Goal: Transaction & Acquisition: Purchase product/service

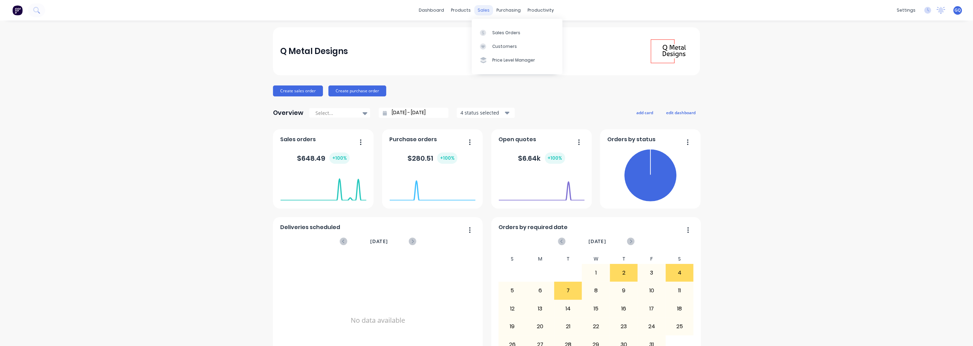
click at [477, 8] on div "sales" at bounding box center [483, 10] width 19 height 10
click at [495, 35] on div "Sales Orders" at bounding box center [506, 33] width 28 height 6
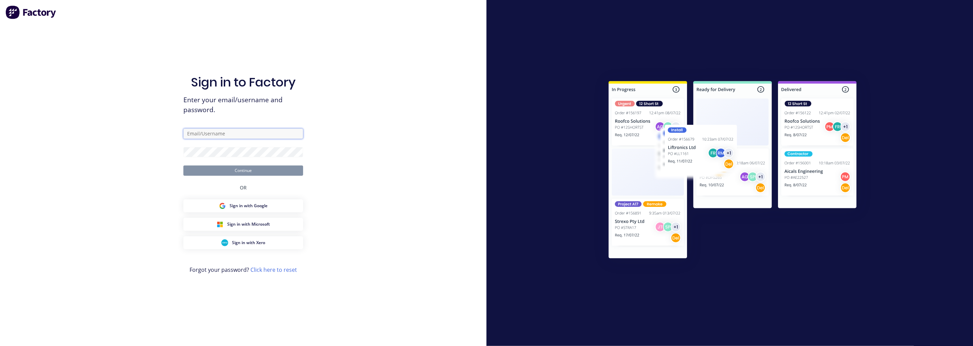
type input "[PERSON_NAME][EMAIL_ADDRESS][DOMAIN_NAME]"
click at [240, 175] on button "Continue" at bounding box center [243, 171] width 120 height 10
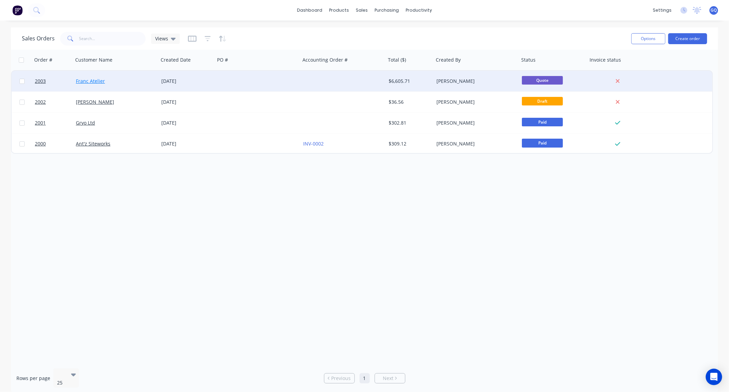
click at [91, 81] on link "Franc Atelier" at bounding box center [90, 81] width 29 height 6
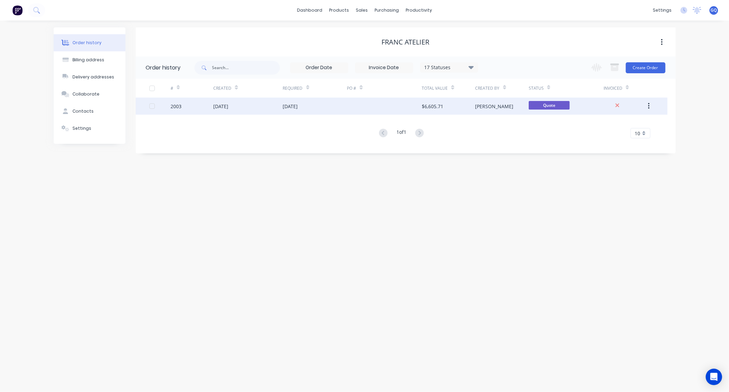
click at [211, 106] on div "2003" at bounding box center [192, 105] width 43 height 17
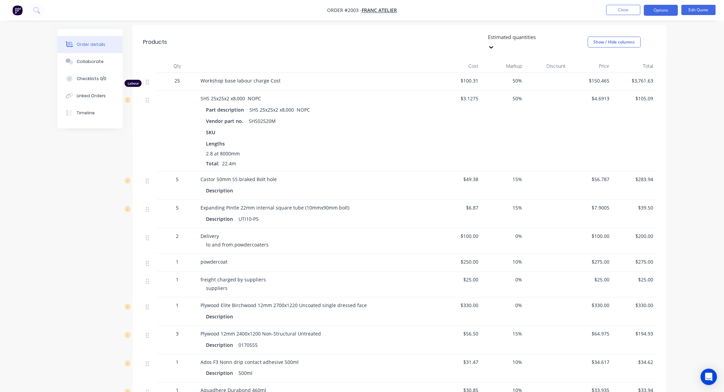
scroll to position [158, 0]
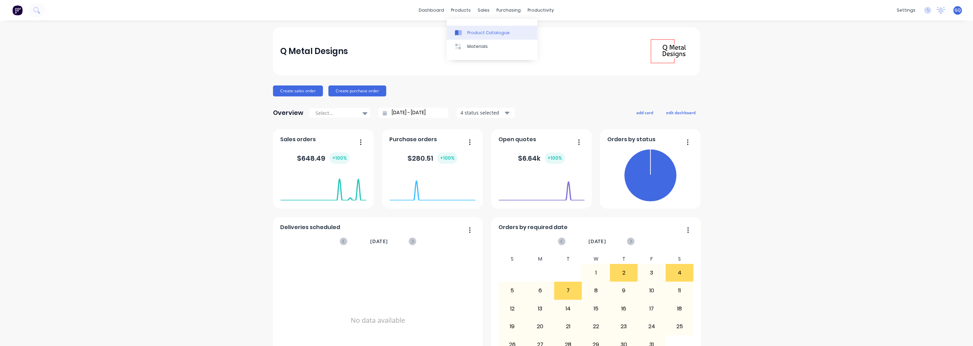
click at [472, 34] on div "Product Catalogue" at bounding box center [488, 33] width 42 height 6
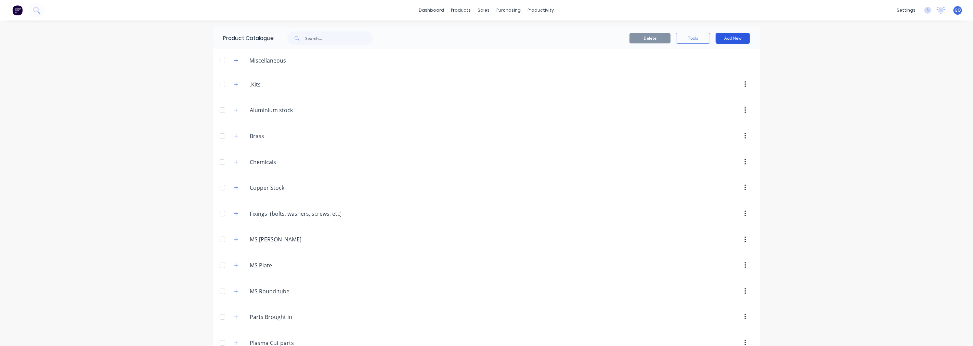
click at [737, 37] on button "Add New" at bounding box center [732, 38] width 34 height 11
click at [696, 82] on div "Product Kit" at bounding box center [717, 83] width 53 height 10
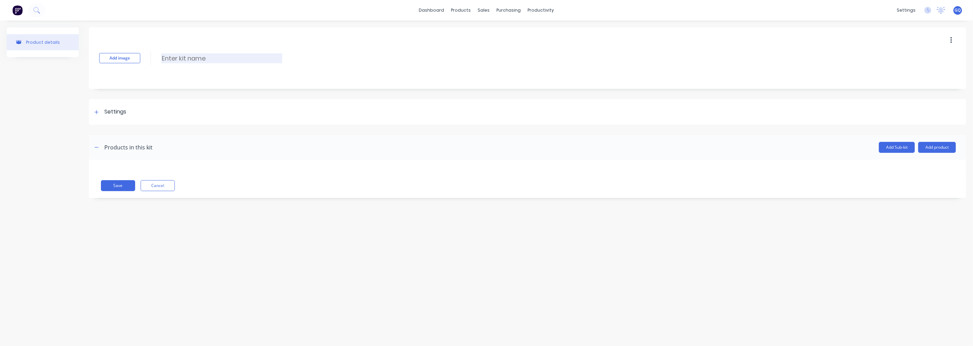
click at [186, 55] on input at bounding box center [221, 58] width 121 height 10
type input "Franc [GEOGRAPHIC_DATA]"
click at [132, 110] on div "Settings" at bounding box center [527, 112] width 877 height 26
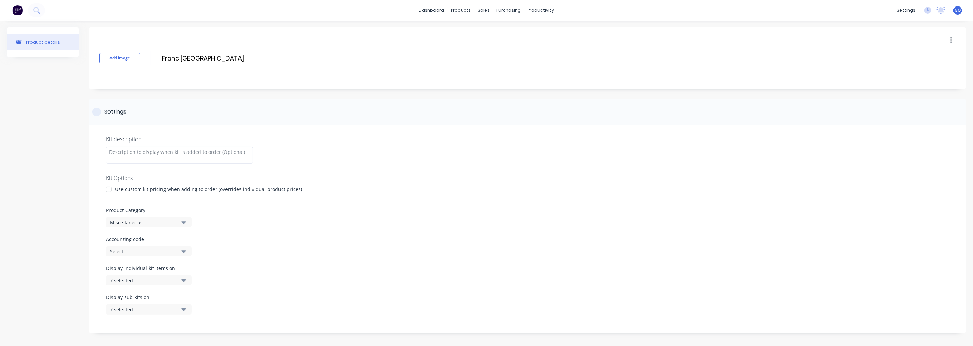
scroll to position [38, 0]
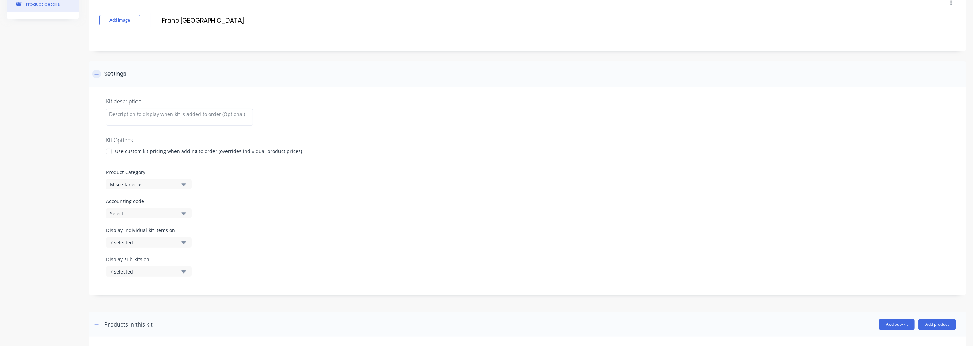
click at [103, 74] on div "Settings" at bounding box center [109, 74] width 34 height 9
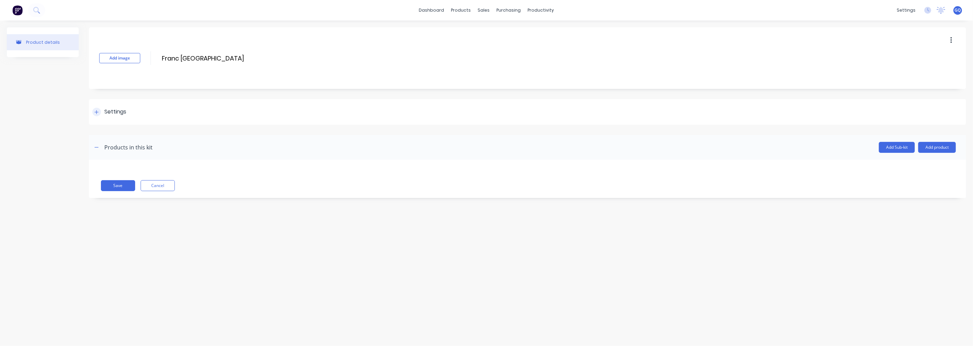
scroll to position [0, 0]
click at [941, 145] on button "Add product" at bounding box center [937, 147] width 38 height 11
click at [911, 169] on div "Product catalogue" at bounding box center [923, 165] width 53 height 10
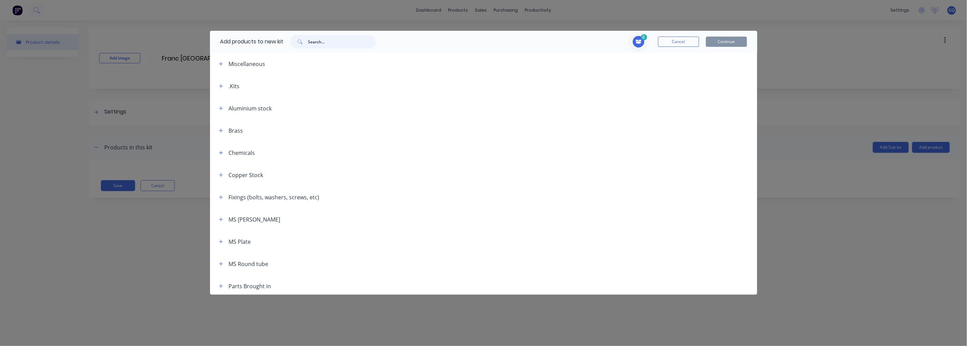
click at [320, 38] on input "text" at bounding box center [342, 42] width 68 height 14
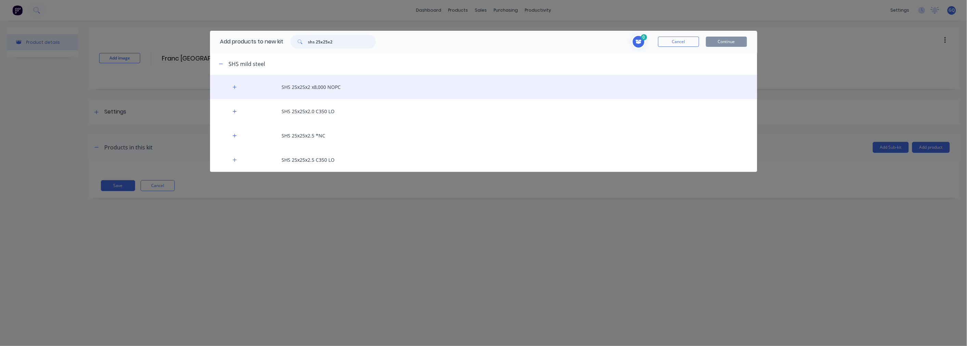
type input "shs 25x25x2"
click at [322, 91] on div "SHS 25x25x2 x8,000 NOPC" at bounding box center [483, 87] width 547 height 24
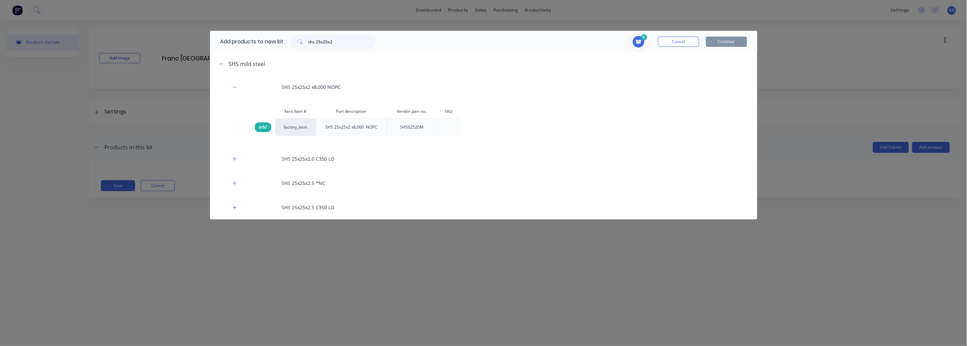
click at [263, 131] on span "add" at bounding box center [263, 127] width 8 height 7
click at [730, 40] on button "Continue" at bounding box center [726, 42] width 41 height 10
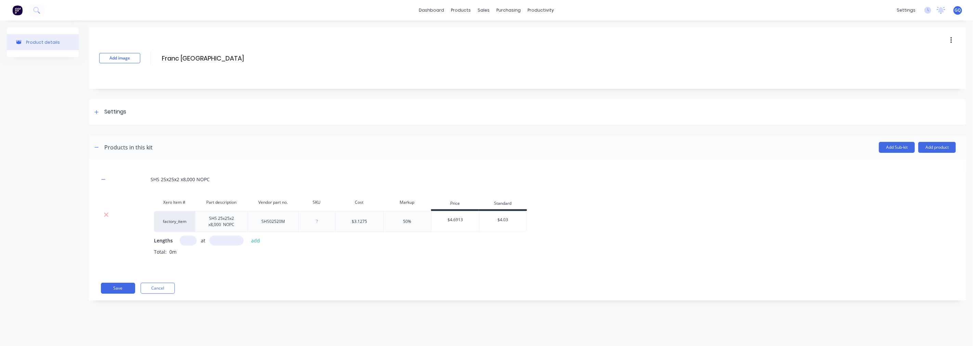
click at [185, 246] on input "text" at bounding box center [188, 241] width 17 height 10
type input "2.8"
type input "8000"
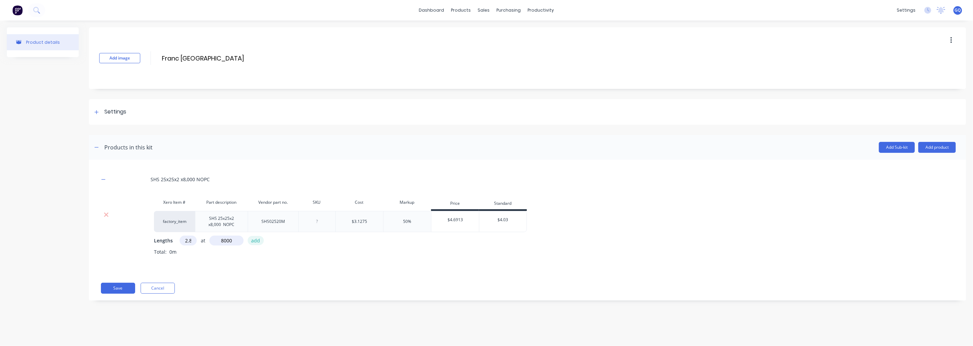
click at [253, 245] on button "add" at bounding box center [256, 240] width 16 height 9
click at [930, 148] on button "Add product" at bounding box center [937, 147] width 38 height 11
click at [929, 160] on div "Product catalogue" at bounding box center [923, 165] width 53 height 10
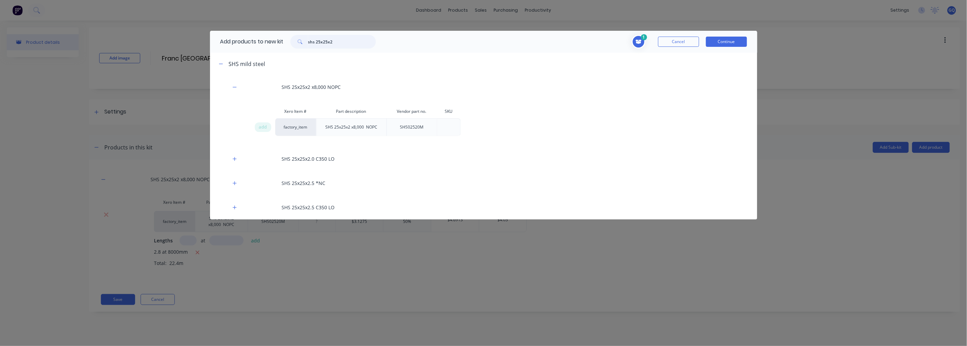
drag, startPoint x: 347, startPoint y: 45, endPoint x: 285, endPoint y: 44, distance: 62.3
click at [285, 44] on div "shs 25x25x2" at bounding box center [332, 42] width 99 height 14
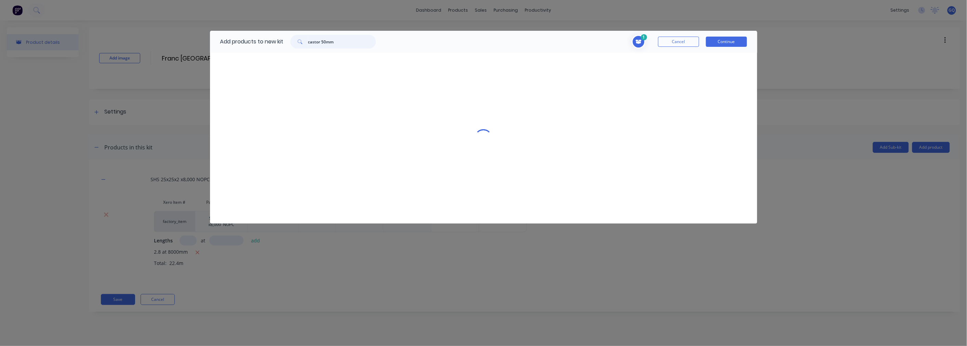
type input "castor 50mm"
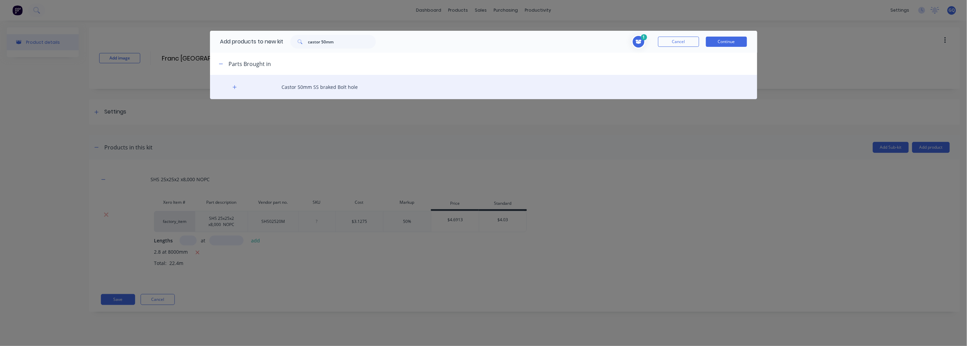
click at [310, 81] on div "Castor 50mm SS braked Bolt hole" at bounding box center [483, 87] width 547 height 24
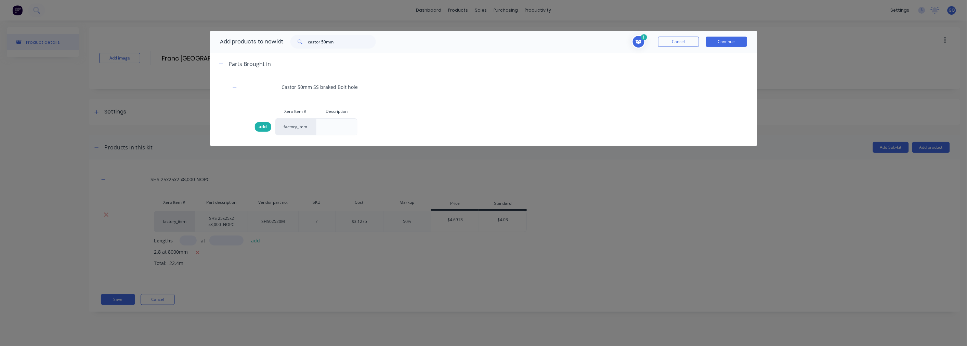
click at [262, 129] on span "add" at bounding box center [263, 126] width 8 height 7
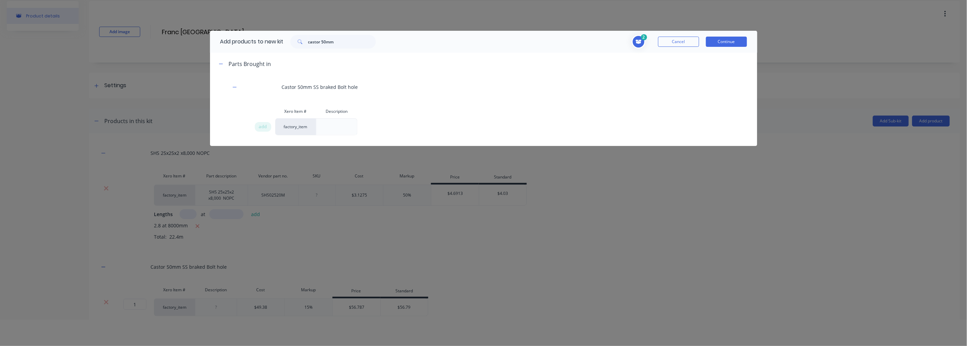
scroll to position [34, 0]
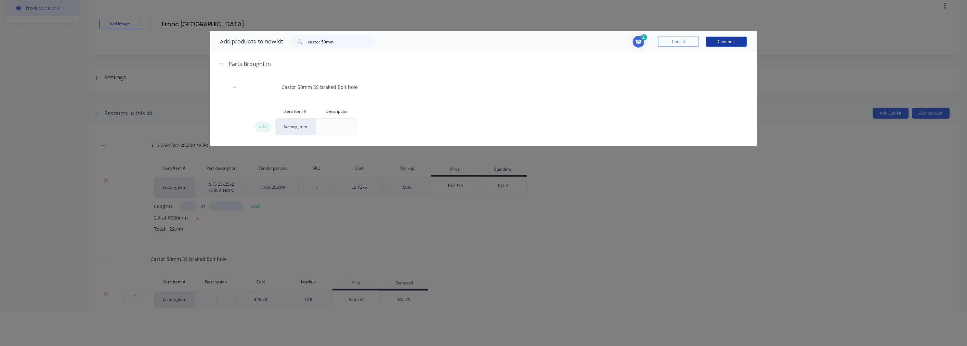
click at [720, 42] on button "Continue" at bounding box center [726, 42] width 41 height 10
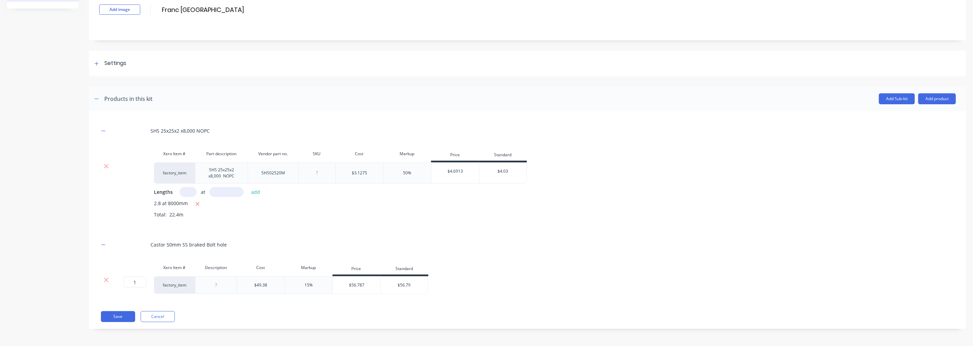
scroll to position [55, 0]
drag, startPoint x: 142, startPoint y: 280, endPoint x: 127, endPoint y: 280, distance: 15.4
click at [127, 280] on input "1" at bounding box center [134, 282] width 23 height 11
type input "5"
click at [921, 93] on button "Add product" at bounding box center [937, 98] width 38 height 11
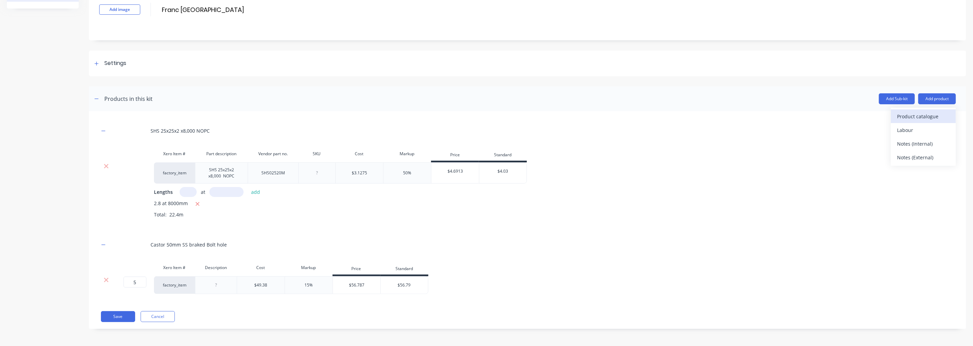
click at [915, 111] on div "Product catalogue" at bounding box center [923, 116] width 53 height 10
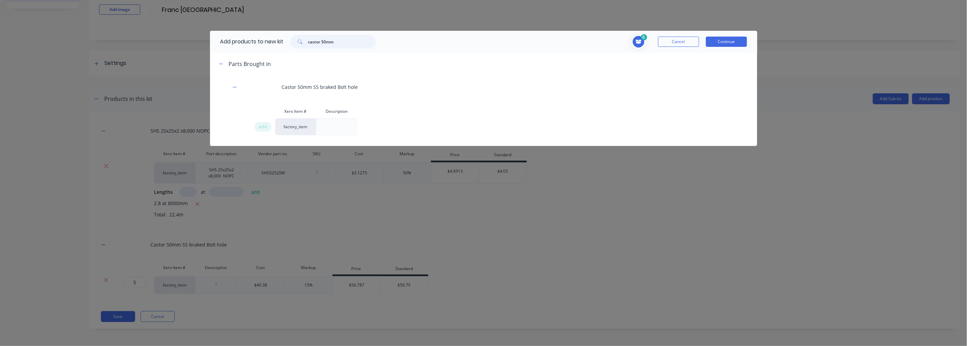
drag, startPoint x: 350, startPoint y: 42, endPoint x: 275, endPoint y: 37, distance: 75.8
click at [275, 37] on div "Add products to new kit castor 50mm" at bounding box center [296, 42] width 173 height 22
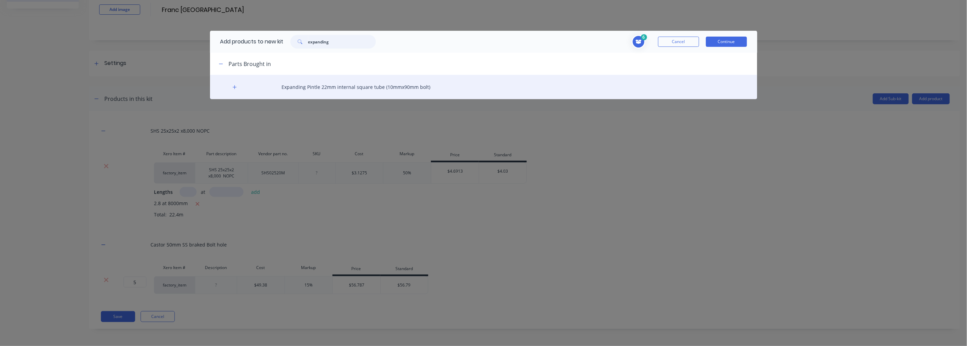
type input "expanding"
click at [311, 84] on div "Expanding Pintle 22mm internal square tube (10mmx90mm bolt)" at bounding box center [483, 87] width 547 height 24
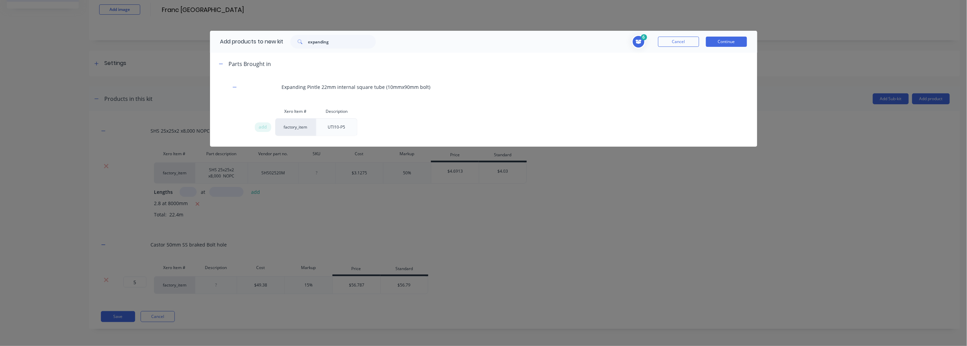
click at [274, 127] on div "add" at bounding box center [264, 127] width 21 height 18
click at [264, 129] on span "add" at bounding box center [263, 127] width 8 height 7
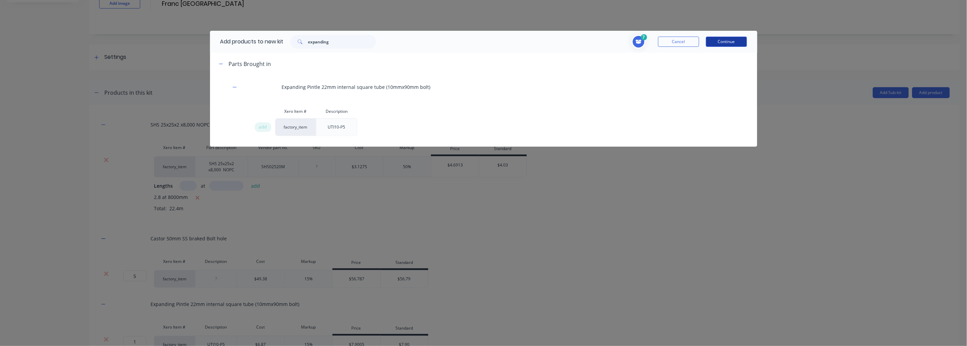
click at [729, 46] on button "Continue" at bounding box center [726, 42] width 41 height 10
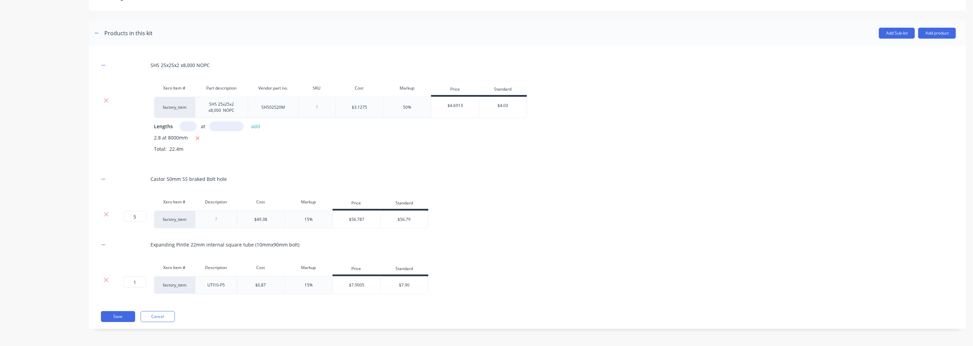
scroll to position [120, 0]
click at [132, 279] on input "1" at bounding box center [134, 282] width 23 height 11
type input "5"
click at [934, 28] on button "Add product" at bounding box center [937, 33] width 38 height 11
click at [913, 46] on div "Product catalogue" at bounding box center [923, 51] width 53 height 10
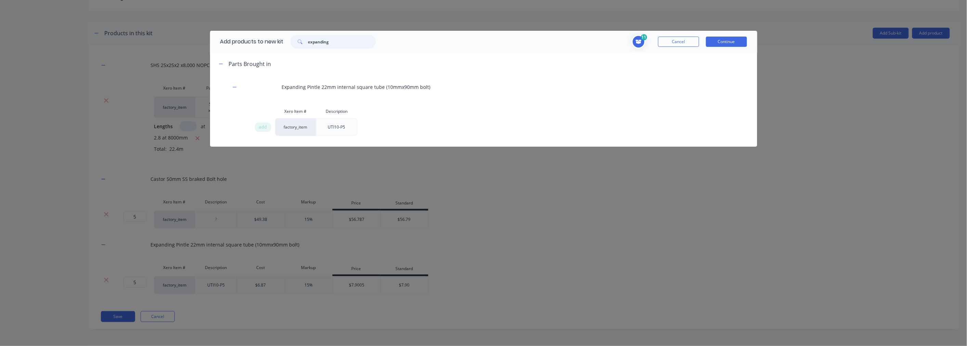
drag, startPoint x: 349, startPoint y: 45, endPoint x: 292, endPoint y: 39, distance: 57.4
click at [292, 39] on div "expanding" at bounding box center [332, 42] width 85 height 14
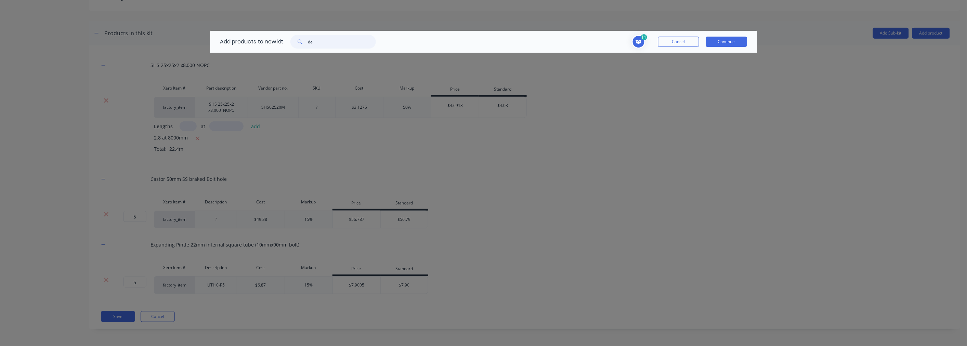
type input "d"
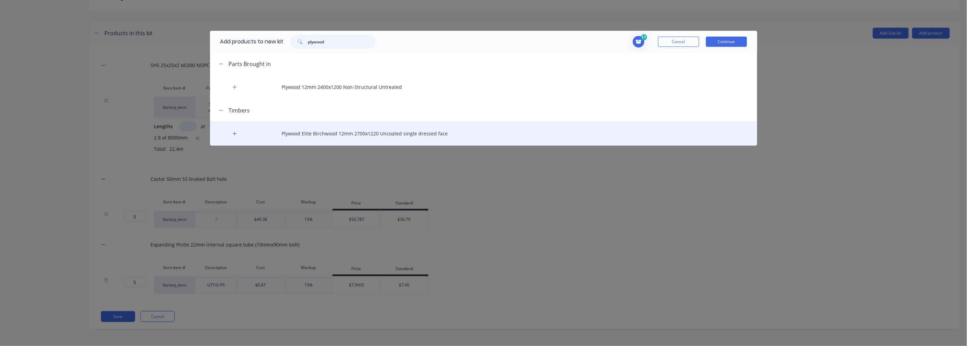
type input "plywood"
click at [366, 138] on div "Plywood Elite Birchwood 12mm 2700x1220 Uncoated single dressed face" at bounding box center [483, 133] width 547 height 24
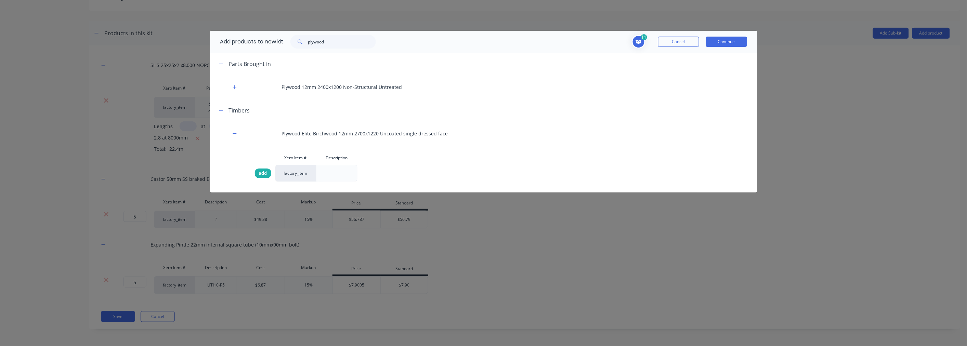
click at [269, 173] on div "add" at bounding box center [263, 174] width 16 height 10
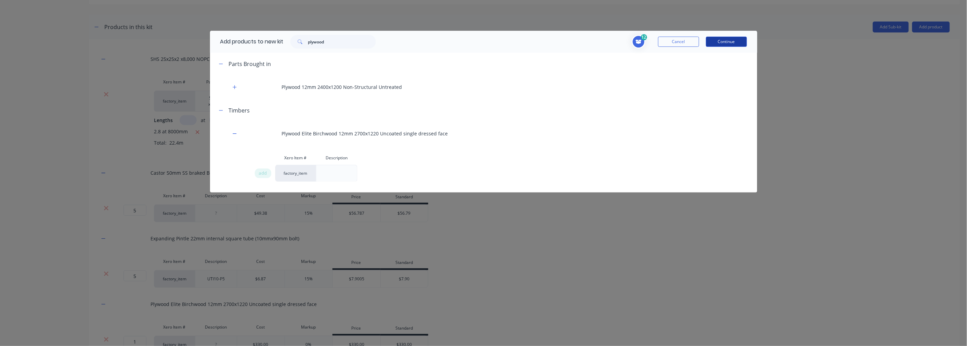
click at [727, 45] on button "Continue" at bounding box center [726, 42] width 41 height 10
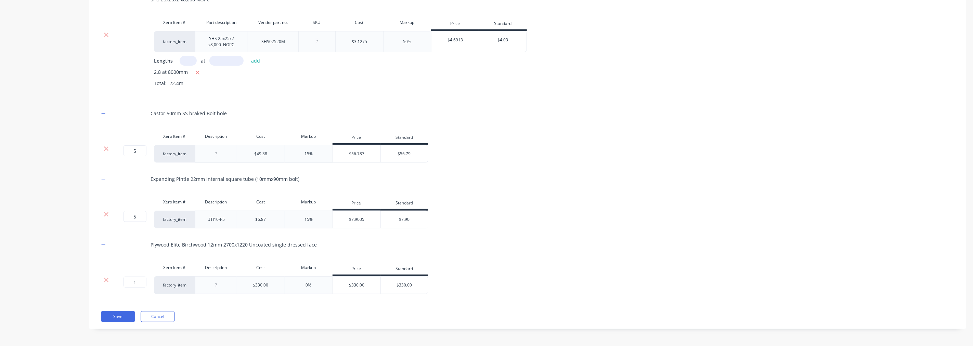
scroll to position [186, 0]
drag, startPoint x: 132, startPoint y: 282, endPoint x: 139, endPoint y: 282, distance: 6.8
click at [139, 282] on input "1" at bounding box center [134, 282] width 23 height 11
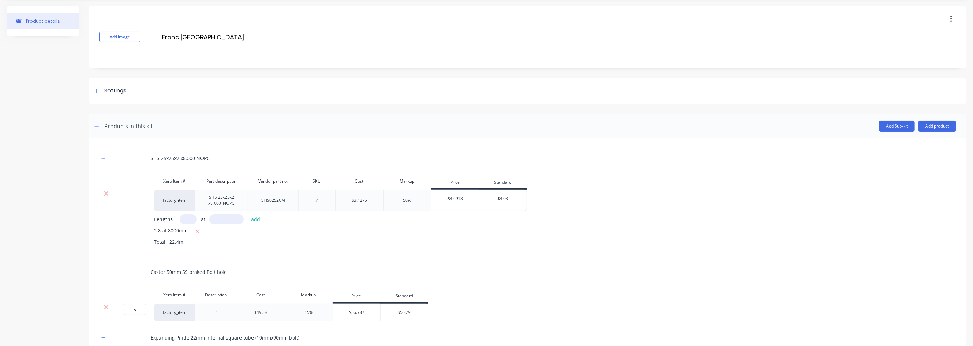
scroll to position [0, 0]
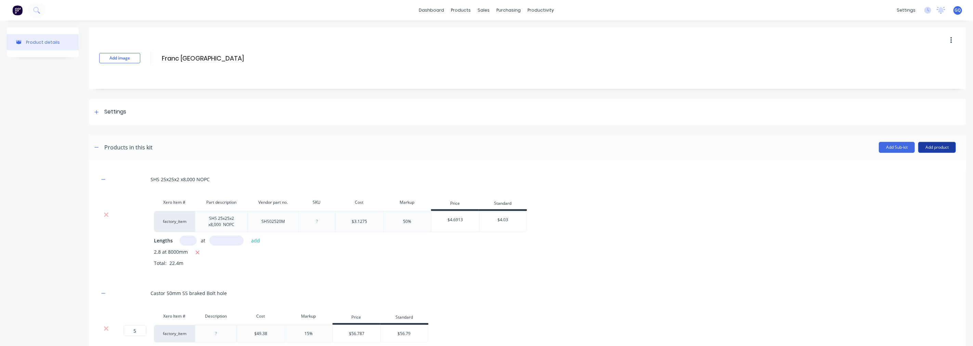
click at [941, 150] on button "Add product" at bounding box center [937, 147] width 38 height 11
click at [900, 176] on div "Labour" at bounding box center [923, 179] width 53 height 10
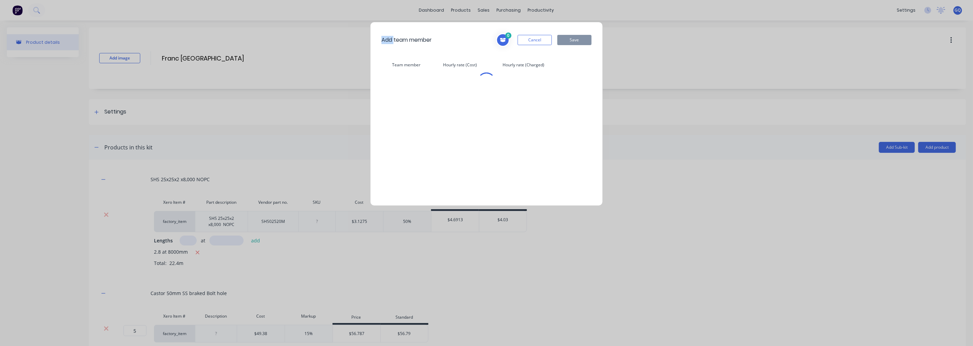
click at [900, 176] on div "Add team member 0 Cancel Save Team member Hourly rate (Cost) Hourly rate (Charg…" at bounding box center [486, 173] width 973 height 346
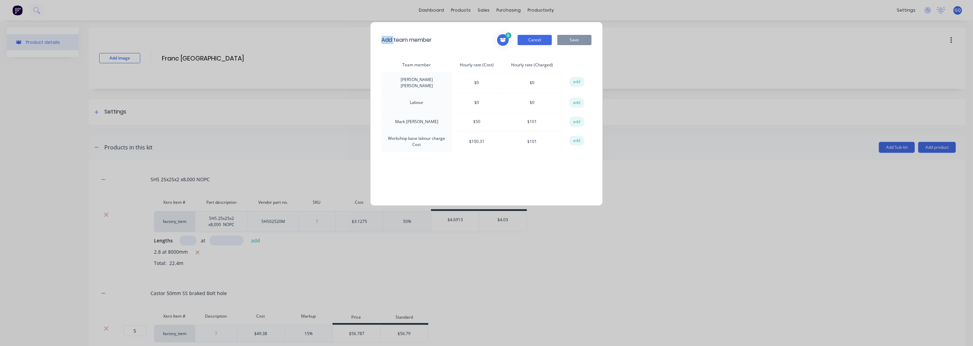
click at [542, 41] on button "Cancel" at bounding box center [534, 40] width 34 height 10
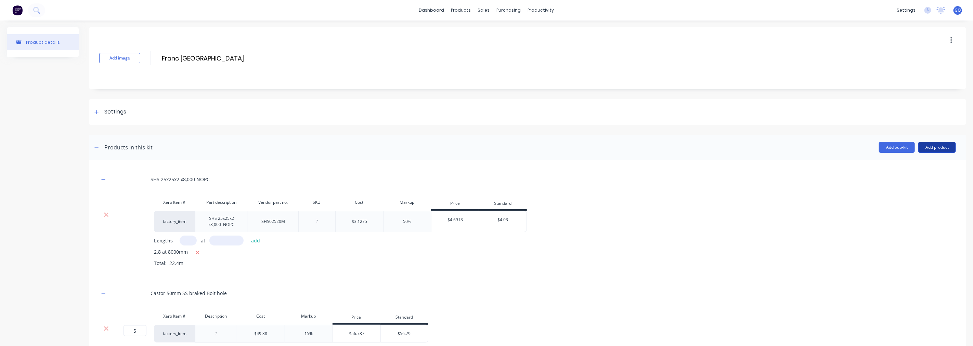
click at [922, 146] on button "Add product" at bounding box center [937, 147] width 38 height 11
click at [914, 167] on div "Product catalogue" at bounding box center [923, 165] width 53 height 10
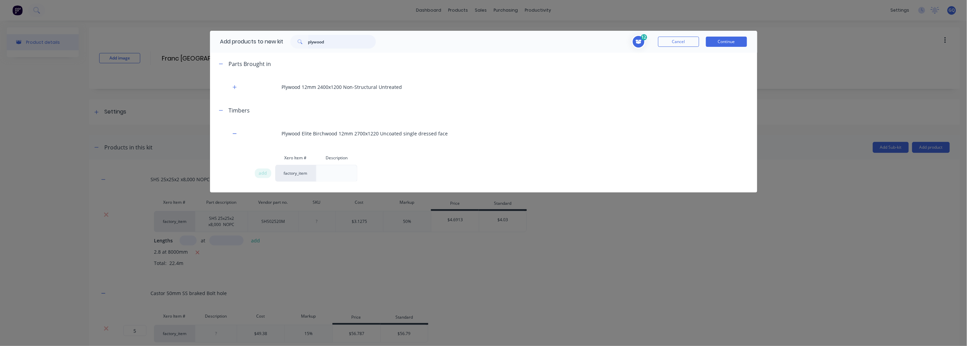
click at [327, 39] on input "plywood" at bounding box center [342, 42] width 68 height 14
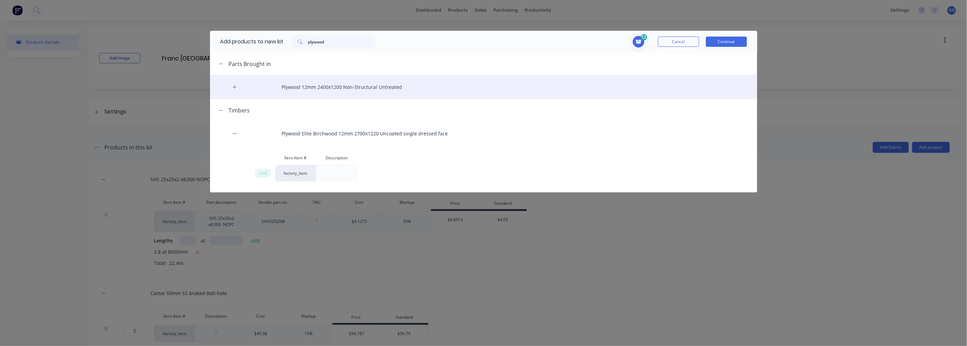
click at [357, 90] on div "Plywood 12mm 2400x1200 Non-Structural Untreated" at bounding box center [483, 87] width 547 height 24
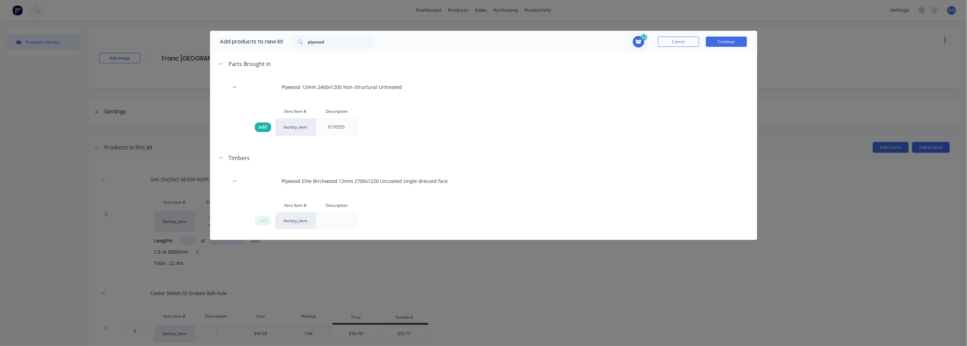
click at [258, 128] on div "add" at bounding box center [263, 127] width 16 height 10
click at [741, 40] on button "Continue" at bounding box center [726, 42] width 41 height 10
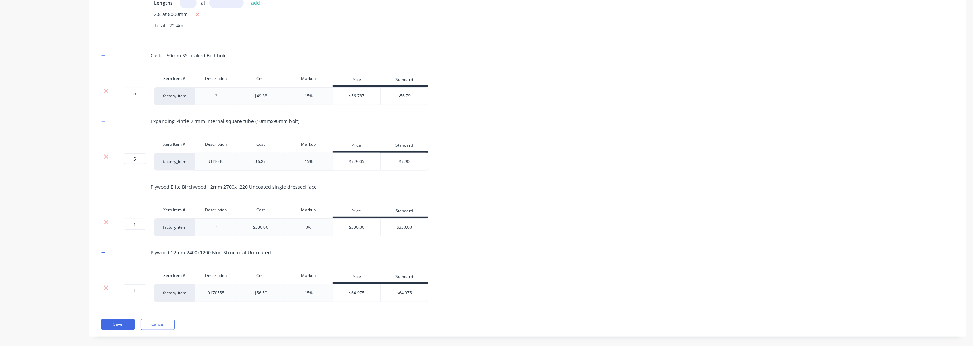
scroll to position [252, 0]
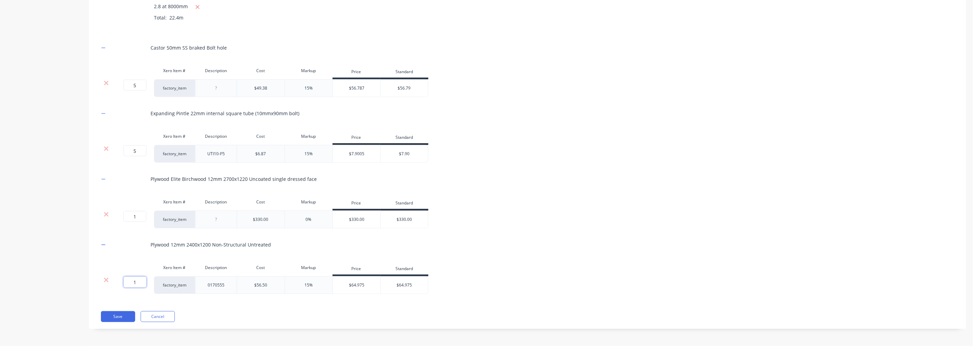
drag, startPoint x: 140, startPoint y: 281, endPoint x: 128, endPoint y: 282, distance: 11.6
click at [128, 282] on input "1" at bounding box center [134, 282] width 23 height 11
type input "3"
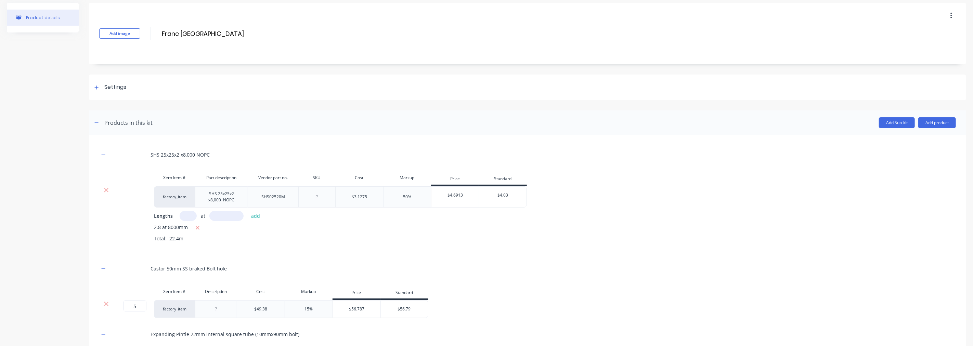
scroll to position [0, 0]
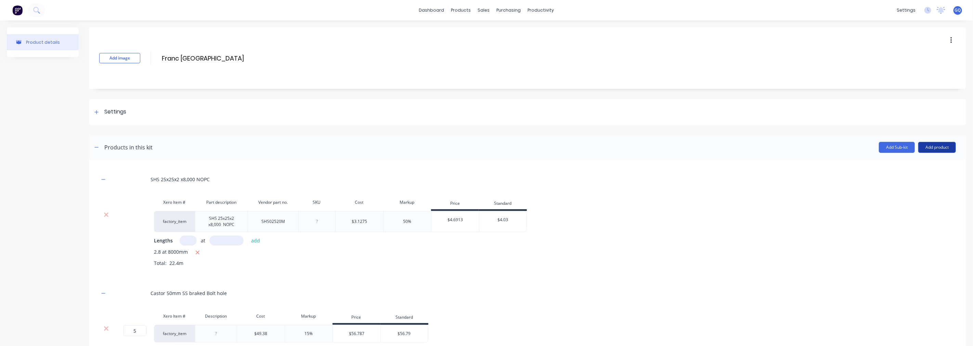
click at [929, 148] on button "Add product" at bounding box center [937, 147] width 38 height 11
click at [906, 168] on div "Product catalogue" at bounding box center [923, 165] width 53 height 10
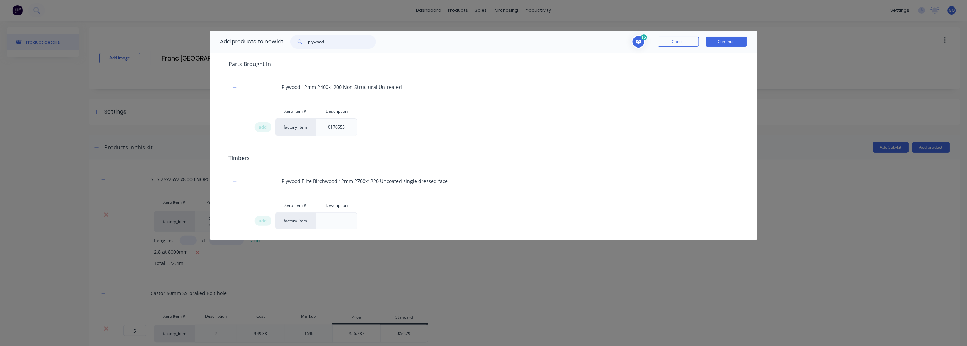
drag, startPoint x: 343, startPoint y: 38, endPoint x: 292, endPoint y: 42, distance: 50.8
click at [292, 42] on div "plywood" at bounding box center [332, 42] width 85 height 14
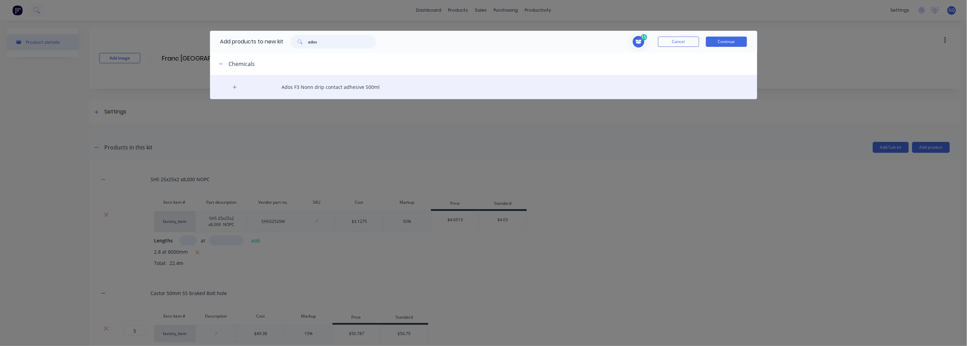
type input "ados"
click at [313, 91] on div "Ados F3 Nonn drip contact adhesive 500ml" at bounding box center [483, 87] width 547 height 24
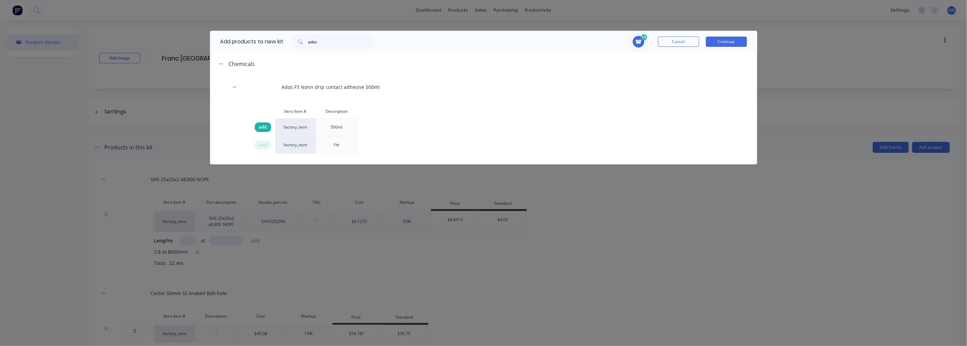
click at [259, 128] on span "add" at bounding box center [263, 127] width 8 height 7
click at [736, 43] on button "Continue" at bounding box center [726, 42] width 41 height 10
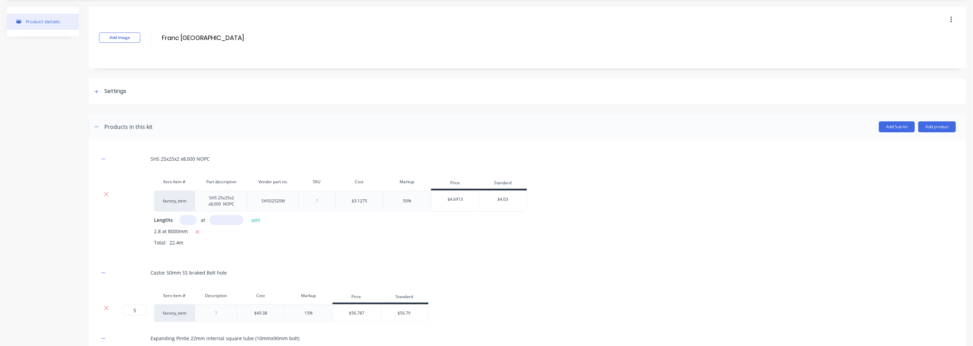
scroll to position [38, 0]
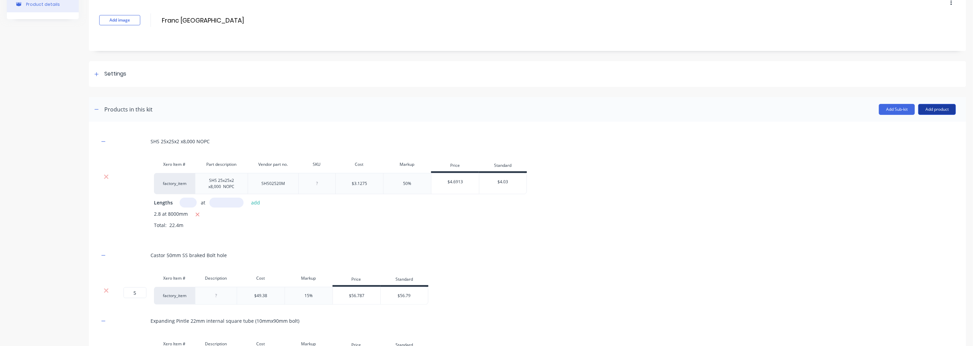
click at [920, 112] on button "Add product" at bounding box center [937, 109] width 38 height 11
click at [906, 130] on div "Product catalogue" at bounding box center [923, 127] width 53 height 10
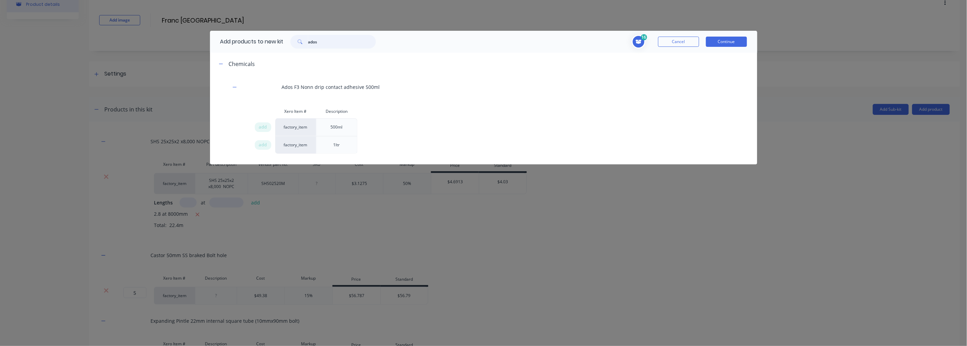
drag, startPoint x: 324, startPoint y: 38, endPoint x: 296, endPoint y: 40, distance: 27.8
click at [296, 40] on div "ados" at bounding box center [332, 42] width 85 height 14
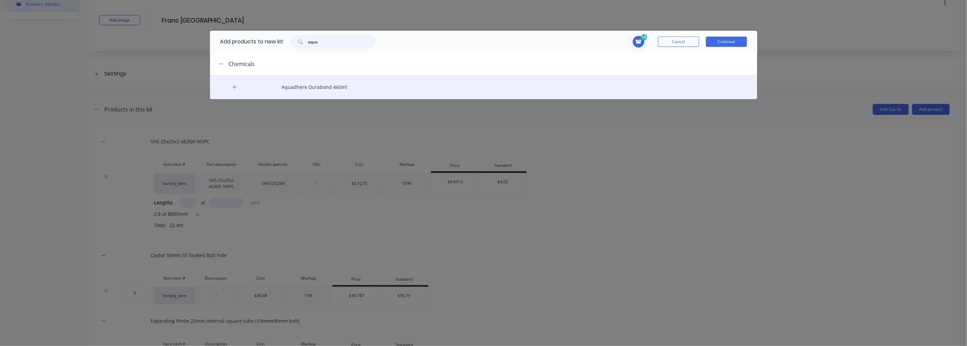
type input "aqua"
click at [336, 85] on div "Aquadhere Durabond 460ml" at bounding box center [483, 87] width 547 height 24
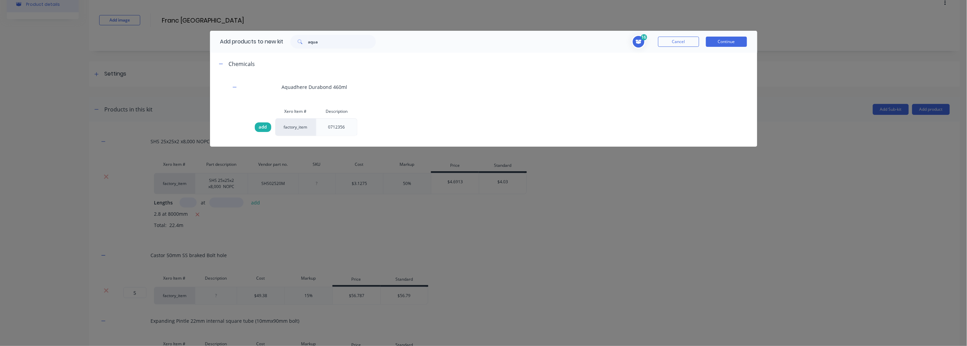
click at [267, 131] on div "add" at bounding box center [263, 127] width 16 height 10
click at [730, 45] on button "Continue" at bounding box center [726, 42] width 41 height 10
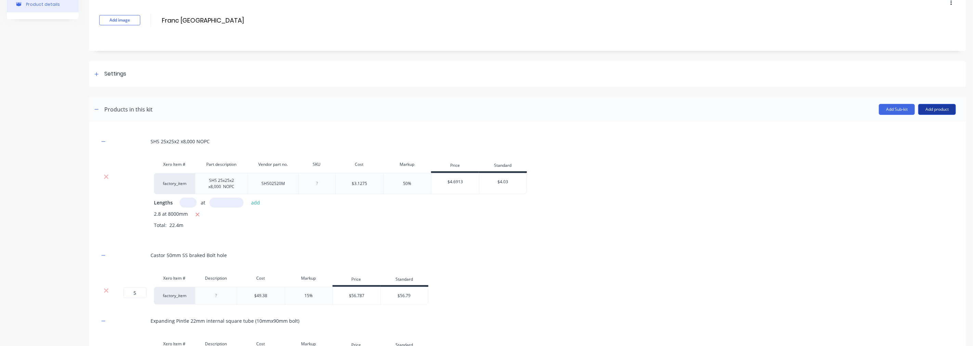
click at [934, 106] on button "Add product" at bounding box center [937, 109] width 38 height 11
click at [902, 125] on div "Product catalogue" at bounding box center [923, 127] width 53 height 10
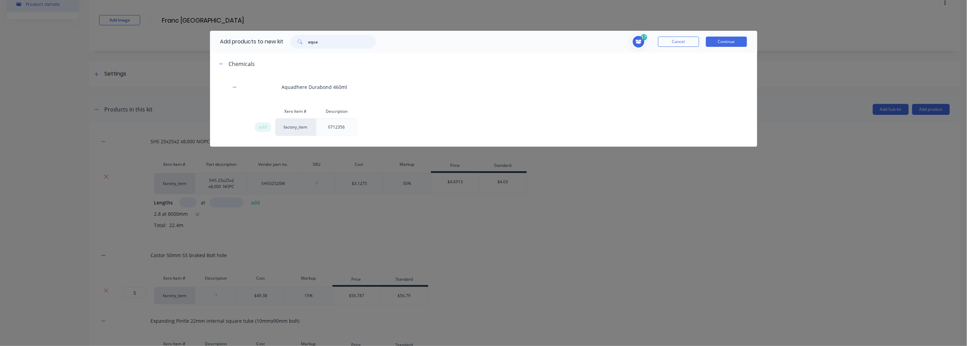
drag, startPoint x: 333, startPoint y: 42, endPoint x: 303, endPoint y: 39, distance: 31.0
click at [303, 39] on div "aqua" at bounding box center [332, 42] width 85 height 14
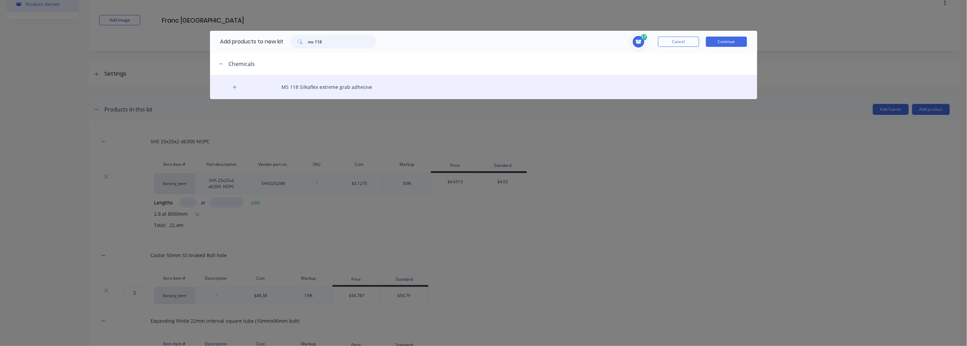
type input "ms 118"
click at [335, 85] on div "MS 118 Silkaflex extreme grab adhesive" at bounding box center [483, 87] width 547 height 24
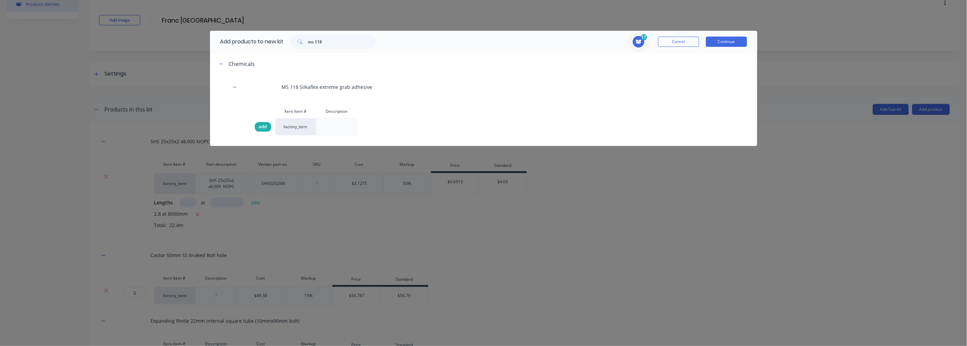
click at [265, 128] on span "add" at bounding box center [263, 126] width 8 height 7
click at [739, 45] on button "Continue" at bounding box center [726, 42] width 41 height 10
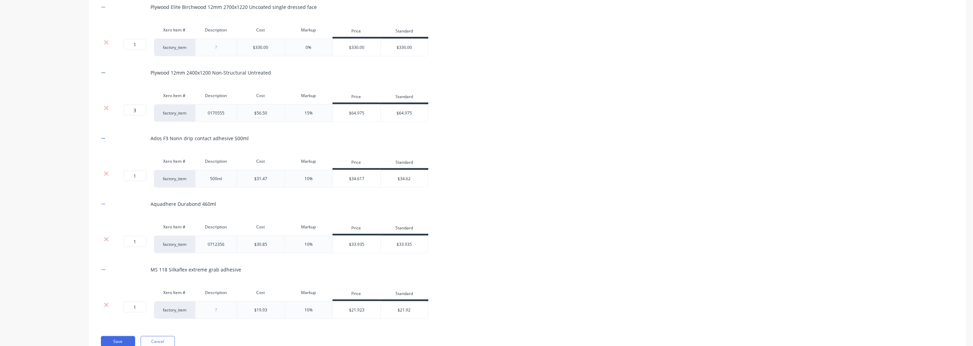
scroll to position [449, 0]
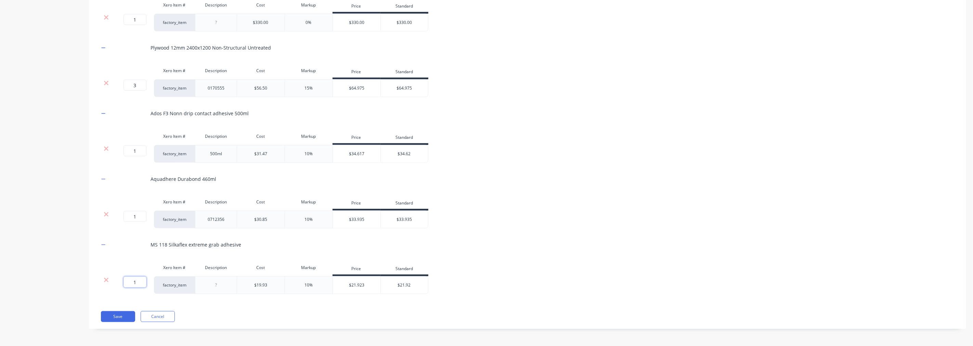
drag, startPoint x: 131, startPoint y: 282, endPoint x: 141, endPoint y: 282, distance: 10.6
click at [141, 282] on input "1" at bounding box center [134, 282] width 23 height 11
type input "2"
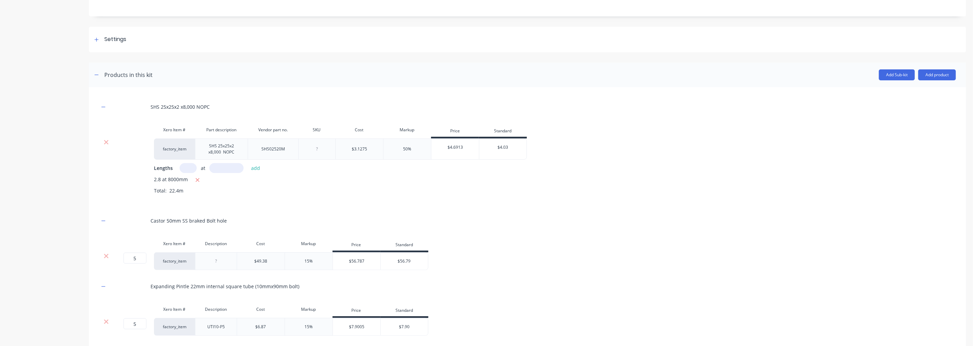
scroll to position [69, 0]
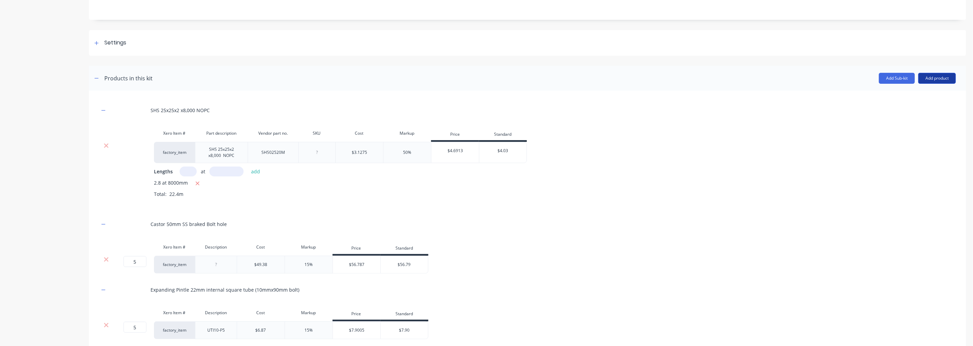
click at [940, 77] on button "Add product" at bounding box center [937, 78] width 38 height 11
click at [903, 95] on div "Product catalogue" at bounding box center [923, 96] width 53 height 10
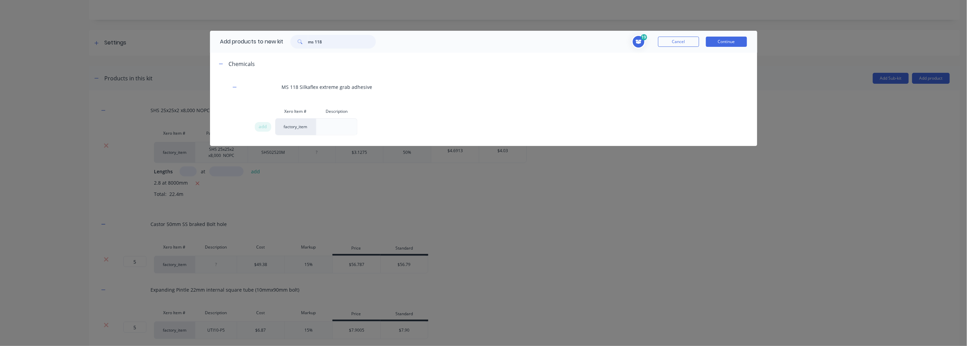
drag, startPoint x: 336, startPoint y: 42, endPoint x: 286, endPoint y: 40, distance: 50.0
click at [286, 40] on div "ms 118" at bounding box center [332, 42] width 99 height 14
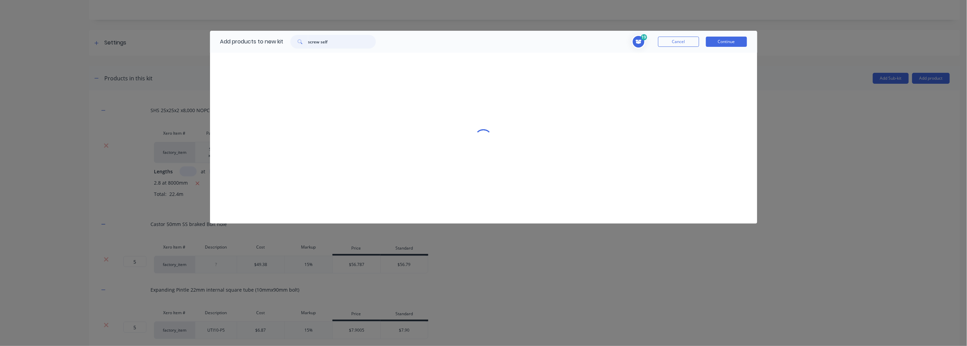
type input "screw self"
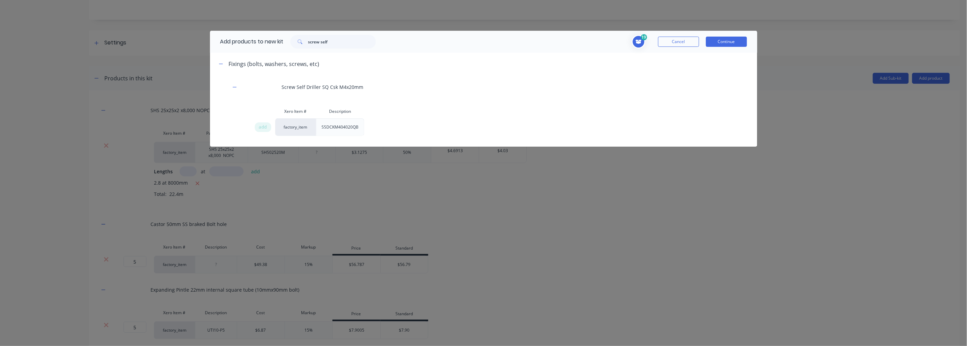
click at [339, 87] on div "Screw Self Driller SQ Csk M4x20mm" at bounding box center [483, 87] width 547 height 24
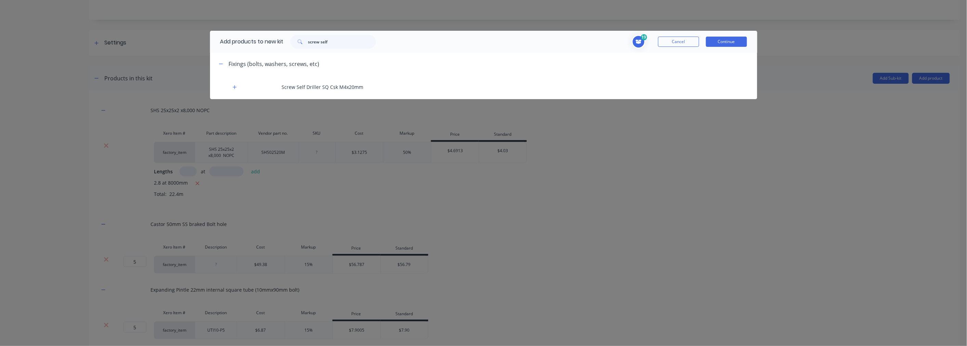
click at [339, 87] on div "Screw Self Driller SQ Csk M4x20mm" at bounding box center [483, 87] width 547 height 24
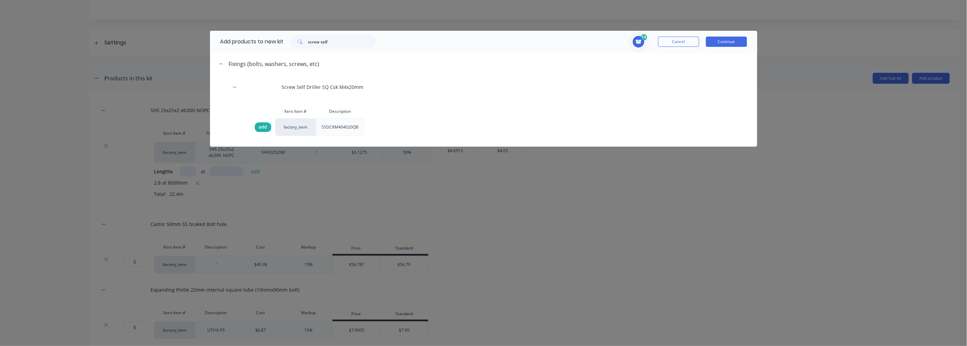
click at [264, 124] on span "add" at bounding box center [263, 127] width 8 height 7
click at [744, 45] on button "Continue" at bounding box center [726, 42] width 41 height 10
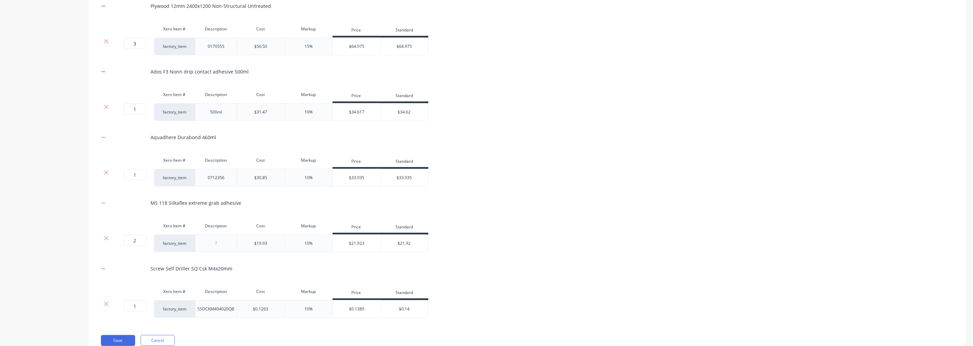
scroll to position [515, 0]
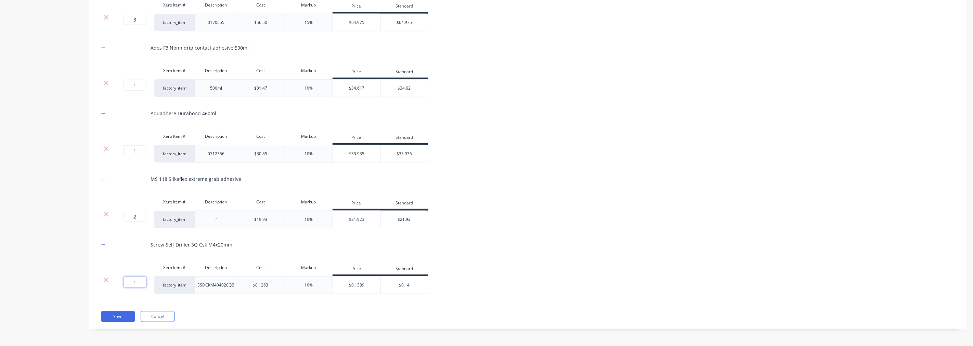
drag, startPoint x: 132, startPoint y: 279, endPoint x: 144, endPoint y: 279, distance: 12.0
click at [144, 279] on input "1" at bounding box center [134, 282] width 23 height 11
type input "75"
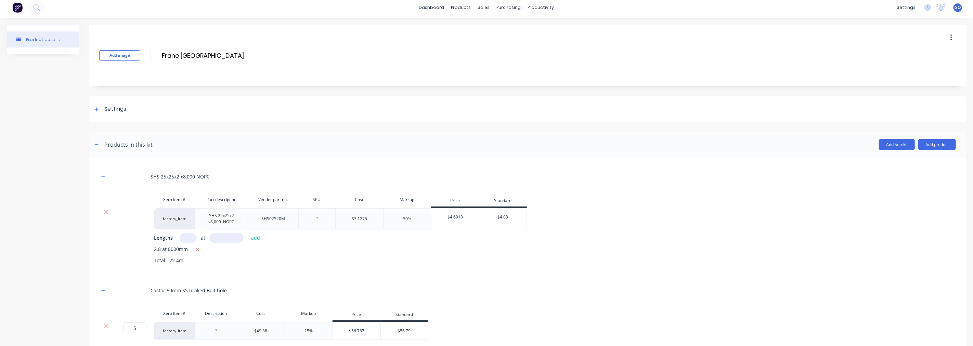
scroll to position [0, 0]
click at [940, 148] on button "Add product" at bounding box center [937, 147] width 38 height 11
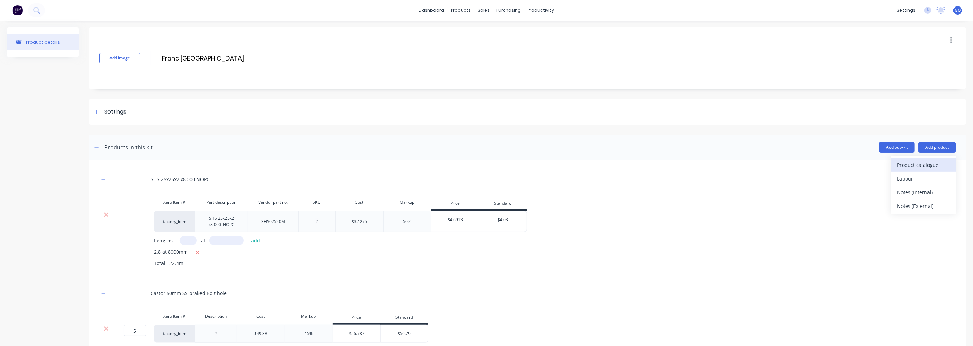
click at [927, 166] on div "Product catalogue" at bounding box center [923, 165] width 53 height 10
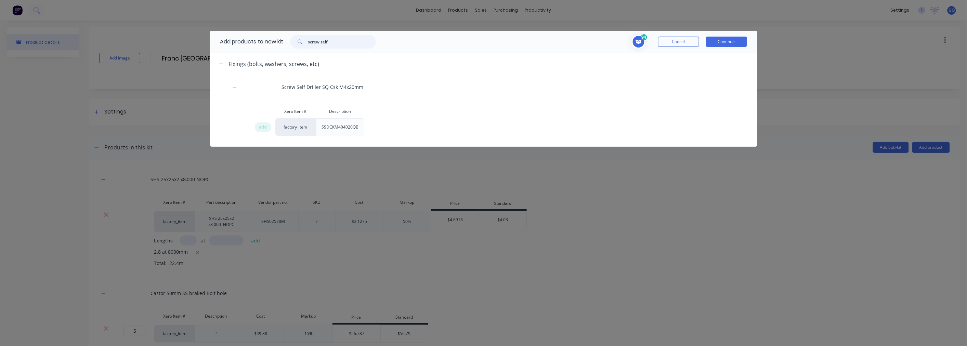
drag, startPoint x: 338, startPoint y: 42, endPoint x: 290, endPoint y: 40, distance: 47.9
click at [290, 40] on div "screw self" at bounding box center [332, 42] width 99 height 14
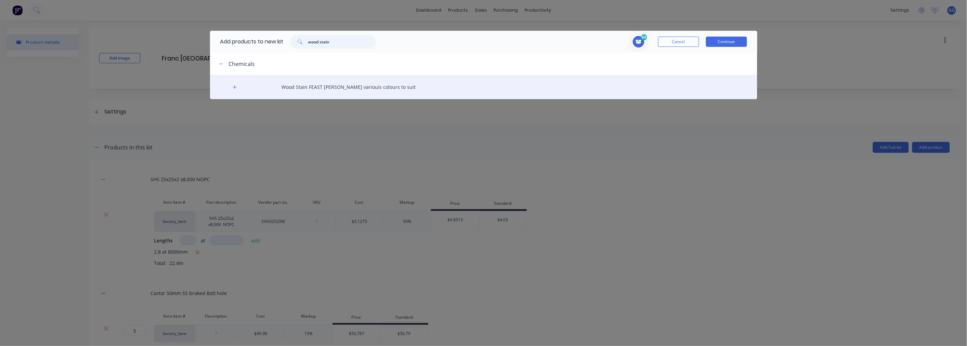
type input "wood stain"
click at [338, 85] on div "Wood Stain FEAST [PERSON_NAME] variouis colours to suit" at bounding box center [483, 87] width 547 height 24
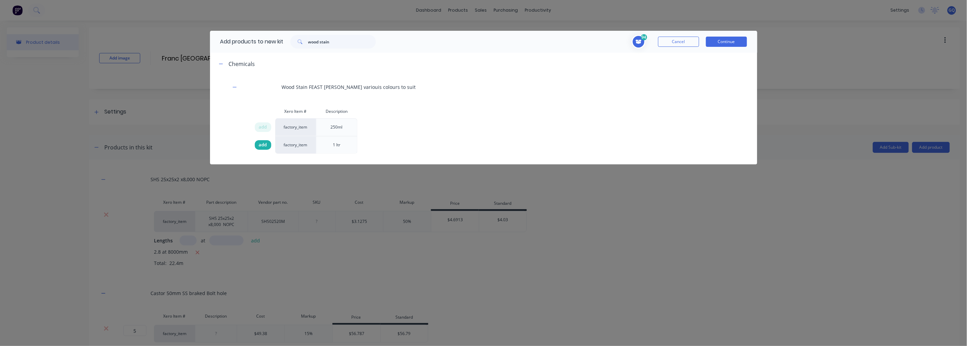
click at [264, 142] on span "add" at bounding box center [263, 145] width 8 height 7
click at [724, 43] on button "Continue" at bounding box center [726, 42] width 41 height 10
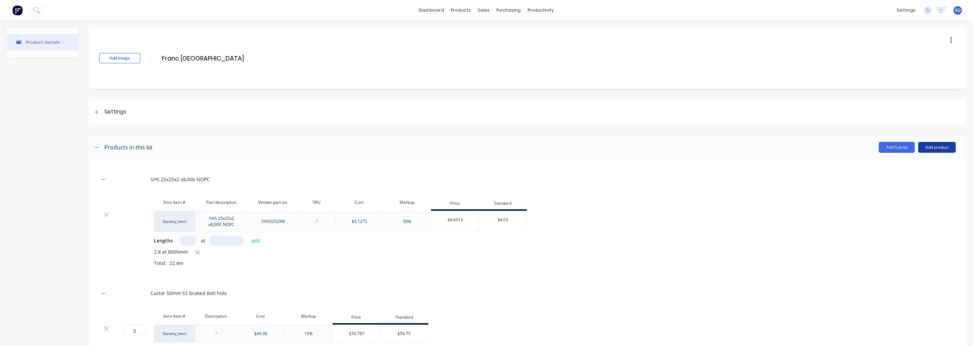
click at [929, 149] on button "Add product" at bounding box center [937, 147] width 38 height 11
click at [900, 162] on div "Product catalogue" at bounding box center [923, 165] width 53 height 10
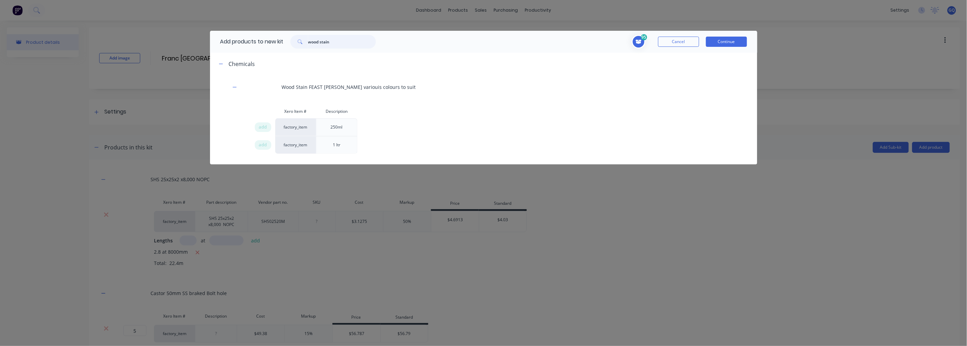
drag, startPoint x: 334, startPoint y: 39, endPoint x: 308, endPoint y: 39, distance: 26.3
click at [308, 39] on div "wood stain" at bounding box center [332, 42] width 85 height 14
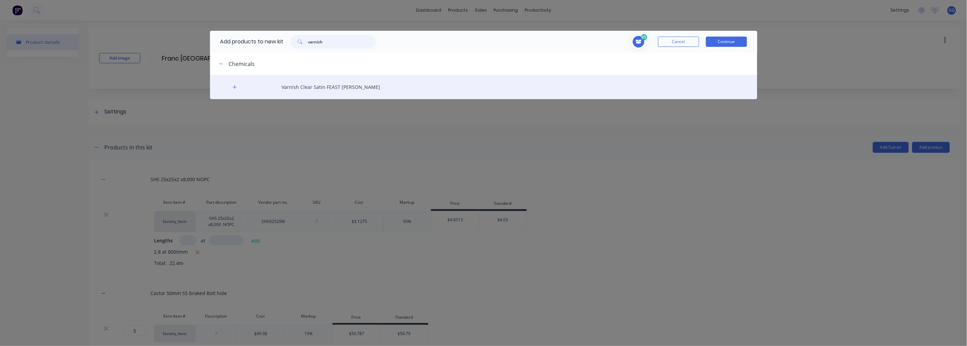
type input "varnish"
click at [330, 86] on div "Varnish Clear Satin FEAST [PERSON_NAME]" at bounding box center [483, 87] width 547 height 24
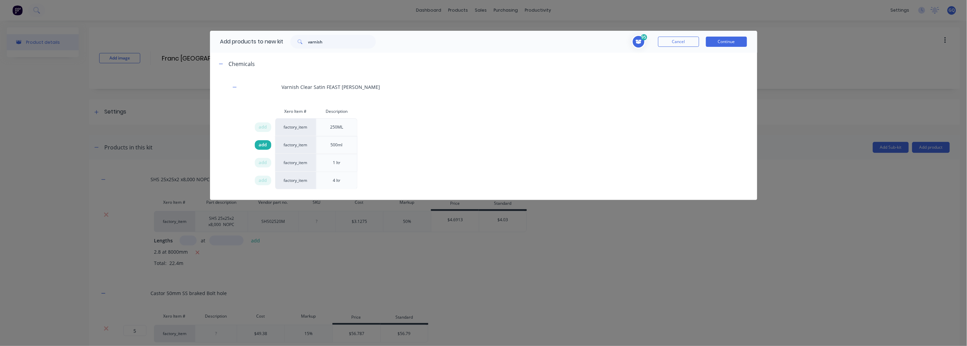
click at [264, 146] on span "add" at bounding box center [263, 145] width 8 height 7
click at [263, 148] on span "add" at bounding box center [263, 145] width 8 height 7
click at [717, 41] on button "Continue" at bounding box center [726, 42] width 41 height 10
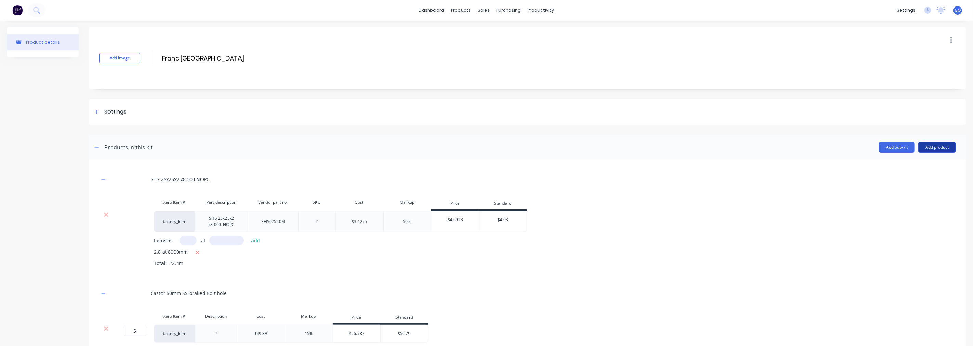
click at [934, 148] on button "Add product" at bounding box center [937, 147] width 38 height 11
click at [914, 166] on div "Product catalogue" at bounding box center [923, 165] width 53 height 10
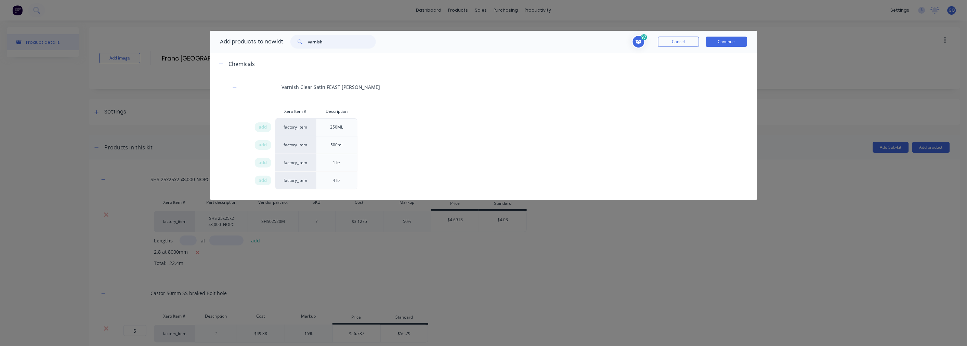
drag, startPoint x: 340, startPoint y: 39, endPoint x: 307, endPoint y: 39, distance: 33.2
click at [307, 39] on div "varnish" at bounding box center [332, 42] width 85 height 14
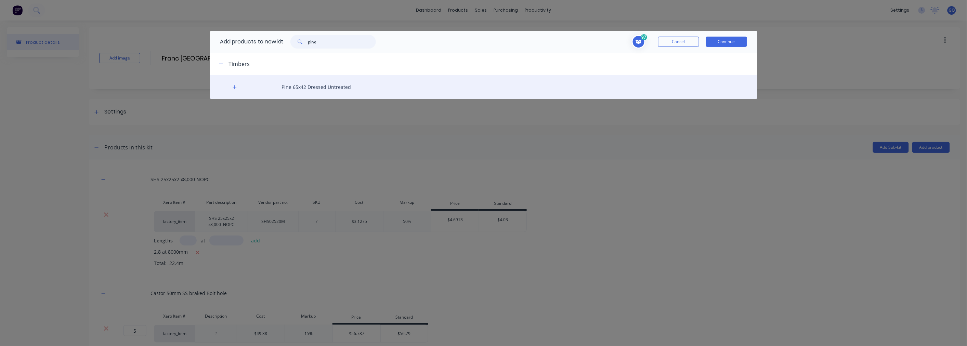
type input "pine"
click at [307, 85] on div "Pine 65x42 Dressed Untreated" at bounding box center [483, 87] width 547 height 24
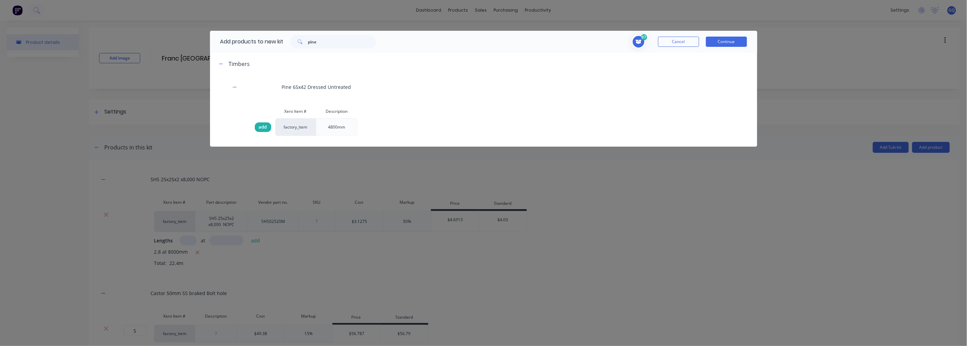
click at [258, 125] on div "add" at bounding box center [263, 127] width 16 height 10
click at [727, 42] on button "Continue" at bounding box center [726, 42] width 41 height 10
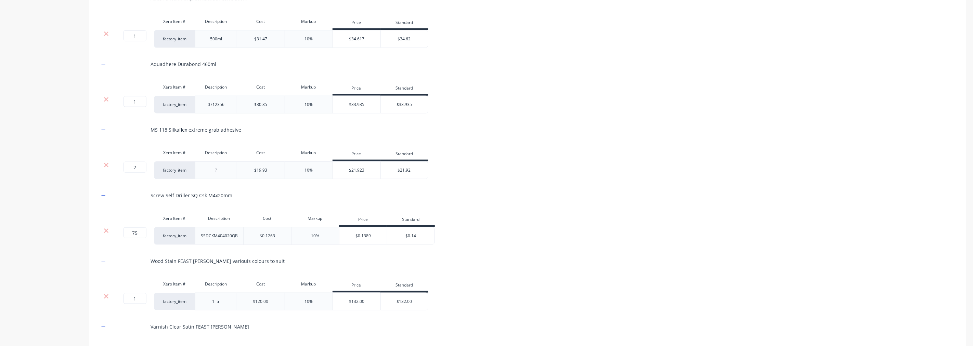
scroll to position [712, 0]
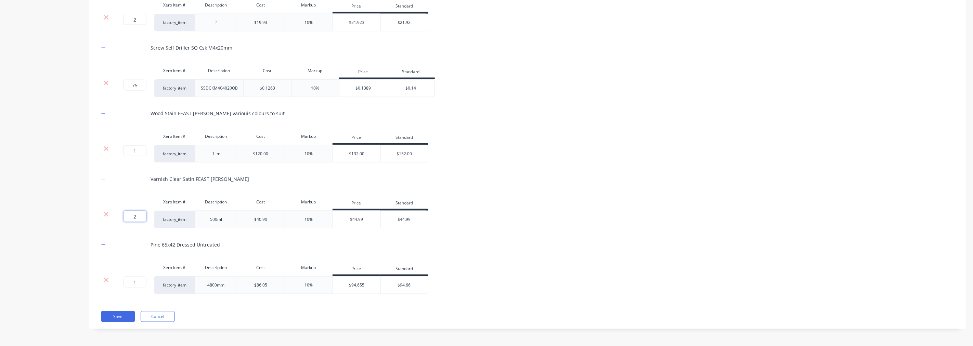
drag, startPoint x: 138, startPoint y: 212, endPoint x: 127, endPoint y: 213, distance: 12.0
click at [127, 213] on input "2" at bounding box center [134, 216] width 23 height 11
type input "1"
drag, startPoint x: 137, startPoint y: 286, endPoint x: 131, endPoint y: 285, distance: 6.9
drag, startPoint x: 131, startPoint y: 285, endPoint x: 146, endPoint y: 282, distance: 15.3
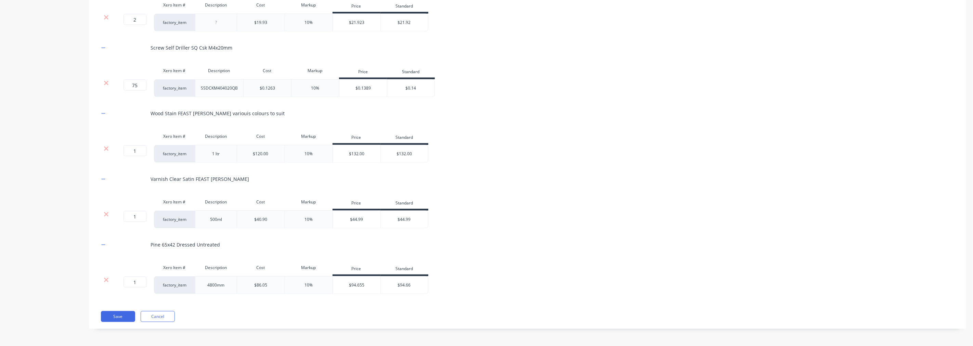
click at [146, 282] on input "1" at bounding box center [134, 282] width 23 height 11
type input "2"
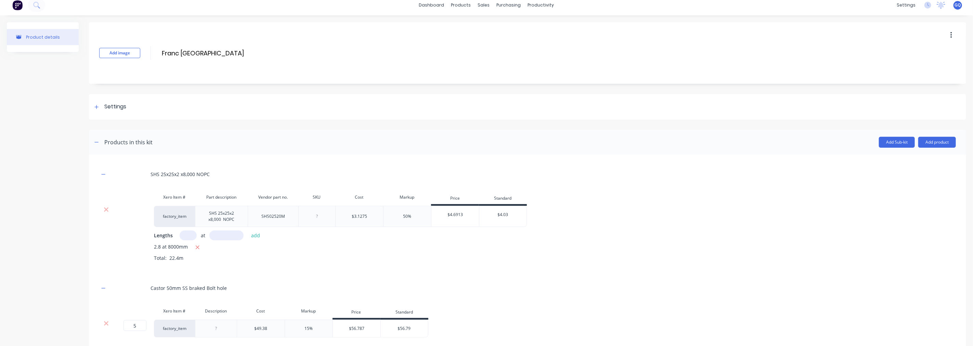
scroll to position [0, 0]
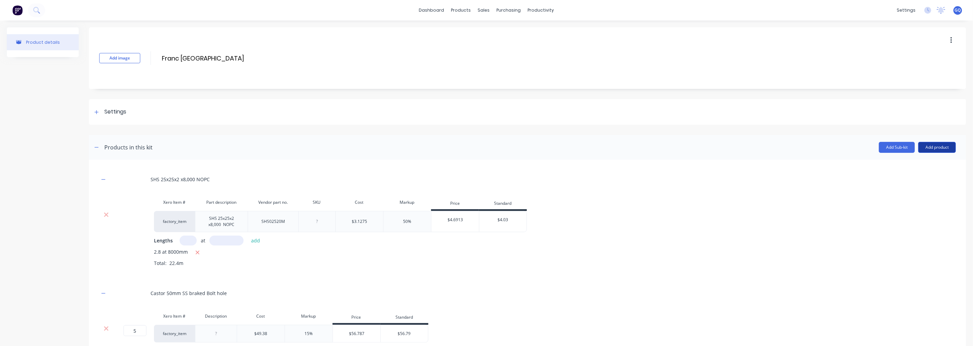
click at [947, 149] on button "Add product" at bounding box center [937, 147] width 38 height 11
click at [897, 177] on div "Labour" at bounding box center [923, 179] width 53 height 10
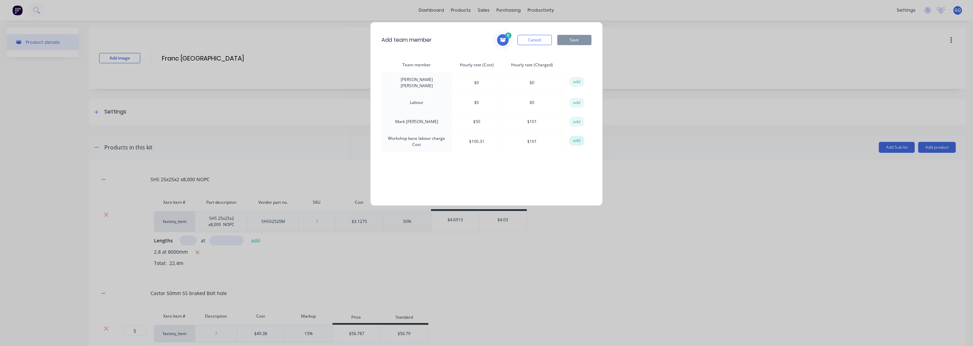
click at [579, 140] on button "add" at bounding box center [576, 141] width 15 height 10
click at [578, 39] on button "Save" at bounding box center [574, 40] width 34 height 10
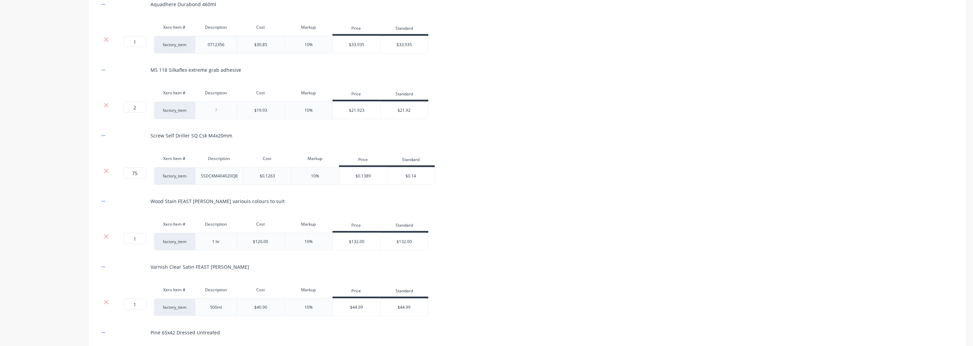
scroll to position [727, 0]
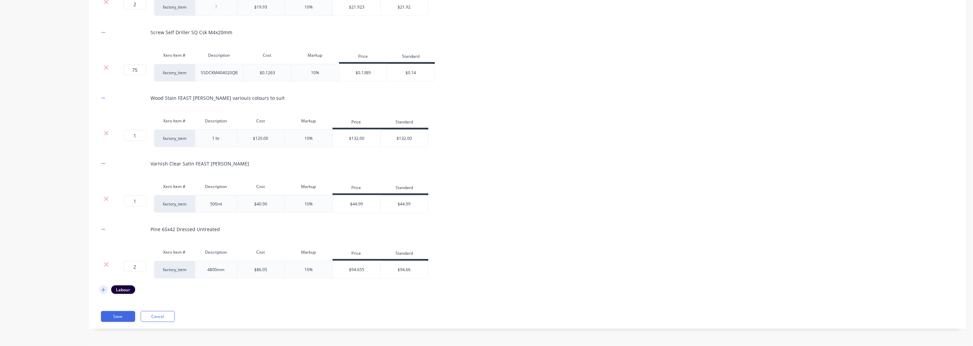
click at [103, 291] on icon "button" at bounding box center [103, 290] width 4 height 5
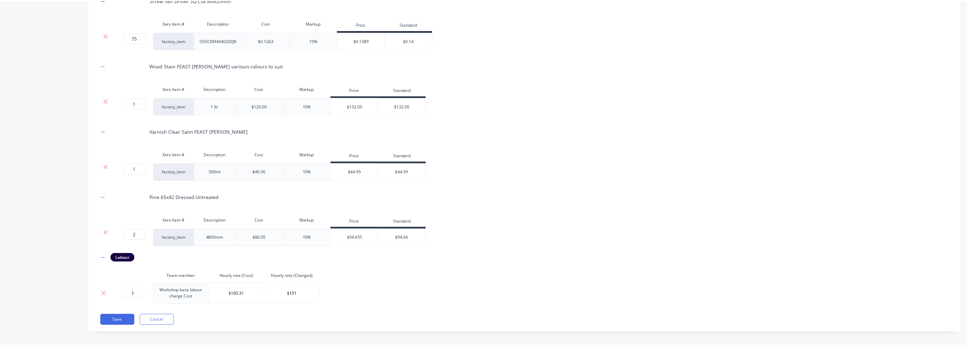
scroll to position [763, 0]
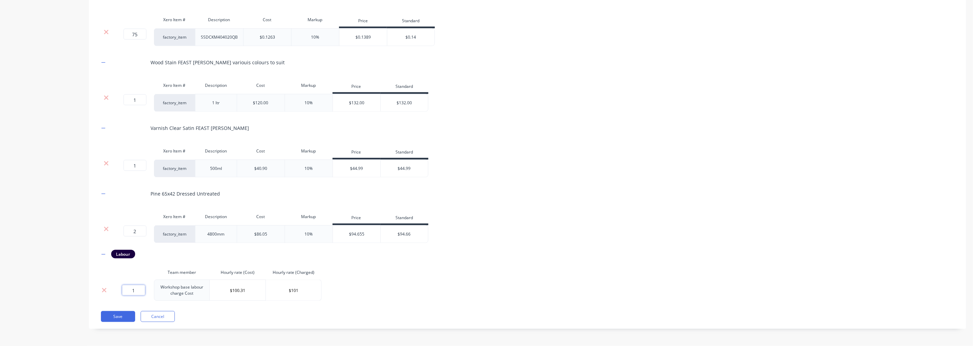
drag, startPoint x: 130, startPoint y: 290, endPoint x: 159, endPoint y: 290, distance: 29.4
click at [159, 290] on tr "1 Workshop base labour charge Cost $100.31 $101" at bounding box center [210, 290] width 222 height 21
type input "32"
drag, startPoint x: 293, startPoint y: 291, endPoint x: 306, endPoint y: 291, distance: 13.3
click at [306, 291] on input "$101" at bounding box center [293, 290] width 55 height 10
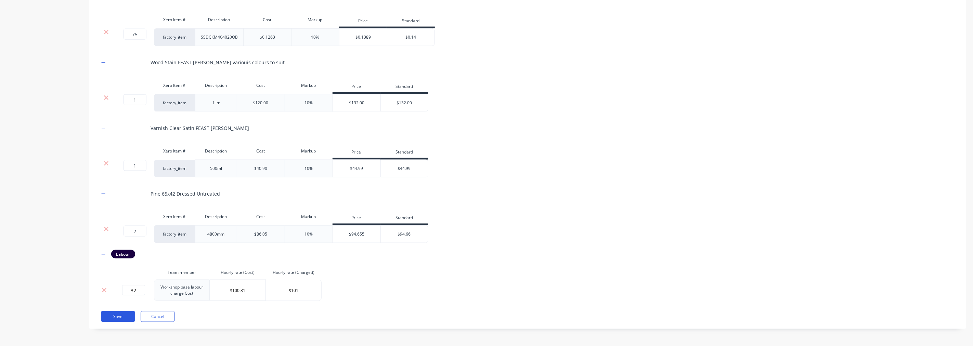
click at [122, 319] on button "Save" at bounding box center [118, 316] width 34 height 11
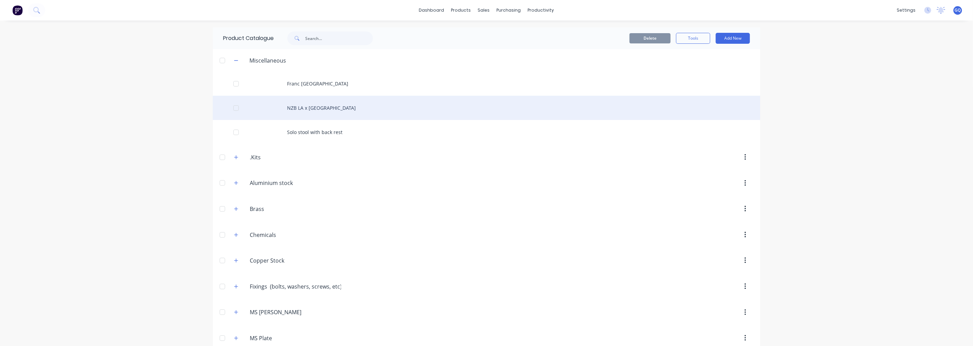
click at [316, 114] on div "NZB LA x [GEOGRAPHIC_DATA]" at bounding box center [486, 108] width 547 height 24
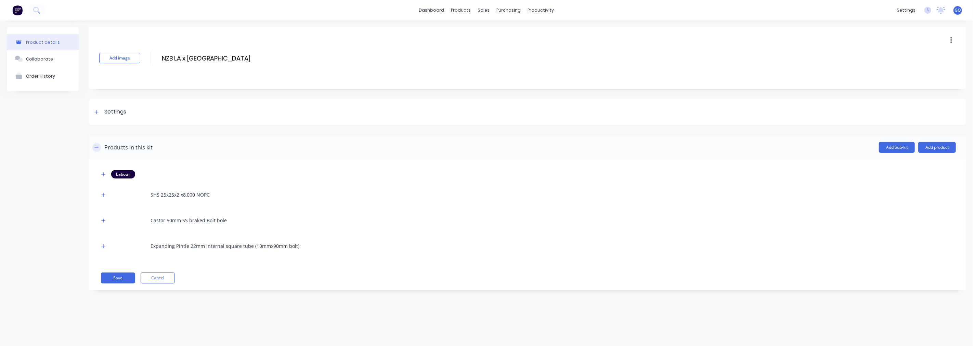
click at [96, 149] on icon "button" at bounding box center [96, 147] width 4 height 5
click at [496, 31] on div "Sales Orders" at bounding box center [509, 33] width 28 height 6
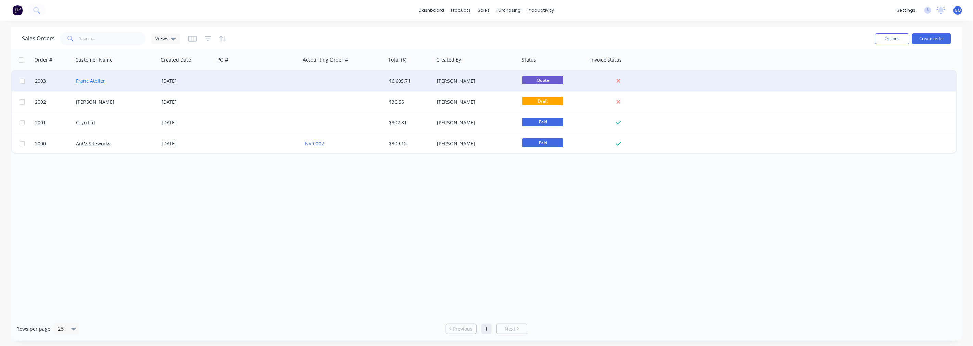
click at [100, 81] on link "Franc Atelier" at bounding box center [90, 81] width 29 height 6
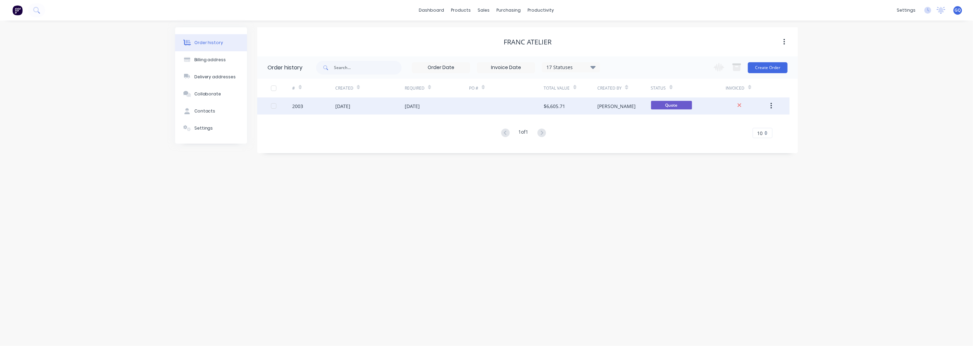
click at [340, 108] on div "[DATE]" at bounding box center [342, 106] width 15 height 7
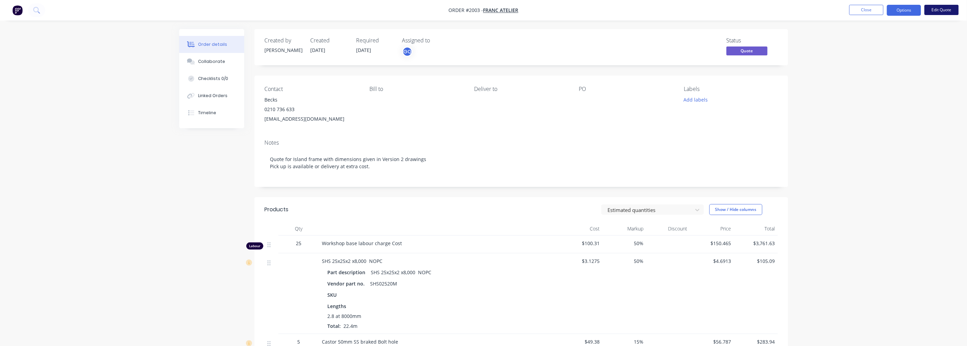
click at [943, 13] on button "Edit Quote" at bounding box center [941, 10] width 34 height 10
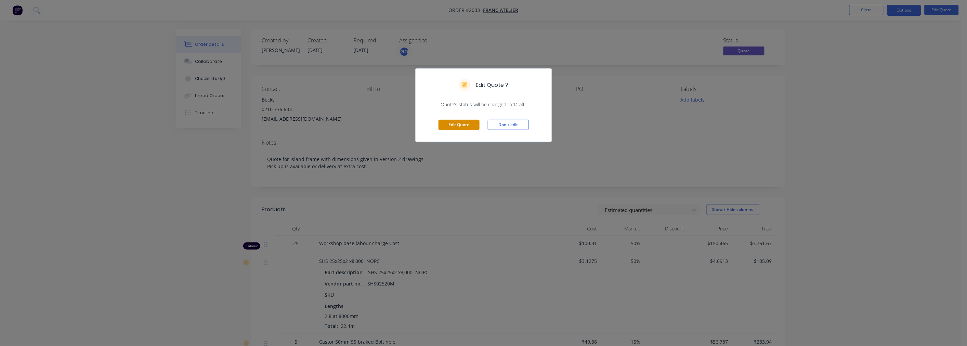
click at [462, 126] on button "Edit Quote" at bounding box center [458, 125] width 41 height 10
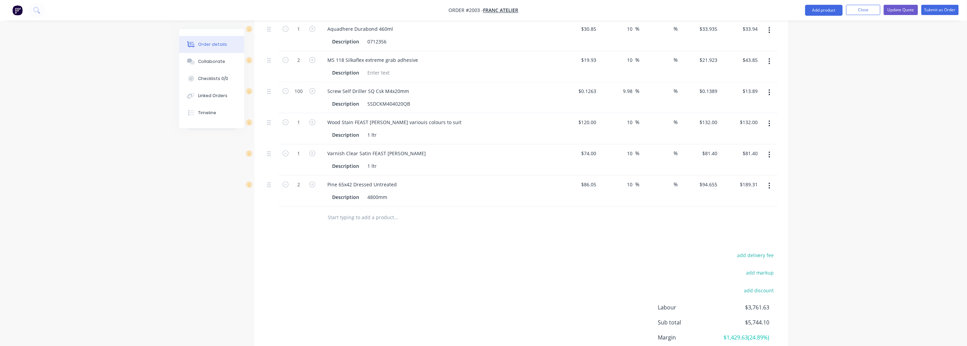
scroll to position [655, 0]
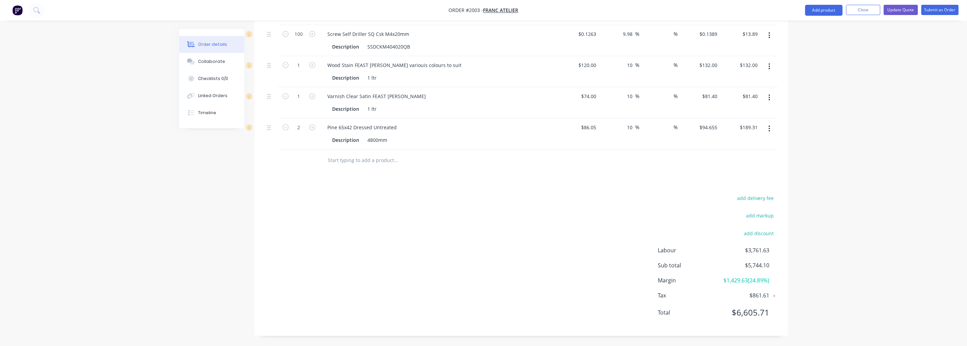
click at [377, 160] on input "text" at bounding box center [396, 161] width 137 height 14
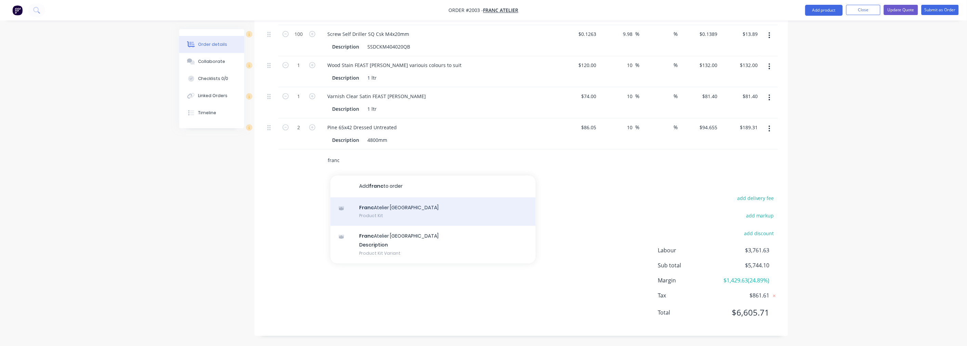
type input "franc"
click at [436, 214] on div "Franc Atelier BS Island Product Kit" at bounding box center [432, 211] width 205 height 29
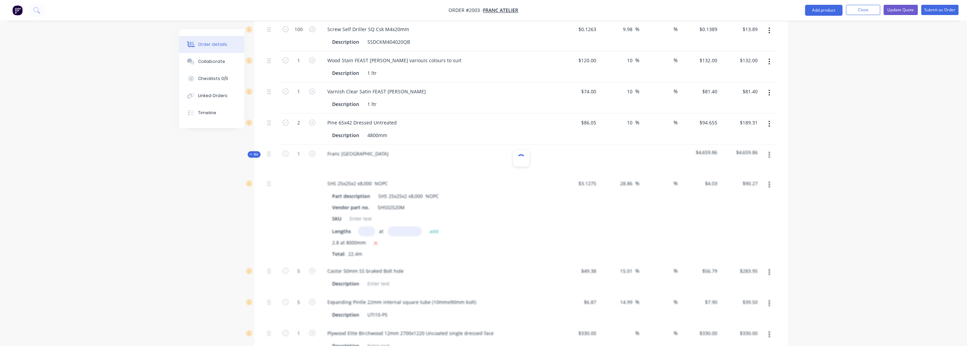
type input "$3.1275"
type input "28.86"
type input "$4.03"
type input "$90.27"
type input "$49.38"
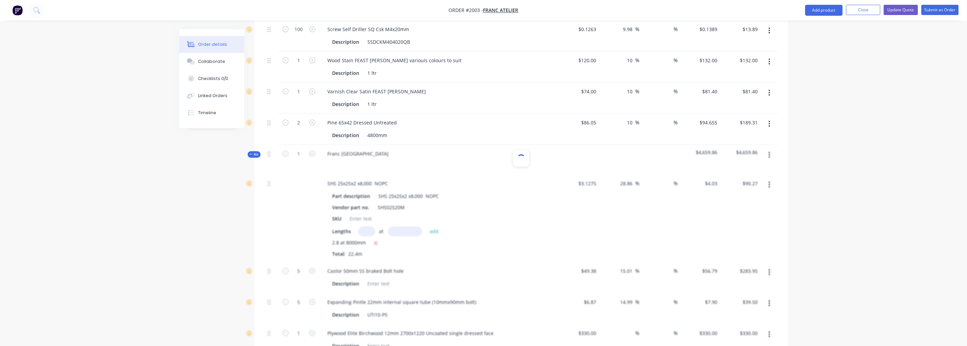
type input "15.01"
type input "$56.79"
type input "$283.95"
type input "$6.87"
type input "14.99"
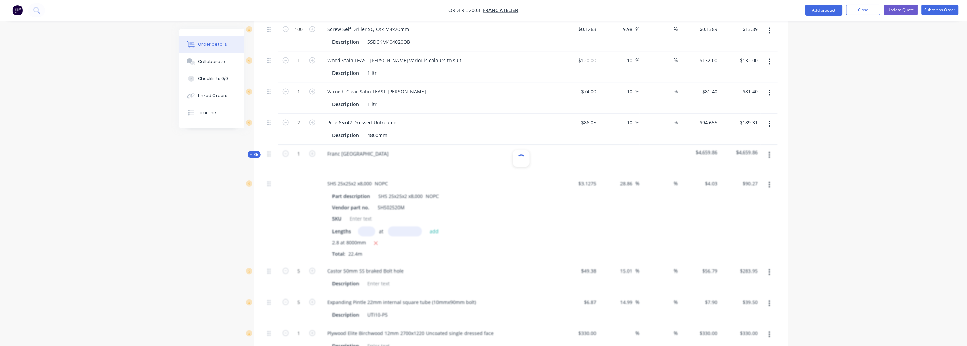
type input "$7.90"
type input "$39.50"
type input "$330.00"
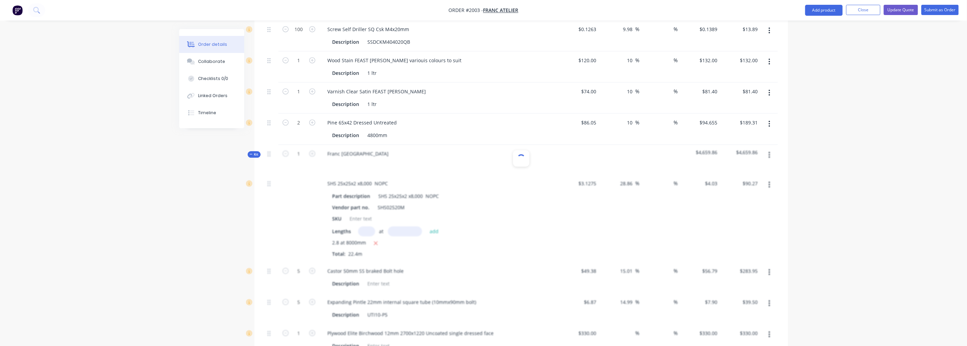
type input "$56.50"
type input "15"
type input "$64.975"
type input "$194.93"
type input "$31.47"
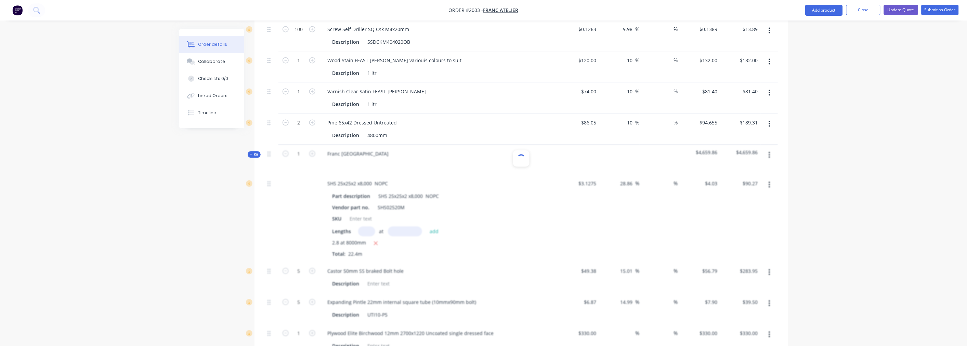
type input "10.01"
type input "$34.62"
type input "$30.85"
type input "10"
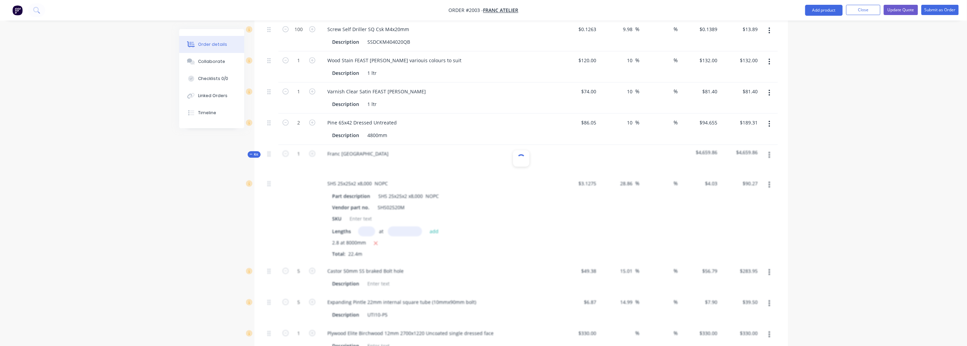
type input "$33.935"
type input "$33.94"
type input "$19.93"
type input "9.98"
type input "$21.92"
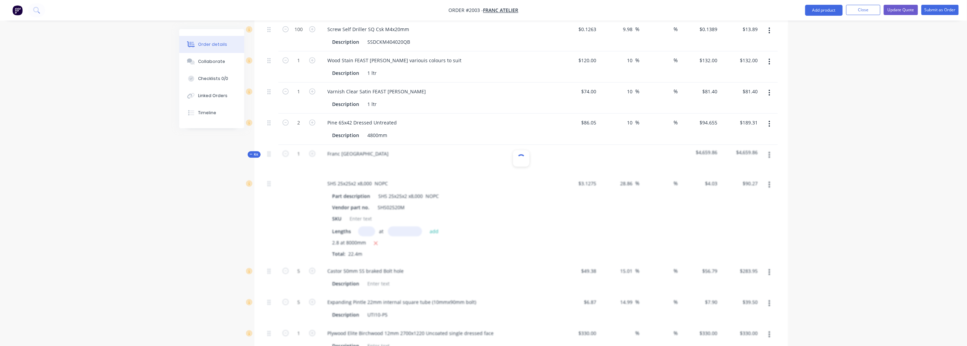
type input "$43.84"
type input "$0.1263"
type input "10.85"
type input "$0.14"
type input "$10.50"
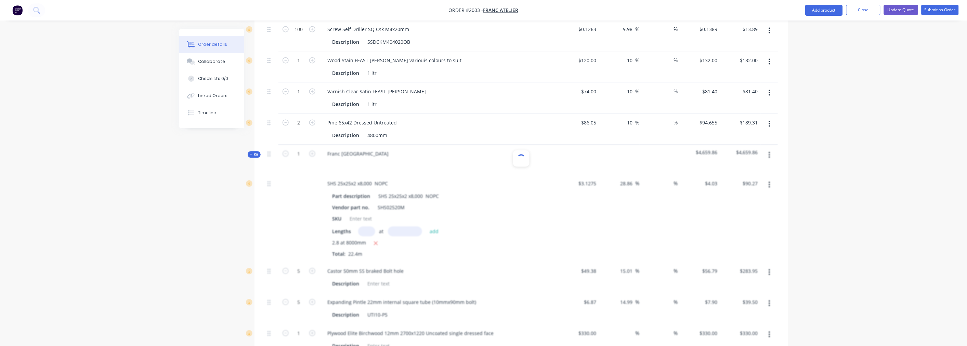
type input "$120.00"
type input "10"
type input "$132.00"
type input "$40.90"
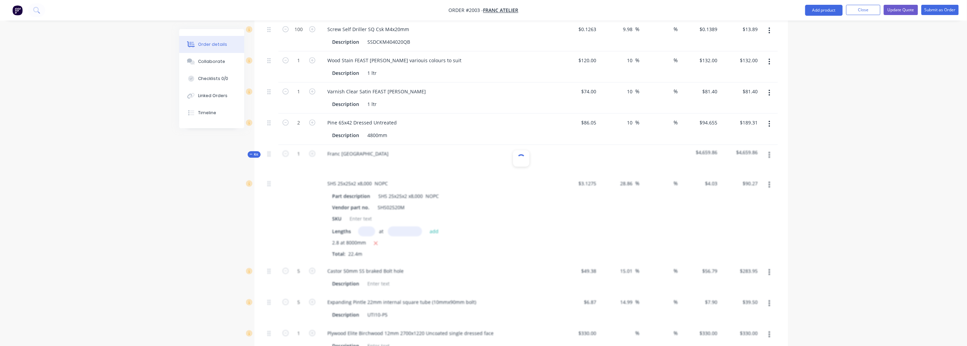
type input "10"
type input "$44.99"
type input "$86.05"
type input "10.01"
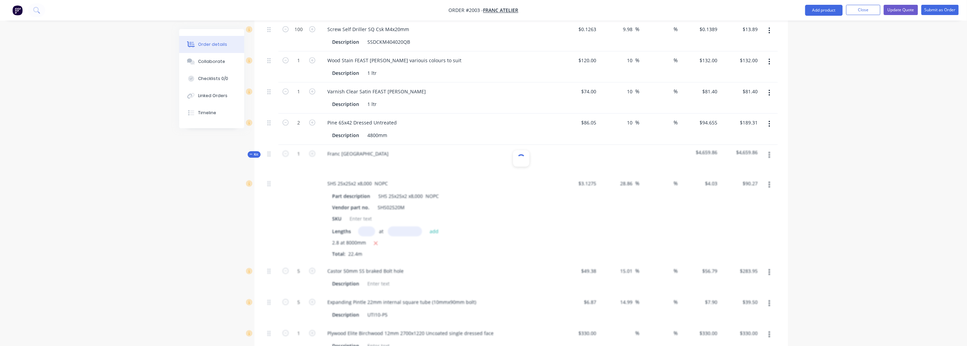
type input "$94.66"
type input "$189.32"
type input "$100.31"
type input "0.69"
type input "$101.00"
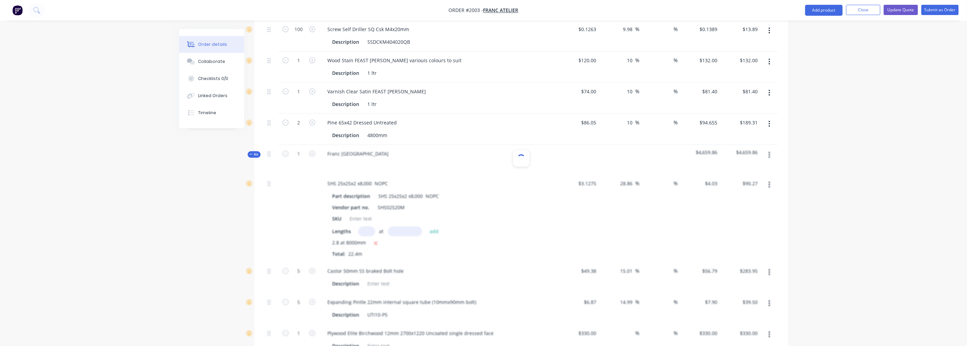
type input "$3,232.00"
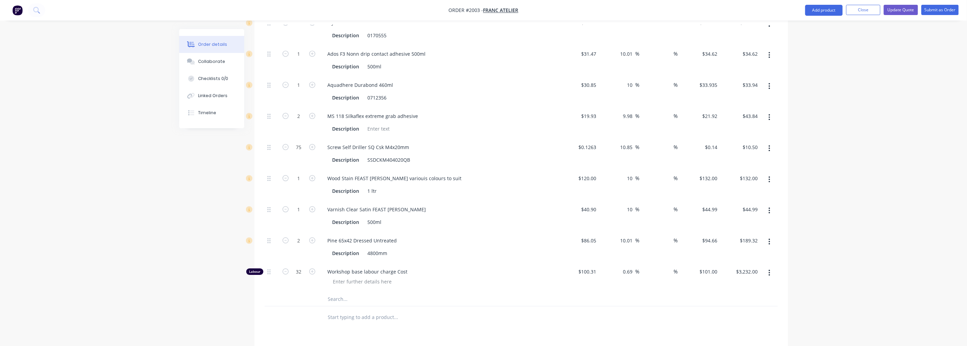
scroll to position [997, 0]
drag, startPoint x: 669, startPoint y: 291, endPoint x: 682, endPoint y: 290, distance: 13.0
click at [682, 290] on div "Labour 32 Workshop base labour charge Cost $100.31 $100.31 0.69 0.69 % % $101.0…" at bounding box center [521, 277] width 513 height 30
type input "50"
type input "101"
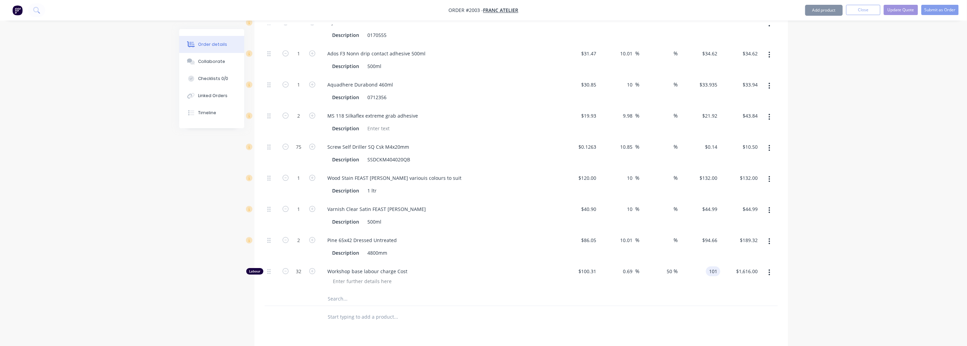
type input "1616.00"
type input "$101.00"
type input "$1,616.00"
drag, startPoint x: 659, startPoint y: 286, endPoint x: 683, endPoint y: 290, distance: 23.9
click at [683, 290] on div "Labour 32 Workshop base labour charge Cost $100.31 $100.31 0.69 0.69 % 50 50 % …" at bounding box center [521, 277] width 513 height 30
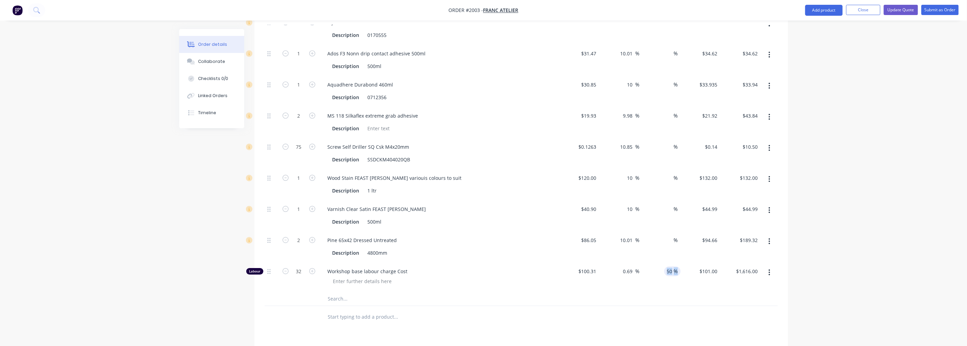
click at [669, 276] on input "50" at bounding box center [669, 271] width 10 height 10
type input "0"
type input "$3,232.00"
drag, startPoint x: 621, startPoint y: 288, endPoint x: 630, endPoint y: 287, distance: 9.3
click at [630, 276] on div "0.69 0.69 %" at bounding box center [630, 271] width 20 height 10
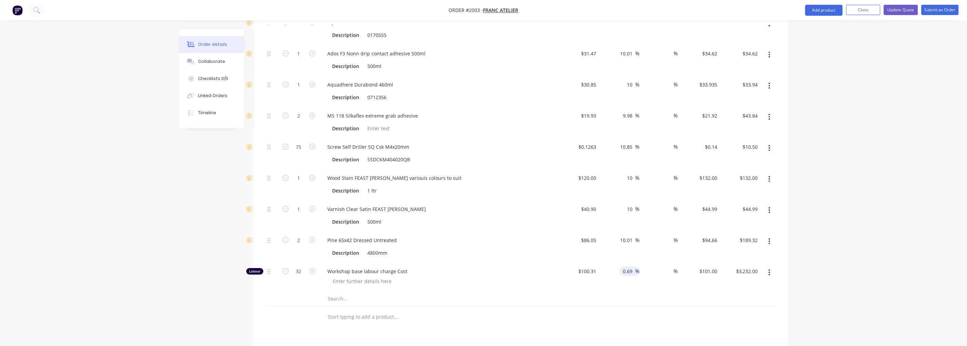
drag, startPoint x: 634, startPoint y: 289, endPoint x: 613, endPoint y: 290, distance: 21.2
click at [613, 290] on div "0.69 0.69 %" at bounding box center [619, 277] width 40 height 30
type input "50"
type input "$150.465"
type input "$4,814.88"
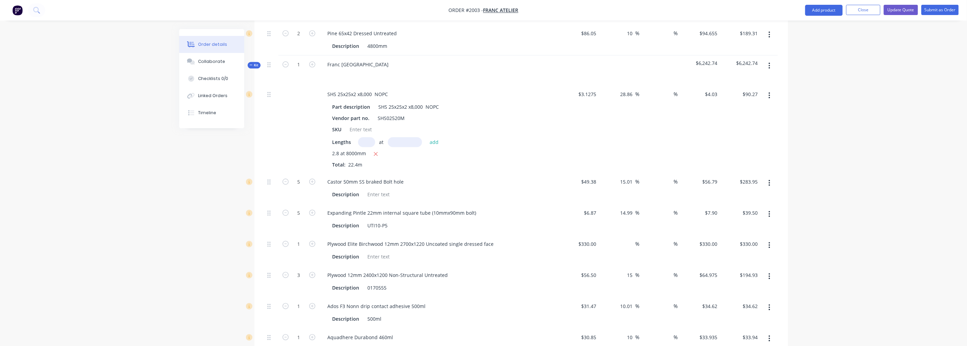
scroll to position [731, 0]
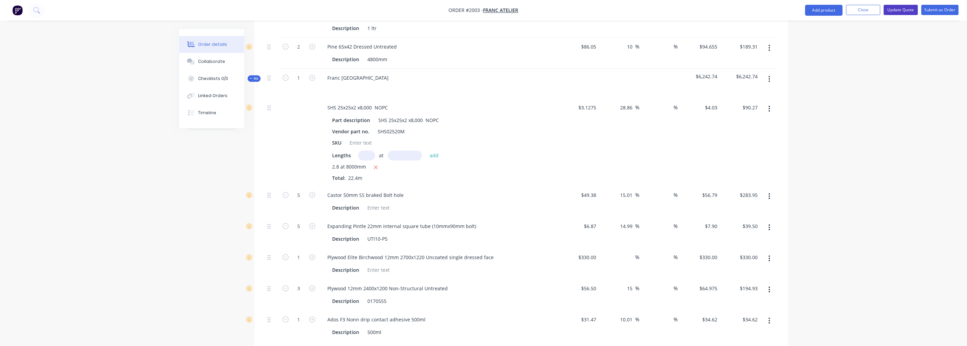
click at [900, 9] on button "Update Quote" at bounding box center [901, 10] width 34 height 10
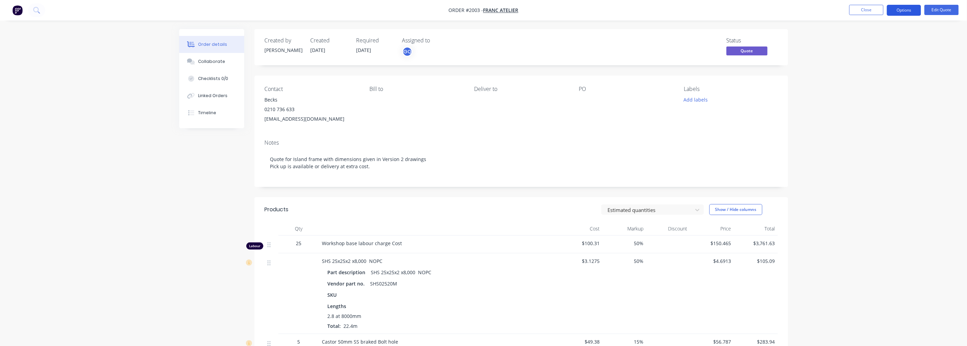
click at [900, 13] on button "Options" at bounding box center [904, 10] width 34 height 11
click at [869, 40] on div "Quote" at bounding box center [883, 42] width 63 height 10
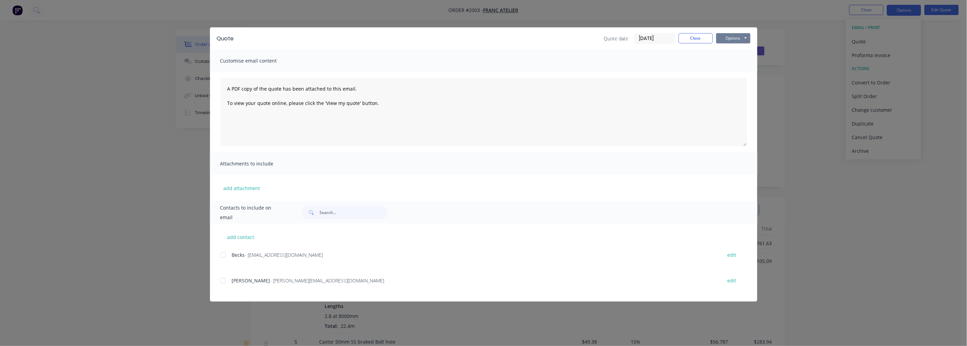
click at [728, 38] on button "Options" at bounding box center [733, 38] width 34 height 10
click at [730, 52] on button "Preview" at bounding box center [738, 50] width 44 height 11
click at [683, 40] on button "Close" at bounding box center [695, 38] width 34 height 10
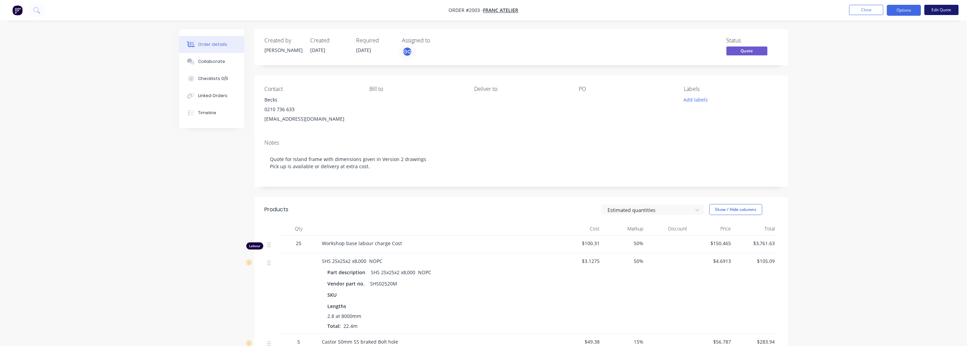
click at [939, 13] on button "Edit Quote" at bounding box center [941, 10] width 34 height 10
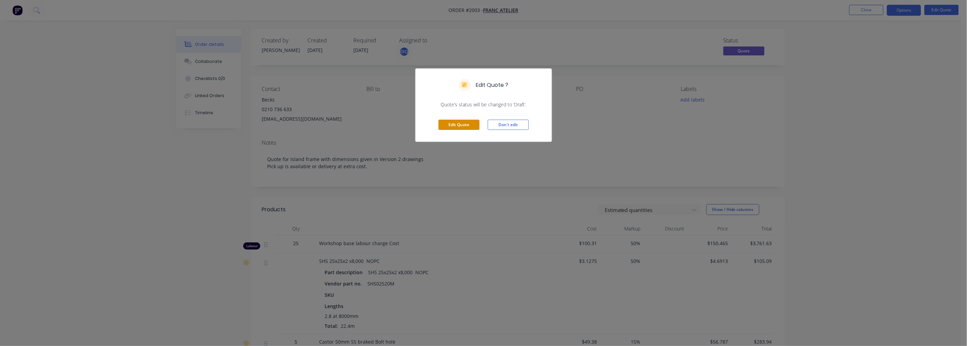
click at [459, 127] on button "Edit Quote" at bounding box center [458, 125] width 41 height 10
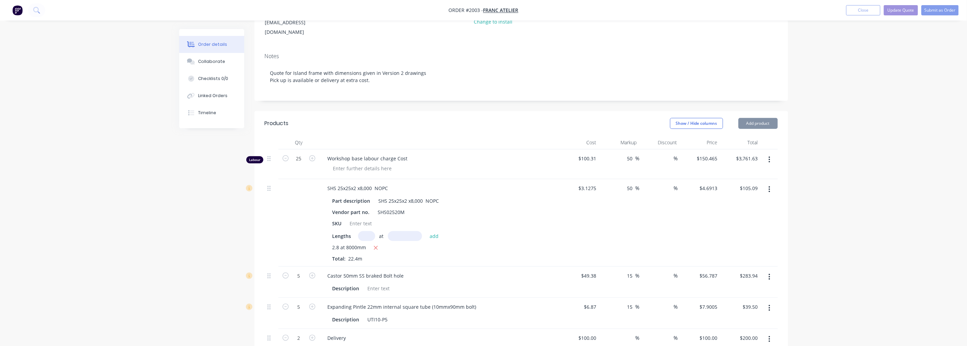
scroll to position [114, 0]
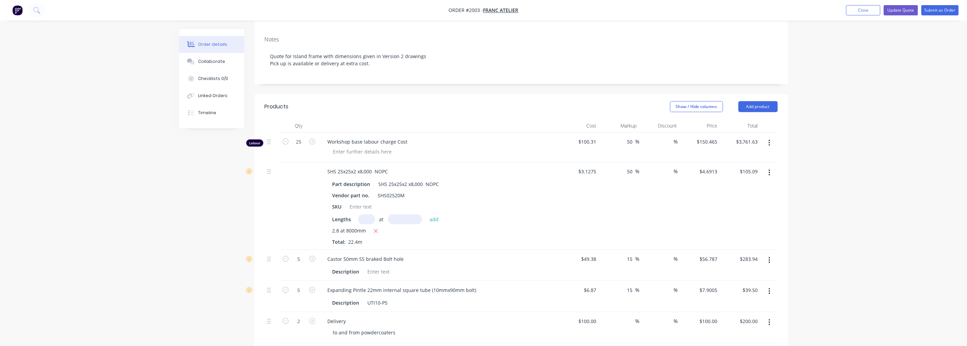
click at [772, 137] on button "button" at bounding box center [769, 143] width 16 height 12
click at [734, 197] on div "Delete" at bounding box center [745, 202] width 53 height 10
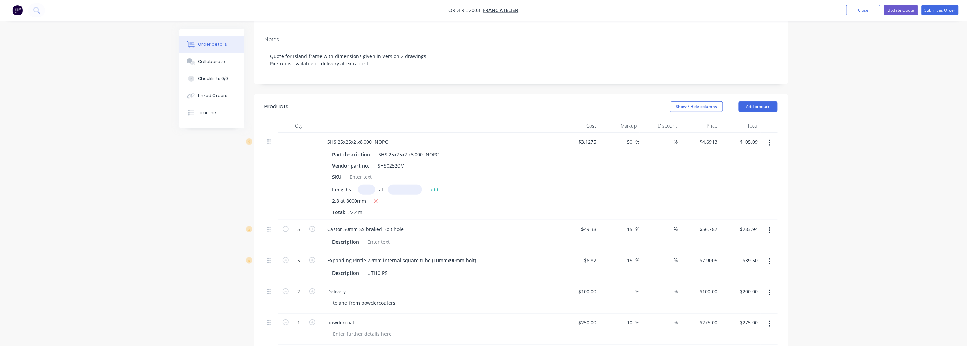
click at [771, 137] on button "button" at bounding box center [769, 143] width 16 height 12
click at [726, 197] on div "Delete" at bounding box center [745, 202] width 53 height 10
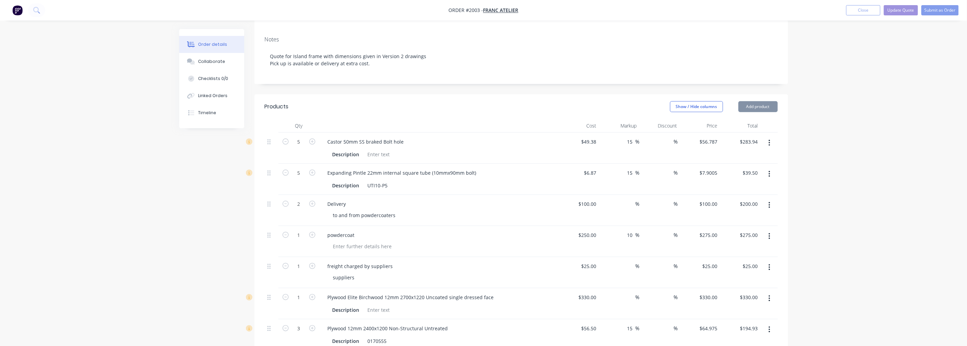
click at [768, 139] on icon "button" at bounding box center [769, 143] width 2 height 8
click at [730, 195] on button "Delete" at bounding box center [745, 202] width 65 height 14
click at [765, 137] on button "button" at bounding box center [769, 143] width 16 height 12
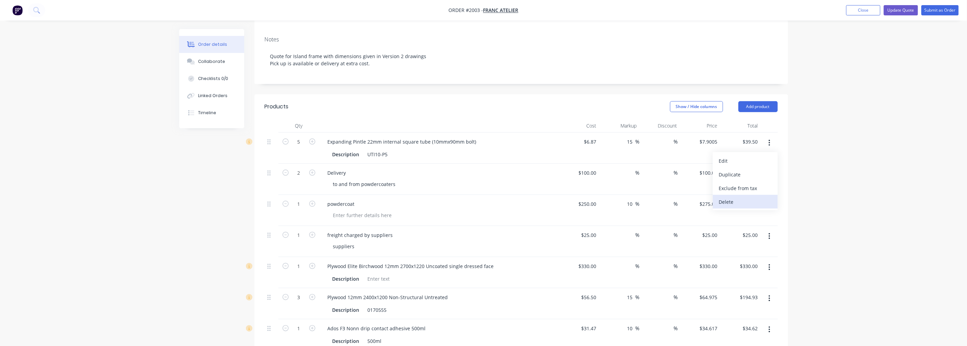
click at [732, 197] on div "Delete" at bounding box center [745, 202] width 53 height 10
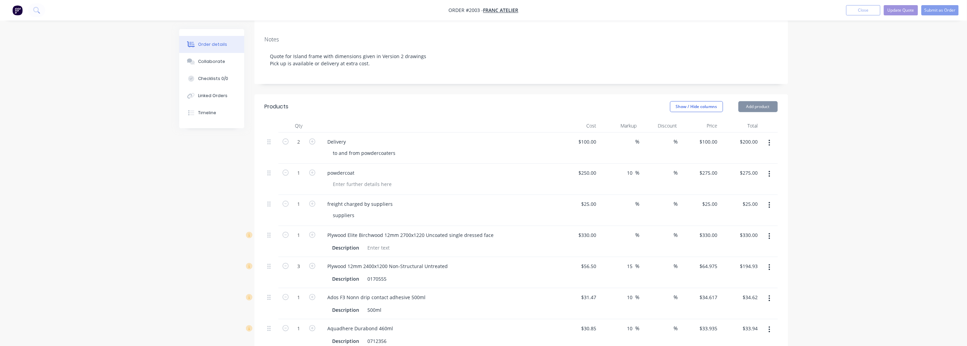
click at [773, 139] on div at bounding box center [769, 148] width 17 height 31
click at [771, 137] on button "button" at bounding box center [769, 143] width 16 height 12
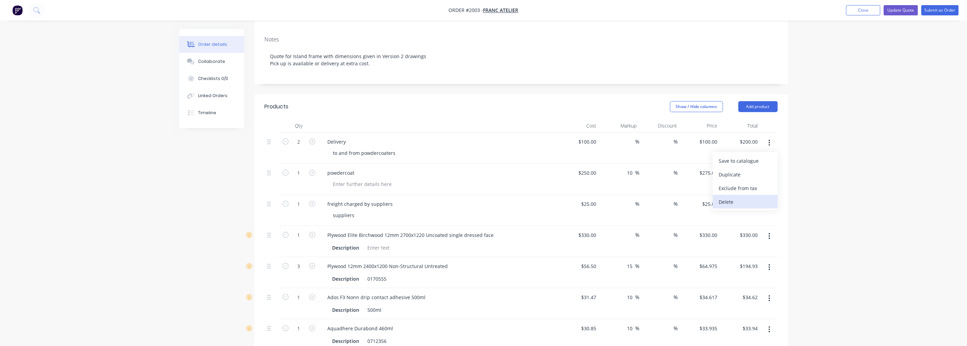
click at [726, 197] on div "Delete" at bounding box center [745, 202] width 53 height 10
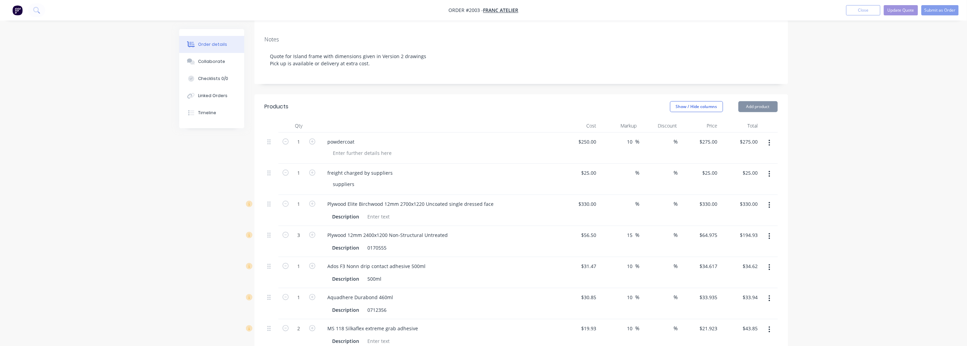
click at [768, 139] on icon "button" at bounding box center [769, 143] width 2 height 8
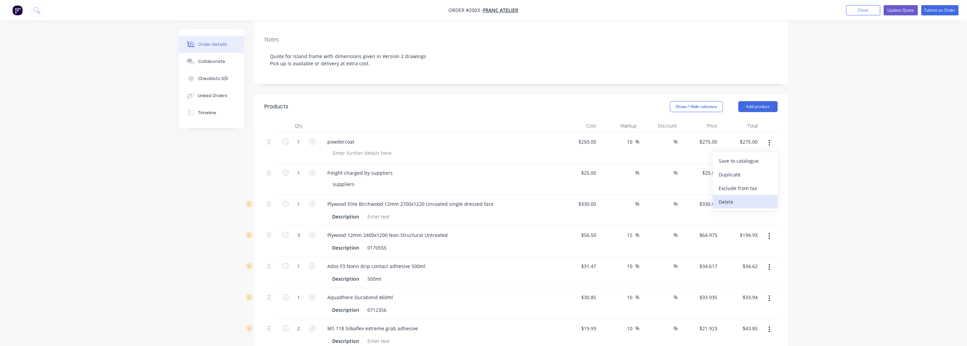
click at [724, 197] on div "Delete" at bounding box center [745, 202] width 53 height 10
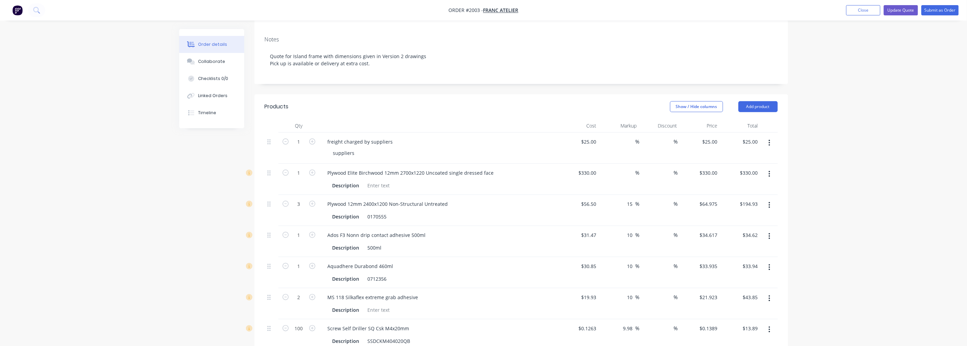
click at [769, 140] on icon "button" at bounding box center [769, 143] width 1 height 6
click at [732, 197] on div "Delete" at bounding box center [745, 202] width 53 height 10
click at [771, 137] on button "button" at bounding box center [769, 143] width 16 height 12
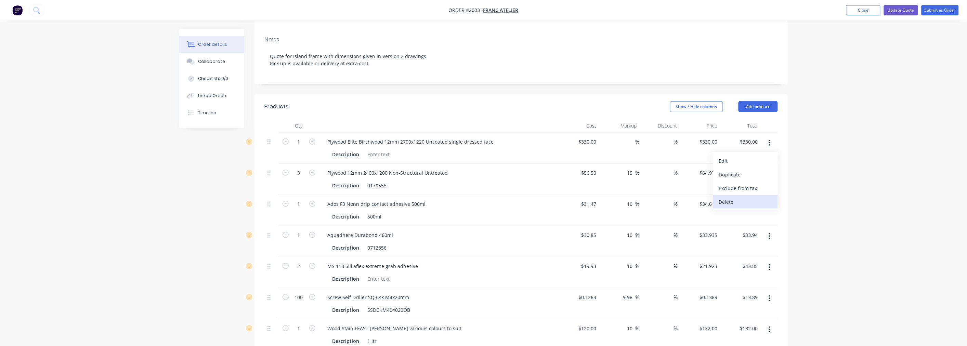
click at [738, 197] on div "Delete" at bounding box center [745, 202] width 53 height 10
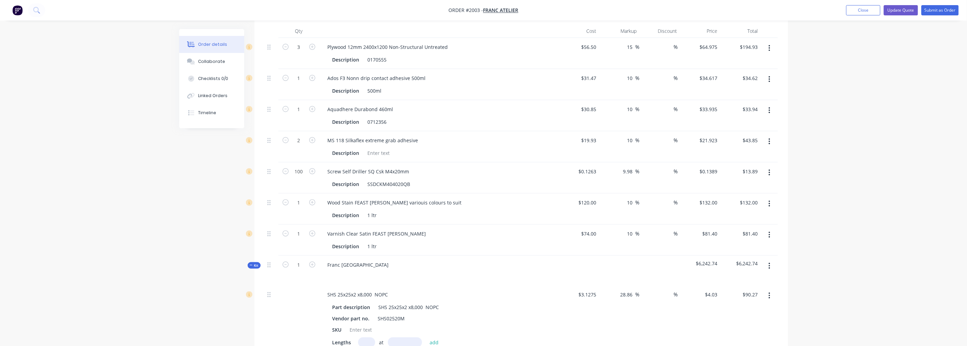
scroll to position [228, 0]
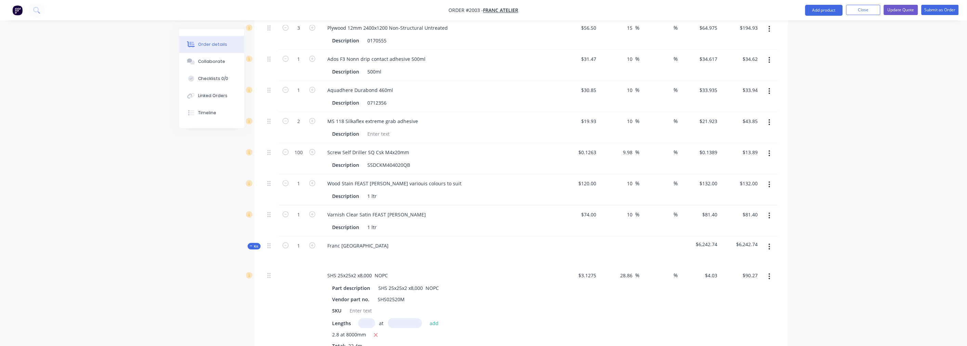
click at [770, 212] on icon "button" at bounding box center [769, 216] width 2 height 8
click at [732, 270] on div "Delete" at bounding box center [745, 275] width 53 height 10
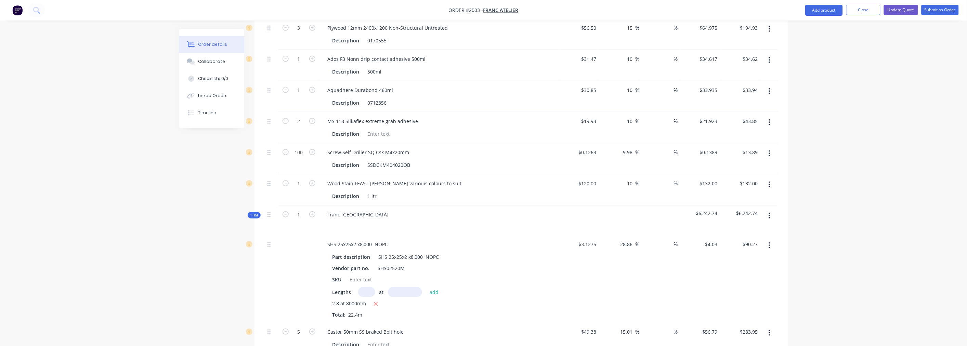
click at [772, 54] on button "button" at bounding box center [769, 60] width 16 height 12
click at [736, 114] on div "Delete" at bounding box center [745, 119] width 53 height 10
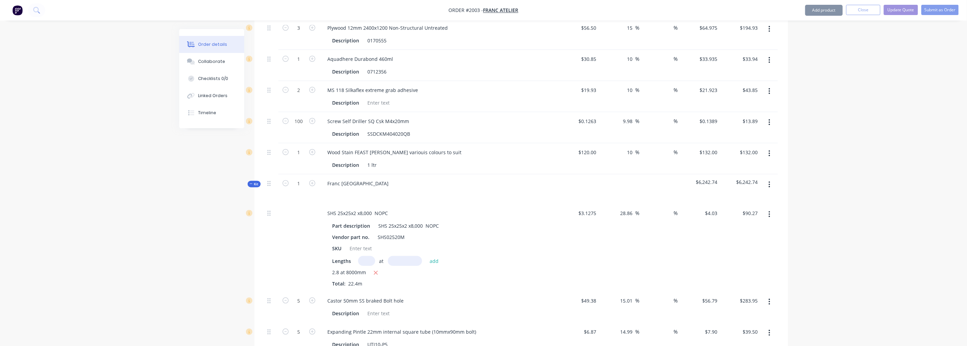
click at [774, 54] on button "button" at bounding box center [769, 60] width 16 height 12
click at [721, 114] on div "Delete" at bounding box center [745, 119] width 53 height 10
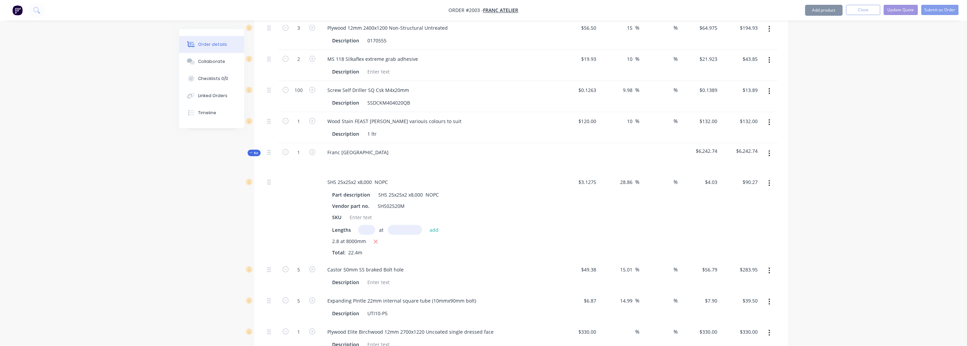
click at [771, 54] on button "button" at bounding box center [769, 60] width 16 height 12
click at [736, 114] on div "Delete" at bounding box center [745, 119] width 53 height 10
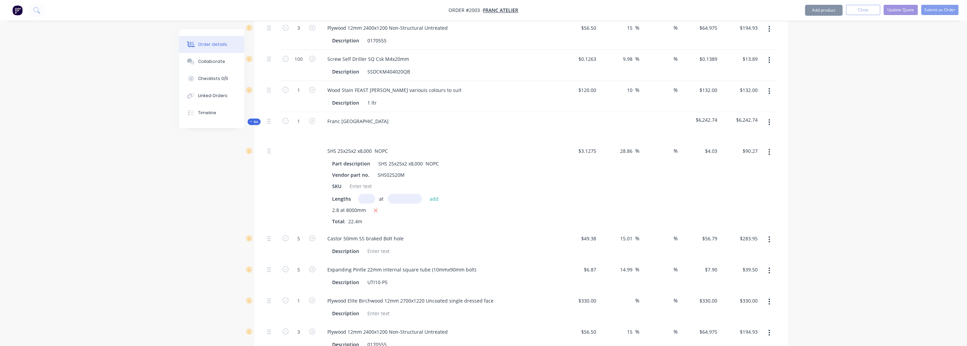
click at [770, 54] on button "button" at bounding box center [769, 60] width 16 height 12
click at [732, 114] on div "Delete" at bounding box center [745, 119] width 53 height 10
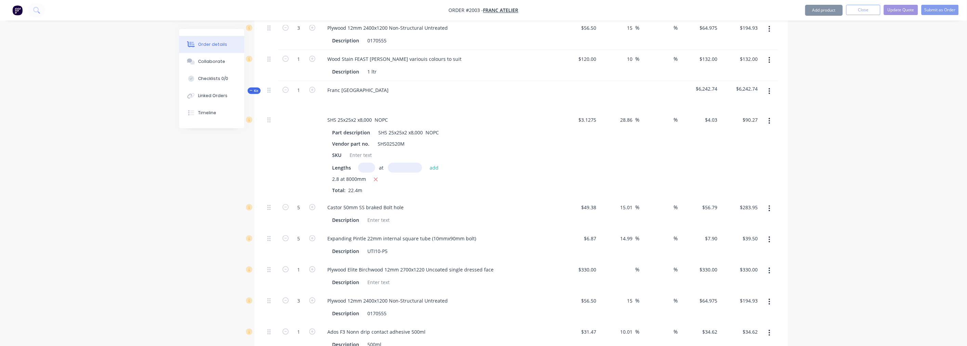
click at [770, 54] on button "button" at bounding box center [769, 60] width 16 height 12
drag, startPoint x: 728, startPoint y: 105, endPoint x: 773, endPoint y: 66, distance: 59.9
click at [729, 114] on div "Delete" at bounding box center [745, 119] width 53 height 10
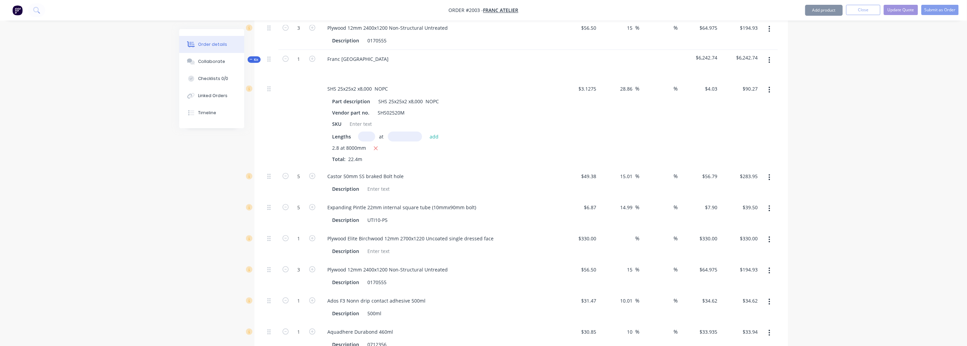
click at [769, 57] on icon "button" at bounding box center [769, 60] width 1 height 6
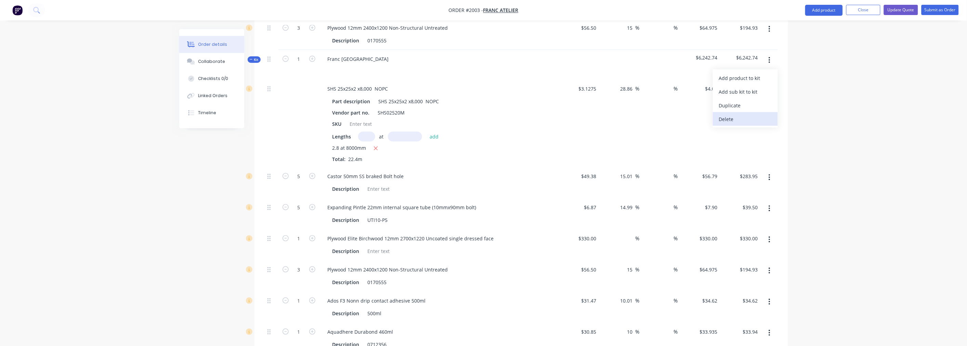
click at [727, 112] on button "Delete" at bounding box center [745, 119] width 65 height 14
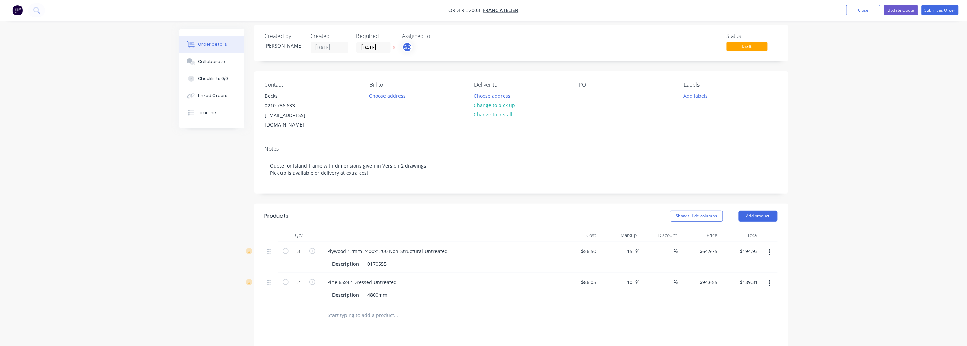
scroll to position [0, 0]
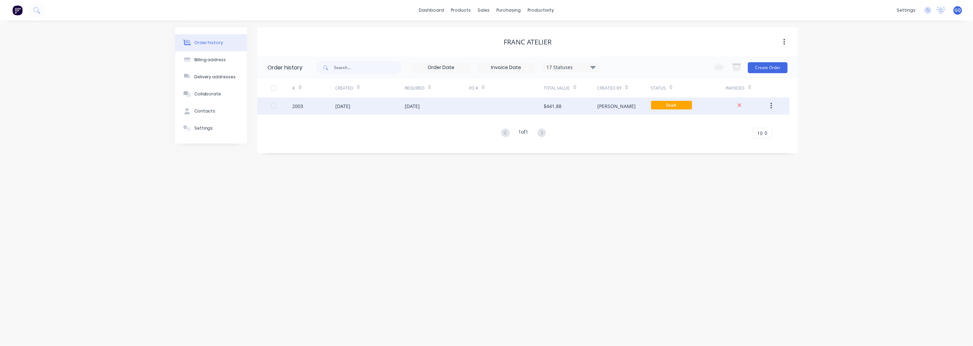
click at [297, 104] on div "2003" at bounding box center [297, 106] width 11 height 7
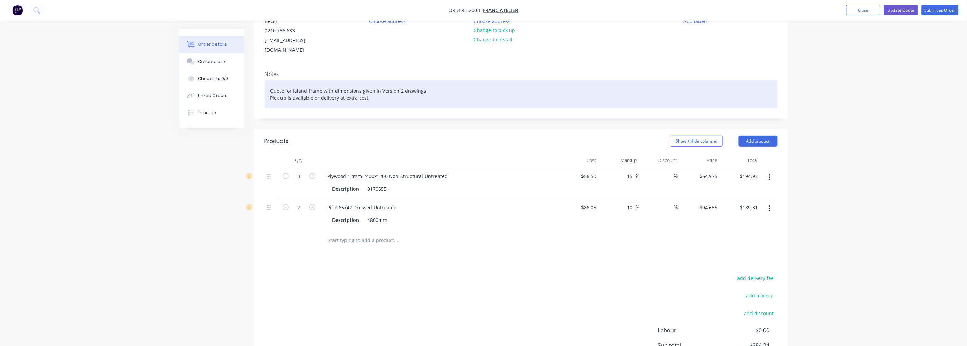
scroll to position [114, 0]
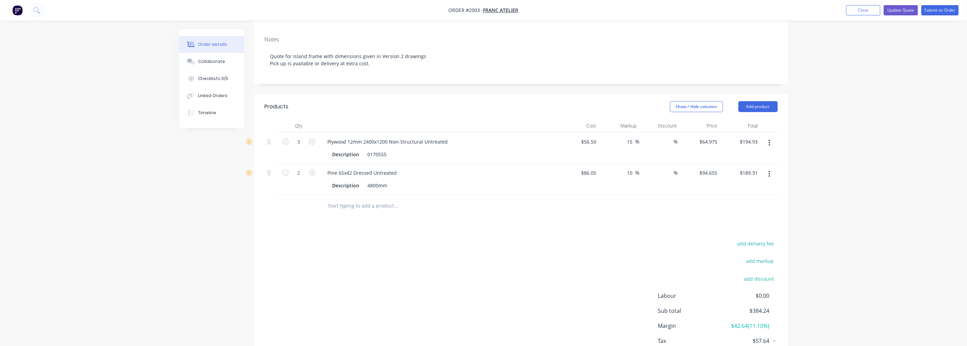
click at [768, 137] on button "button" at bounding box center [769, 143] width 16 height 12
click at [723, 197] on div "Delete" at bounding box center [745, 202] width 53 height 10
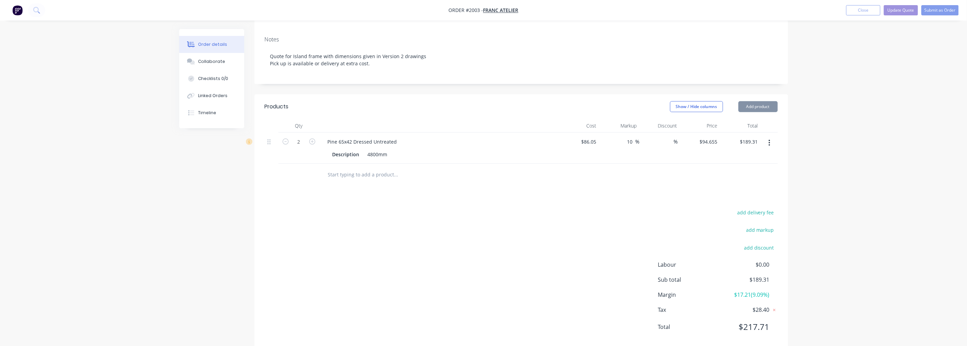
click at [769, 140] on icon "button" at bounding box center [769, 143] width 1 height 6
click at [732, 197] on div "Delete" at bounding box center [745, 202] width 53 height 10
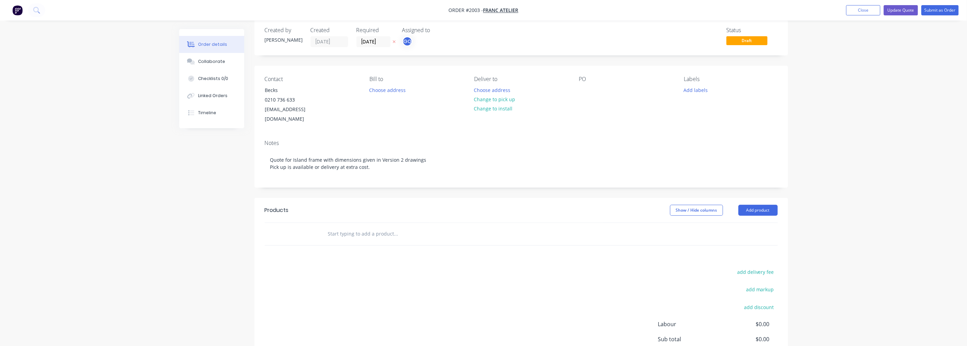
scroll to position [0, 0]
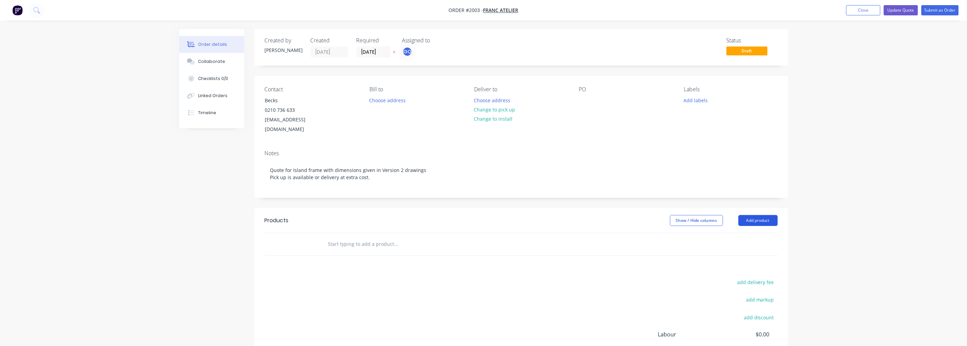
click at [763, 215] on button "Add product" at bounding box center [757, 220] width 39 height 11
click at [428, 233] on div at bounding box center [442, 244] width 246 height 22
click at [400, 237] on input "text" at bounding box center [396, 244] width 137 height 14
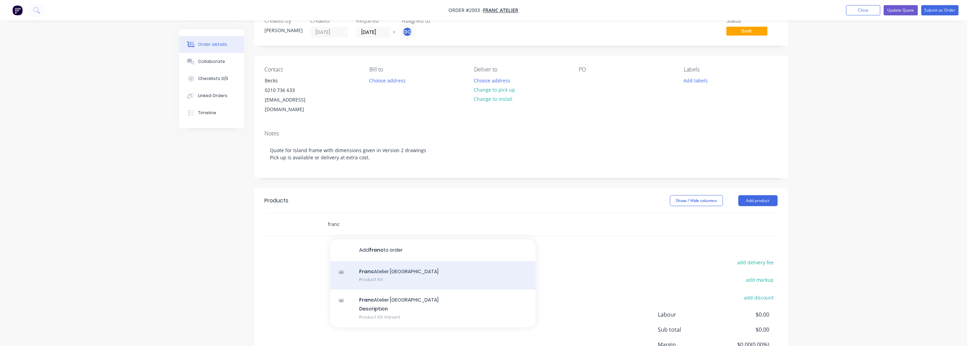
scroll to position [38, 0]
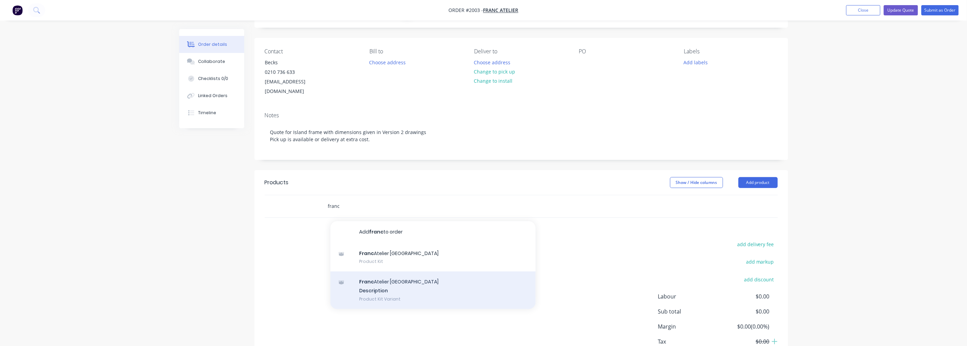
type input "franc"
click at [385, 291] on div "Franc Atelier BS Island Description Product Kit Variant" at bounding box center [432, 291] width 205 height 38
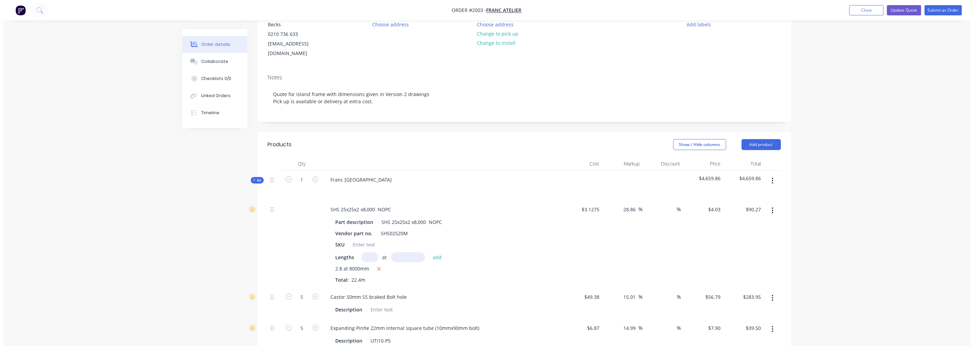
scroll to position [0, 0]
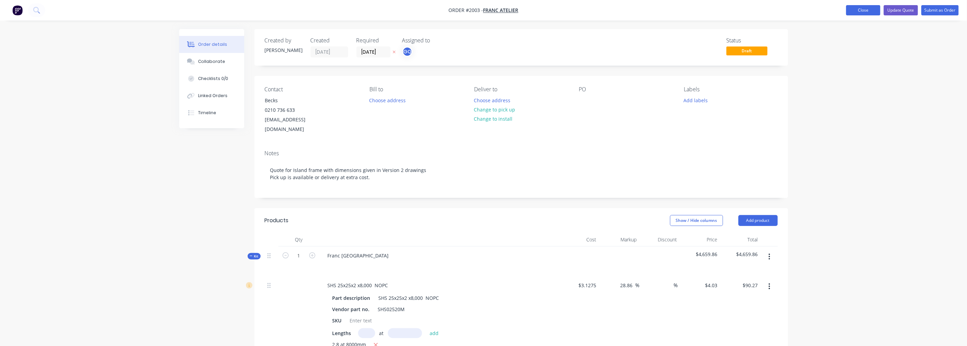
click at [861, 12] on button "Close" at bounding box center [863, 10] width 34 height 10
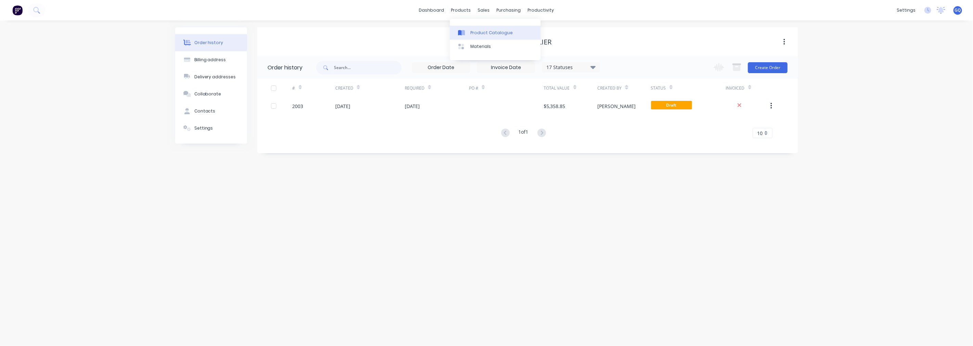
click at [478, 32] on div "Product Catalogue" at bounding box center [491, 33] width 42 height 6
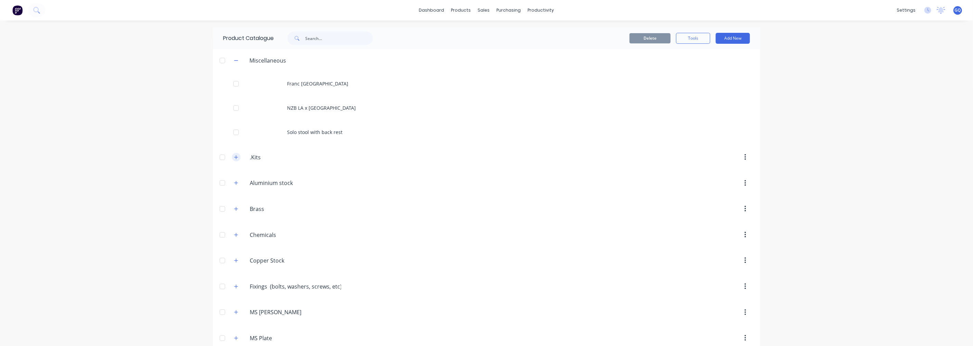
click at [234, 158] on icon "button" at bounding box center [236, 157] width 4 height 5
drag, startPoint x: 316, startPoint y: 81, endPoint x: 291, endPoint y: 161, distance: 83.5
click at [291, 161] on div "Miscellaneous Franc Atelier BS Island NZB LA x [GEOGRAPHIC_DATA] Solo stool wit…" at bounding box center [486, 290] width 547 height 483
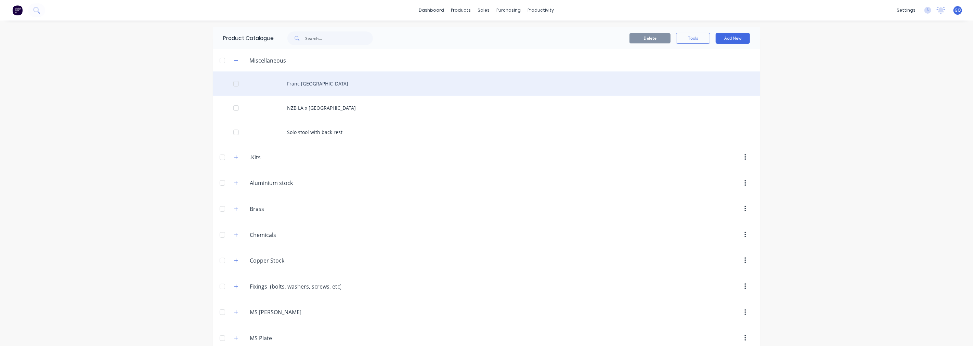
click at [305, 84] on div "Franc [GEOGRAPHIC_DATA]" at bounding box center [486, 83] width 547 height 24
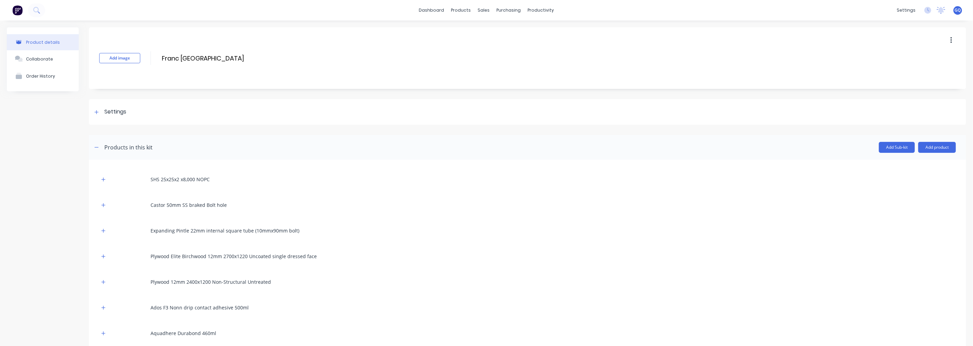
click at [943, 41] on button "button" at bounding box center [951, 40] width 16 height 12
click at [945, 143] on button "Add product" at bounding box center [937, 147] width 38 height 11
click at [686, 121] on div "Settings" at bounding box center [527, 112] width 877 height 26
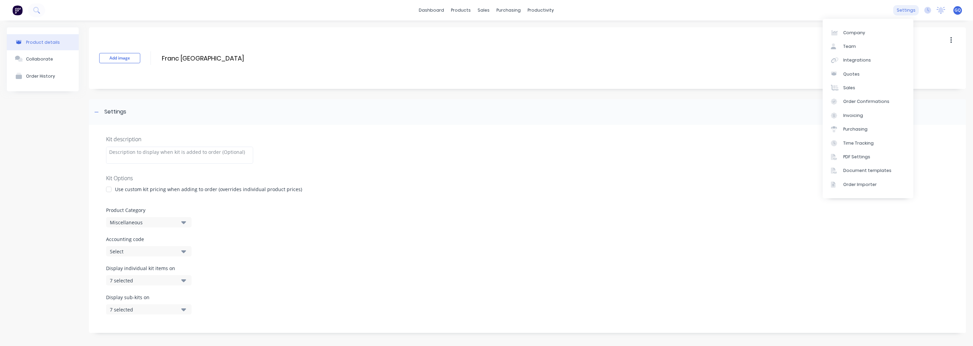
click at [898, 11] on div "settings" at bounding box center [906, 10] width 26 height 10
click at [860, 45] on link "Team" at bounding box center [867, 47] width 91 height 14
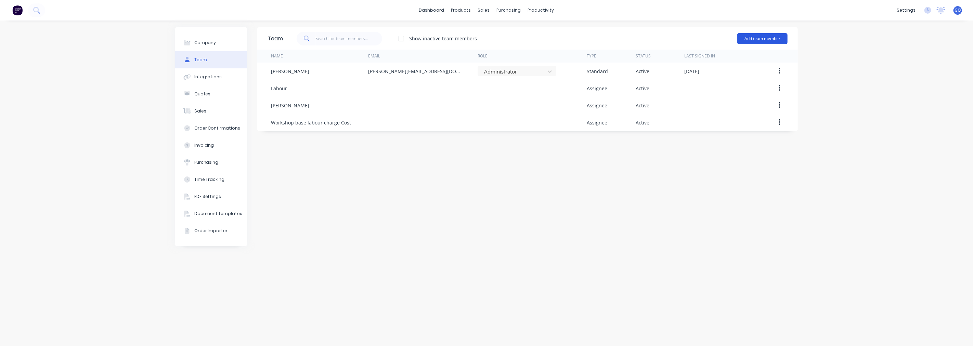
click at [778, 42] on button "Add team member" at bounding box center [762, 38] width 50 height 11
click at [702, 55] on div "Standard team member A team member that can login to Factory" at bounding box center [732, 59] width 97 height 20
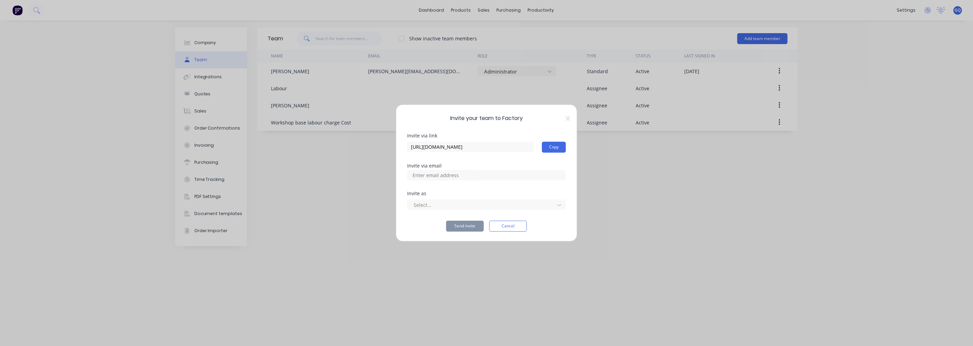
drag, startPoint x: 515, startPoint y: 229, endPoint x: 532, endPoint y: 219, distance: 19.8
click at [515, 228] on button "Cancel" at bounding box center [508, 226] width 38 height 11
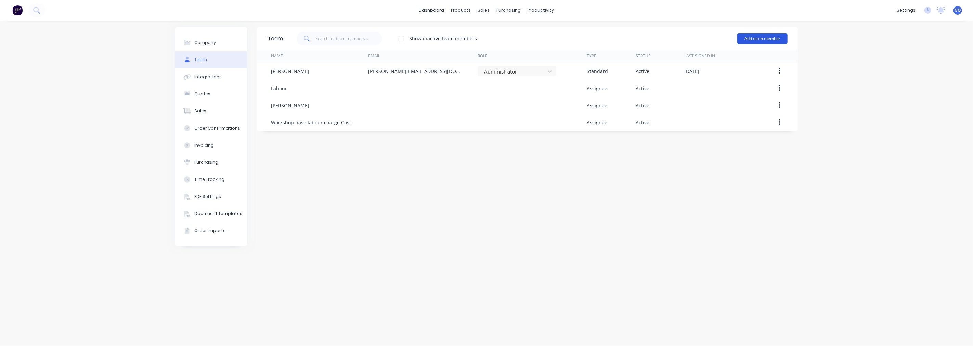
click at [753, 41] on button "Add team member" at bounding box center [762, 38] width 50 height 11
click at [731, 84] on span "A team member that can be assigned to orders, but cannot login to Factory" at bounding box center [732, 85] width 97 height 12
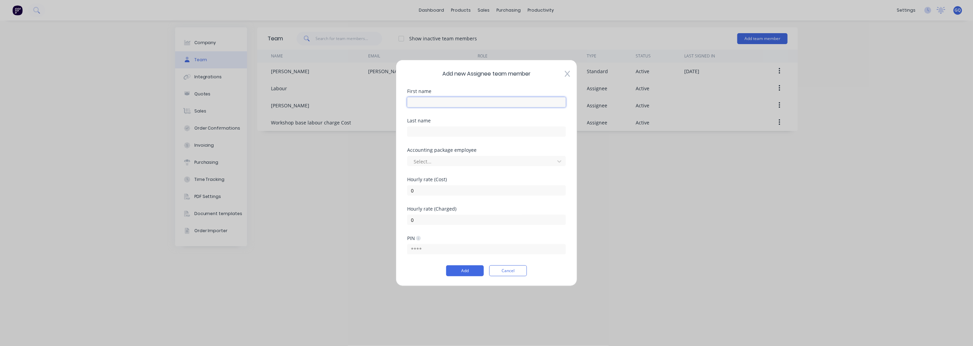
click at [457, 106] on input "text" at bounding box center [486, 102] width 159 height 10
type input "F"
type input "Delivery to and from subcontractors"
click at [556, 160] on icon at bounding box center [559, 161] width 7 height 7
drag, startPoint x: 423, startPoint y: 192, endPoint x: 407, endPoint y: 192, distance: 15.4
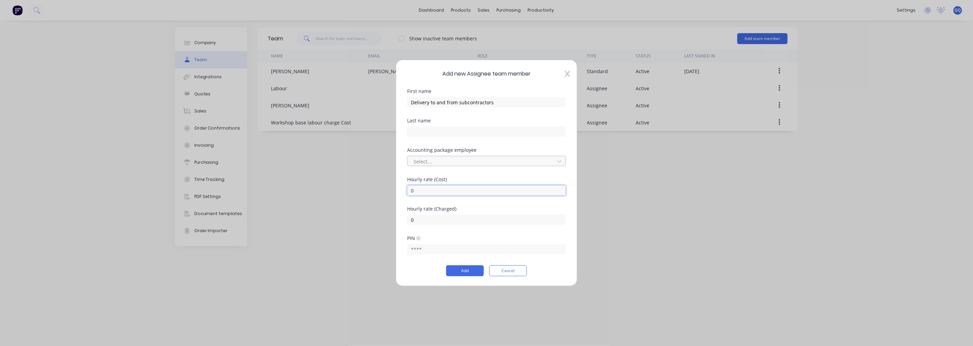
click at [408, 191] on input "0" at bounding box center [486, 190] width 159 height 10
type input "7"
type input "1"
type input "75"
drag, startPoint x: 418, startPoint y: 218, endPoint x: 409, endPoint y: 220, distance: 8.7
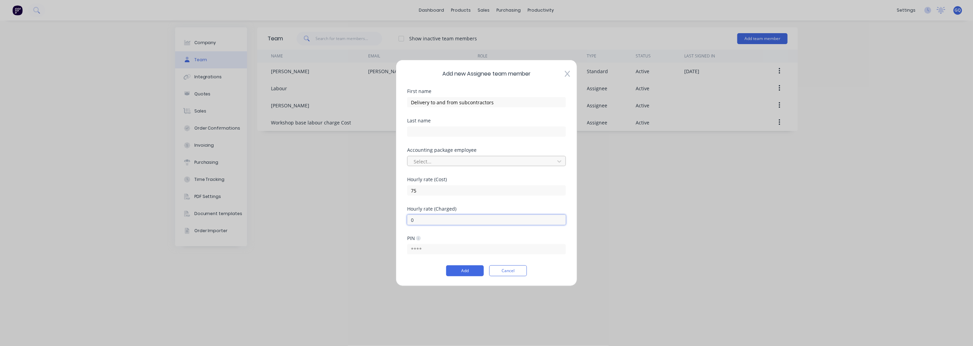
click at [409, 220] on input "0" at bounding box center [486, 220] width 159 height 10
type input "100"
click at [471, 274] on button "Add" at bounding box center [465, 270] width 38 height 11
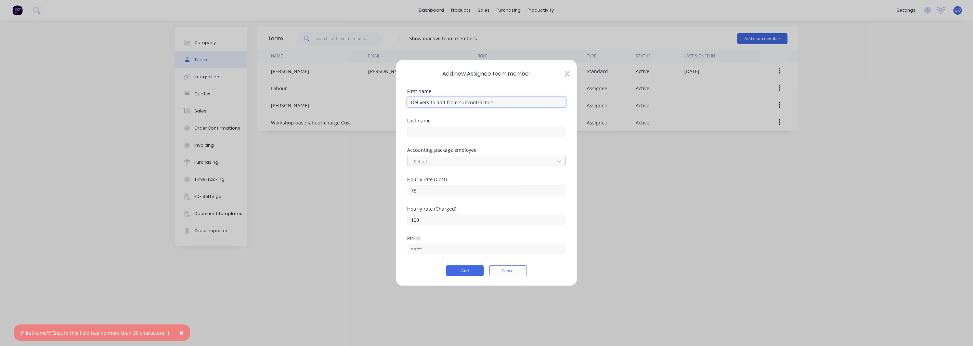
drag, startPoint x: 494, startPoint y: 101, endPoint x: 457, endPoint y: 101, distance: 36.6
click at [457, 101] on input "Delivery to and from subcontractors" at bounding box center [486, 102] width 159 height 10
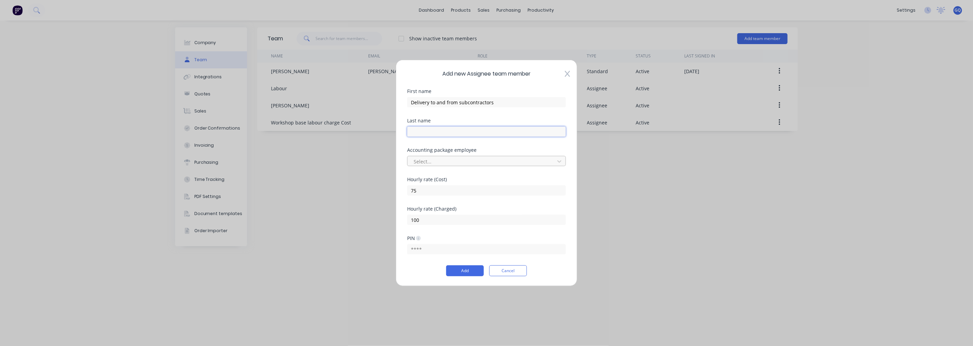
click at [464, 131] on input "text" at bounding box center [486, 132] width 159 height 10
paste input "subcontractors"
type input "subcontractors"
drag, startPoint x: 494, startPoint y: 100, endPoint x: 458, endPoint y: 102, distance: 37.0
click at [458, 102] on input "Delivery to and from subcontractors" at bounding box center [486, 102] width 159 height 10
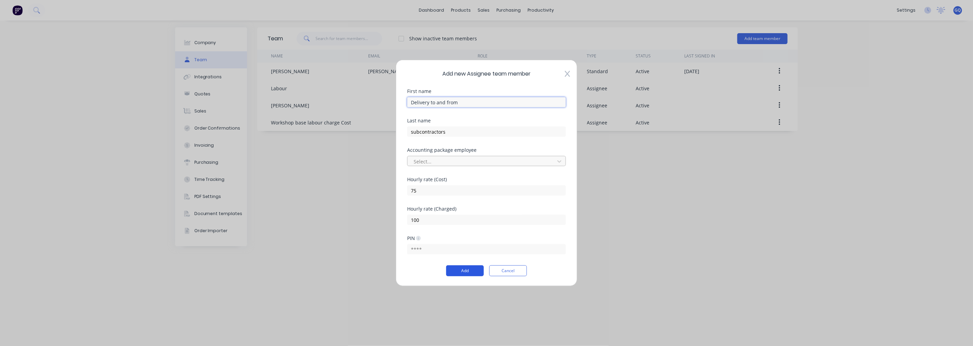
type input "Delivery to and from"
click at [469, 273] on button "Add" at bounding box center [465, 270] width 38 height 11
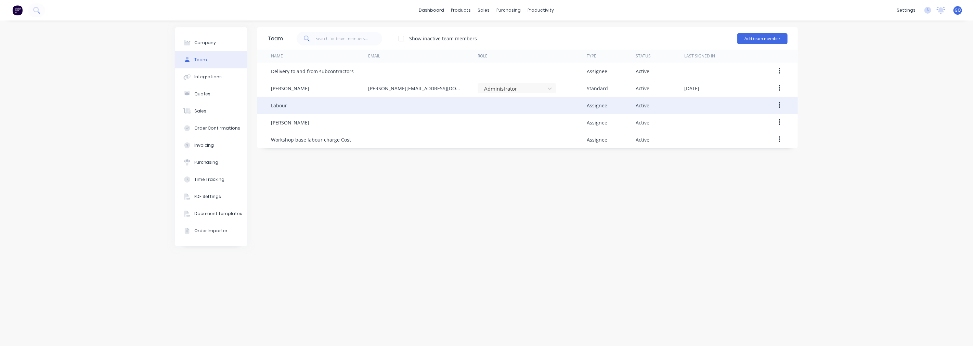
click at [779, 104] on icon "button" at bounding box center [779, 106] width 2 height 8
click at [757, 127] on div "Edit" at bounding box center [754, 123] width 53 height 10
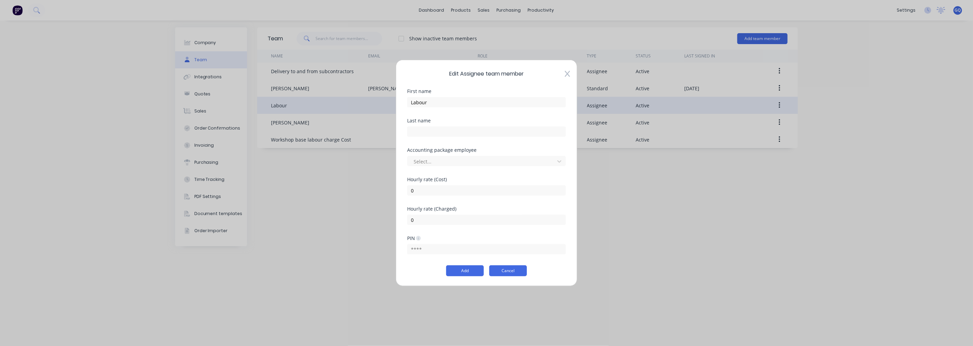
click at [503, 269] on button "Cancel" at bounding box center [508, 270] width 38 height 11
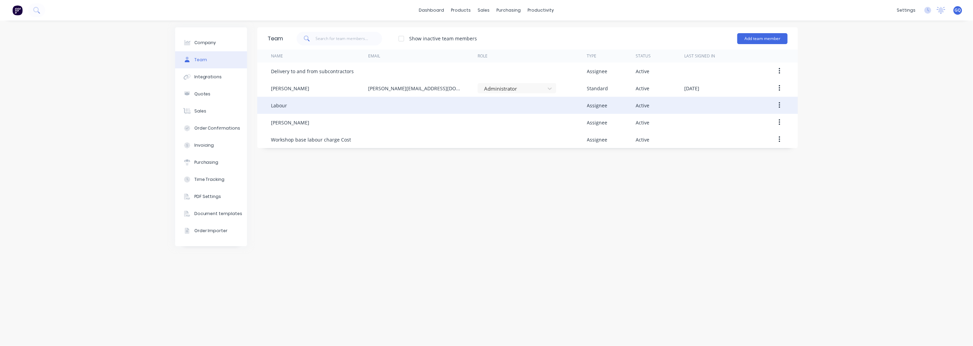
click at [781, 107] on button "button" at bounding box center [779, 105] width 16 height 12
click at [748, 147] on div "Delete" at bounding box center [754, 151] width 53 height 10
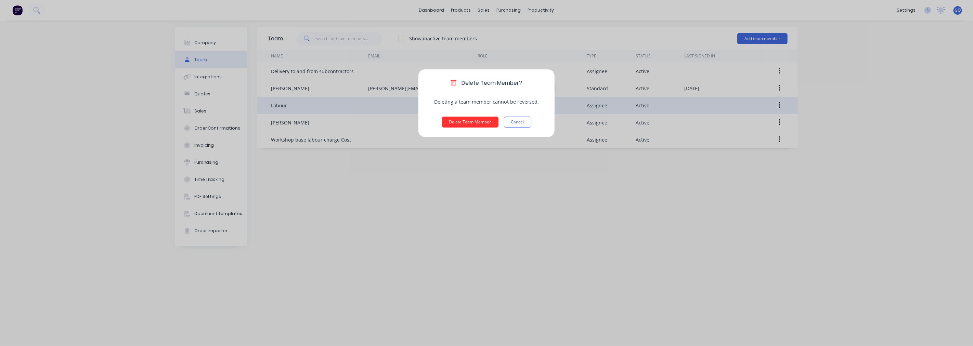
click at [472, 122] on button "Delete Team Member" at bounding box center [470, 122] width 56 height 11
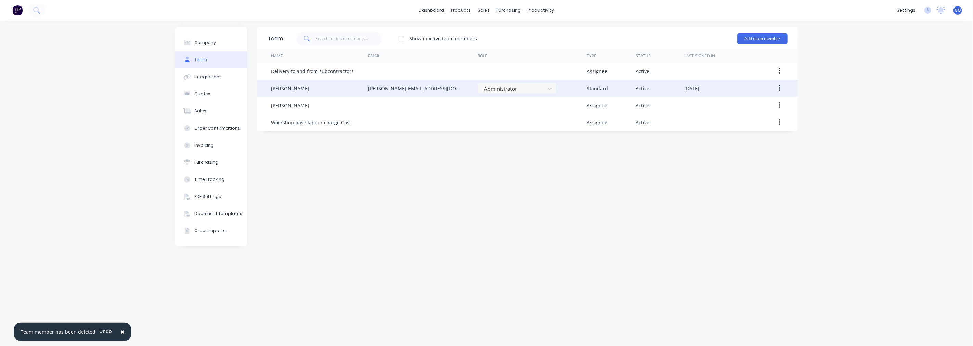
click at [779, 88] on icon "button" at bounding box center [778, 88] width 1 height 6
click at [739, 108] on div "Edit" at bounding box center [754, 106] width 53 height 10
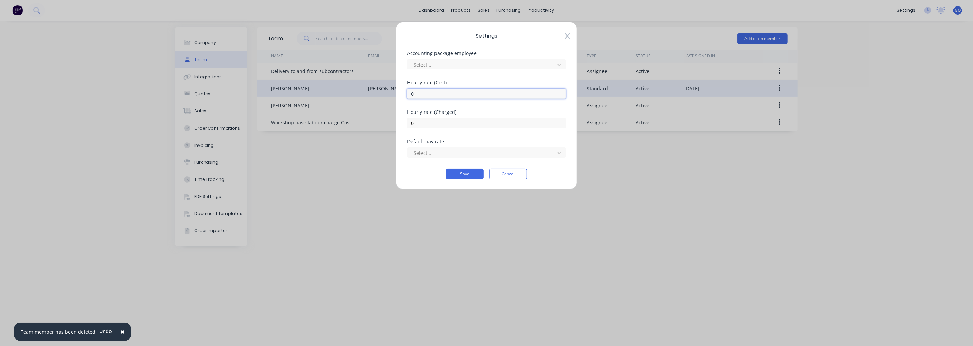
drag, startPoint x: 416, startPoint y: 94, endPoint x: 398, endPoint y: 93, distance: 17.5
click at [398, 93] on div "Settings Accounting package employee Select... [DEMOGRAPHIC_DATA] rate (Cost) 0…" at bounding box center [486, 106] width 181 height 168
type input "70"
drag, startPoint x: 416, startPoint y: 125, endPoint x: 402, endPoint y: 124, distance: 14.1
click at [402, 124] on div "Settings Accounting package employee Select... [DEMOGRAPHIC_DATA] rate (Cost) 7…" at bounding box center [486, 106] width 181 height 168
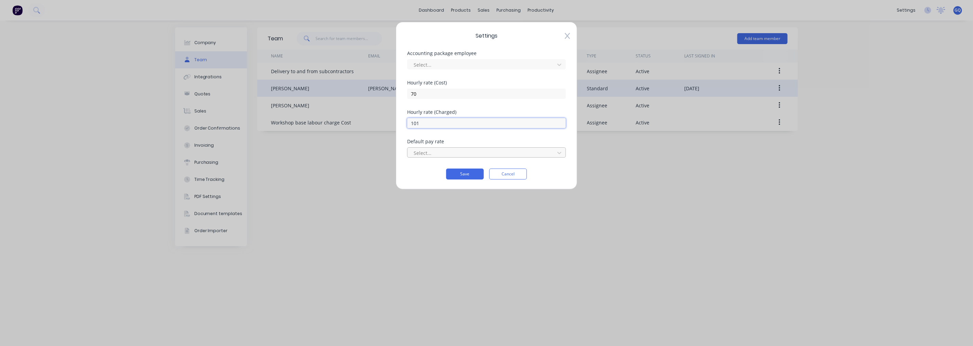
type input "101"
click at [490, 155] on div at bounding box center [482, 153] width 138 height 9
click at [473, 174] on div "No options" at bounding box center [486, 167] width 159 height 15
click at [461, 203] on div "Settings Accounting package employee Select... [DEMOGRAPHIC_DATA] rate (Cost) 7…" at bounding box center [486, 173] width 973 height 346
click at [464, 175] on button "Save" at bounding box center [465, 174] width 38 height 11
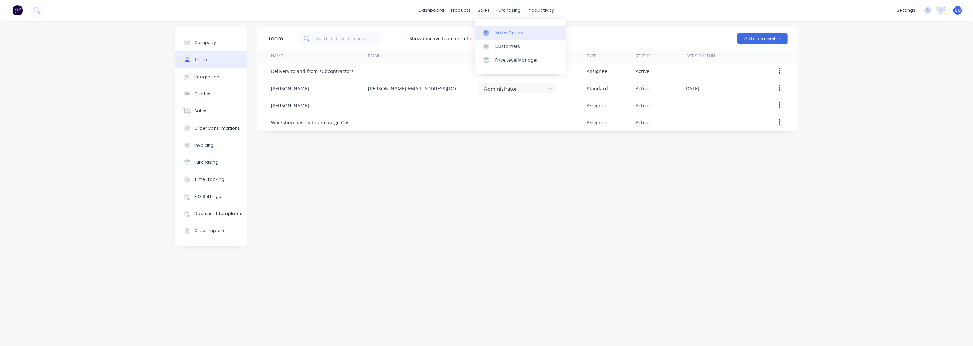
click at [501, 32] on div "Sales Orders" at bounding box center [509, 33] width 28 height 6
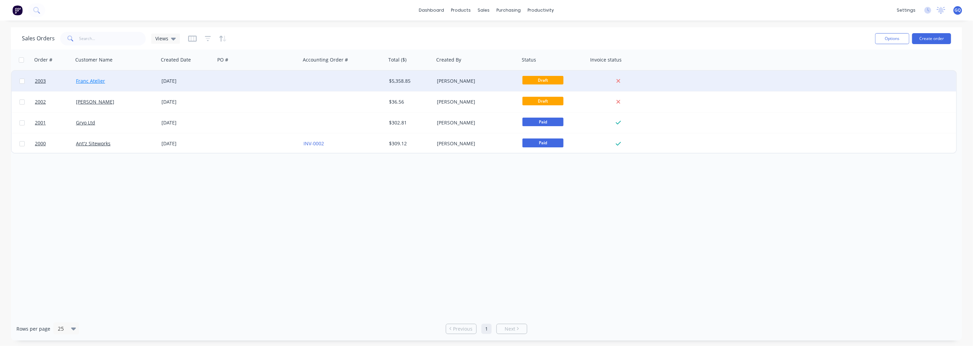
click at [93, 80] on link "Franc Atelier" at bounding box center [90, 81] width 29 height 6
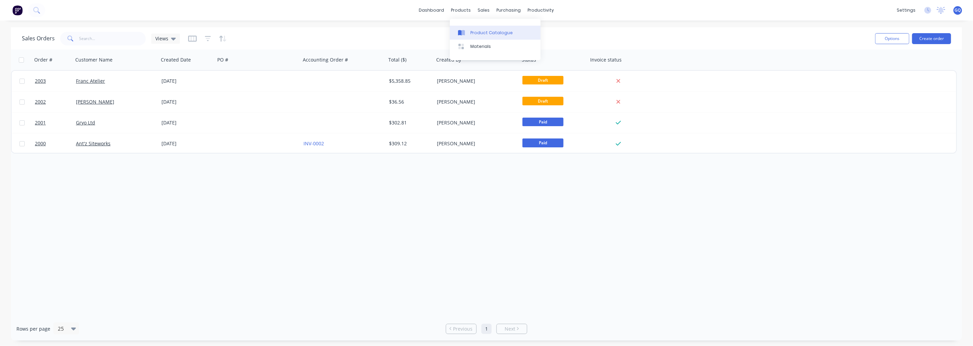
click at [473, 28] on link "Product Catalogue" at bounding box center [495, 33] width 91 height 14
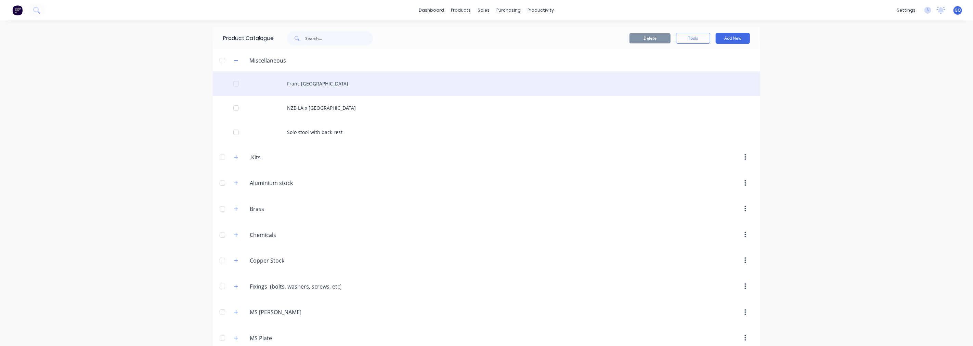
click at [324, 86] on div "Franc [GEOGRAPHIC_DATA]" at bounding box center [486, 83] width 547 height 24
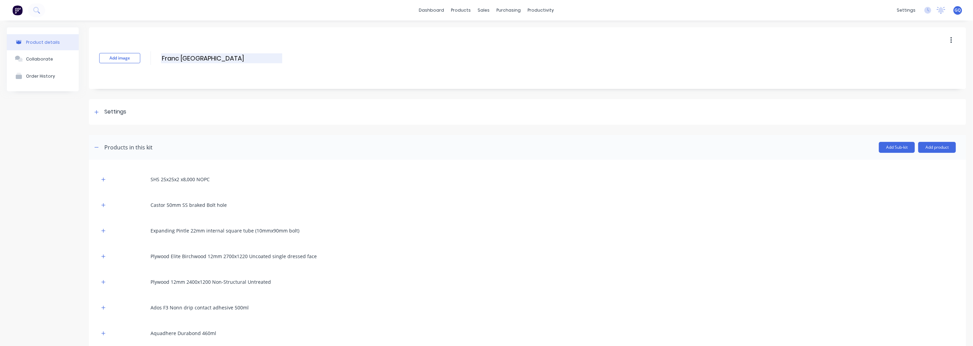
click at [245, 56] on input "Franc [GEOGRAPHIC_DATA]" at bounding box center [221, 58] width 121 height 10
click at [202, 57] on input "Franc [GEOGRAPHIC_DATA]" at bounding box center [221, 58] width 121 height 10
type input "Franc Atelier [GEOGRAPHIC_DATA]"
click at [944, 148] on button "Add product" at bounding box center [937, 147] width 38 height 11
click at [908, 178] on div "Labour" at bounding box center [923, 179] width 53 height 10
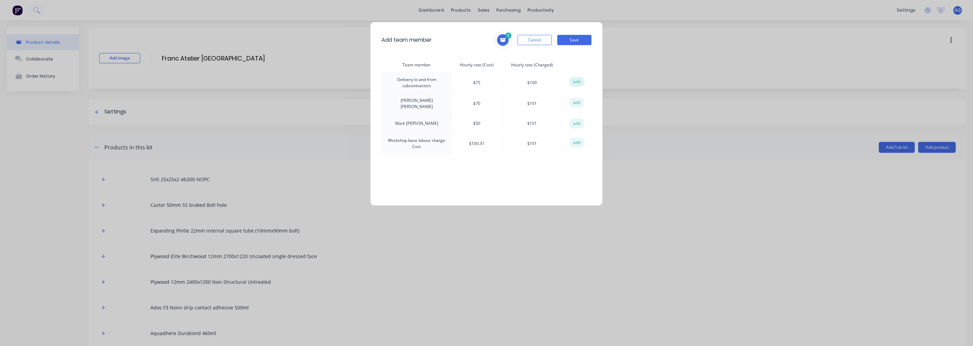
click at [573, 81] on button "add" at bounding box center [576, 82] width 15 height 10
click at [582, 38] on button "Save" at bounding box center [574, 40] width 34 height 10
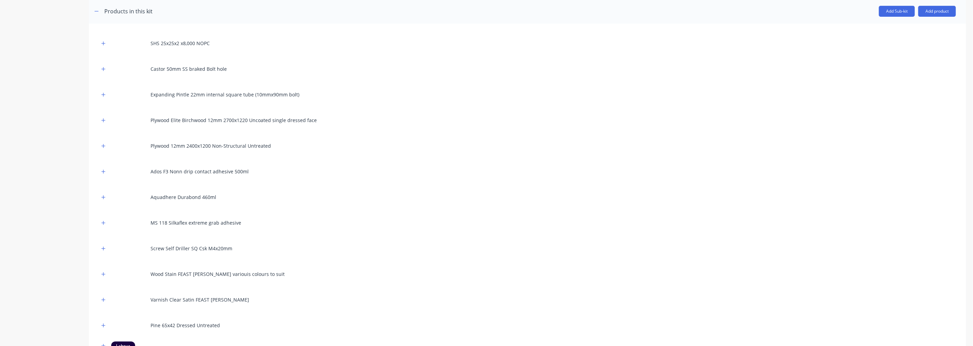
scroll to position [192, 0]
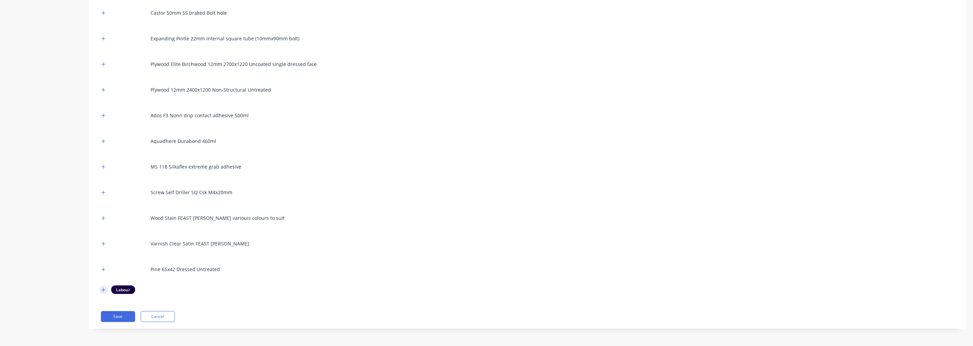
click at [105, 288] on icon "button" at bounding box center [103, 290] width 4 height 5
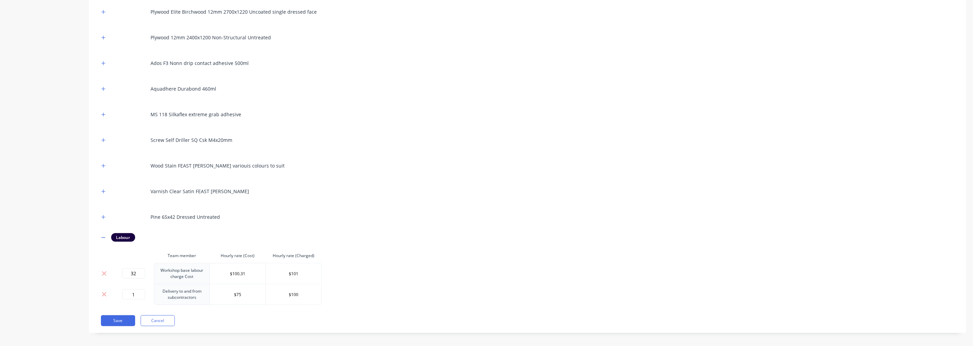
scroll to position [249, 0]
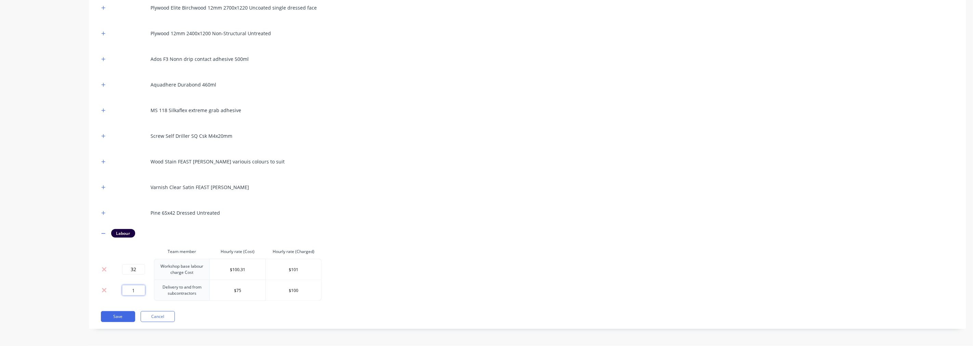
drag, startPoint x: 137, startPoint y: 291, endPoint x: 125, endPoint y: 289, distance: 11.8
click at [125, 289] on input "1" at bounding box center [133, 290] width 23 height 10
type input "2"
click at [603, 292] on div "SHS 25x25x2 x8,000 NOPC Castor 50mm SS braked Bolt hole Expanding Pintle 22mm i…" at bounding box center [527, 111] width 856 height 380
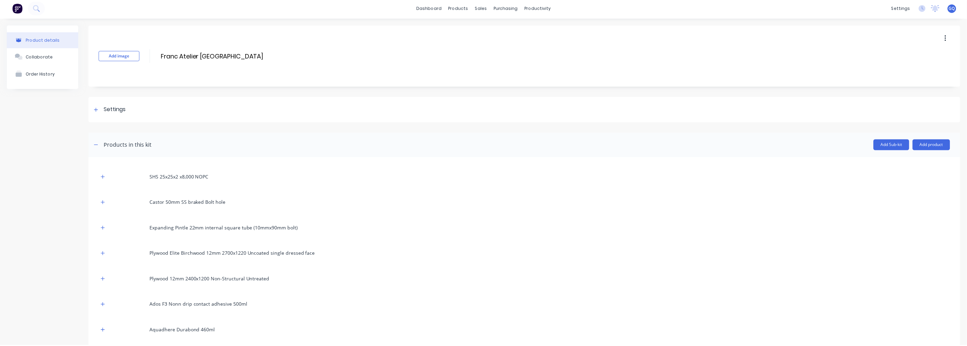
scroll to position [0, 0]
click at [926, 149] on button "Add product" at bounding box center [937, 147] width 38 height 11
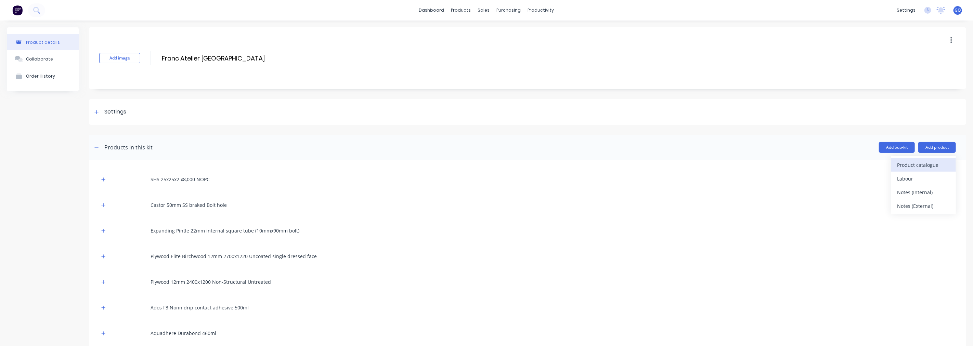
click at [908, 162] on div "Product catalogue" at bounding box center [923, 165] width 53 height 10
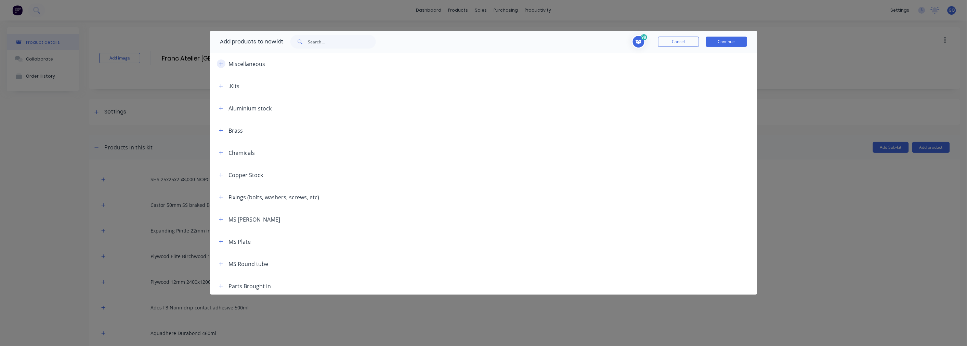
click at [221, 64] on icon "button" at bounding box center [221, 64] width 4 height 4
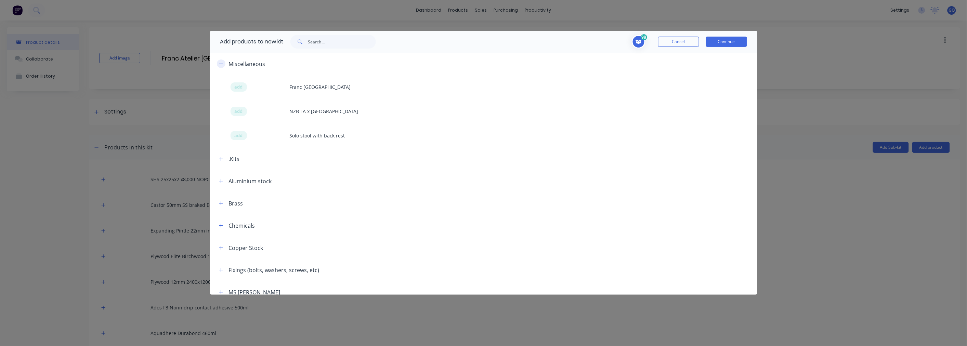
click at [221, 64] on icon "button" at bounding box center [221, 64] width 4 height 0
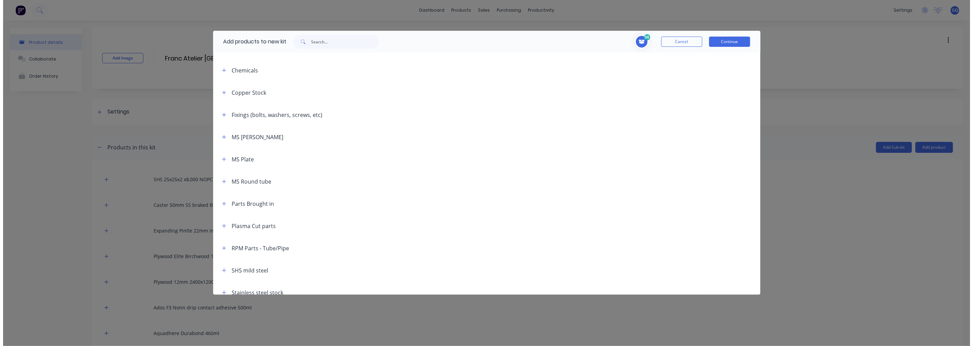
scroll to position [113, 0]
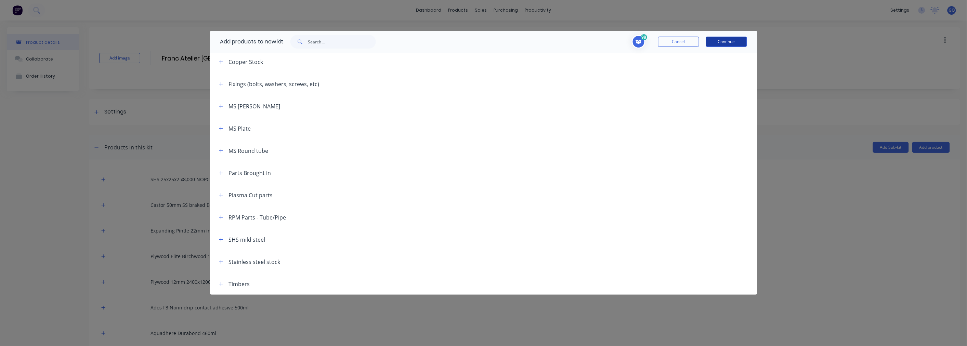
click at [737, 45] on button "Continue" at bounding box center [726, 42] width 41 height 10
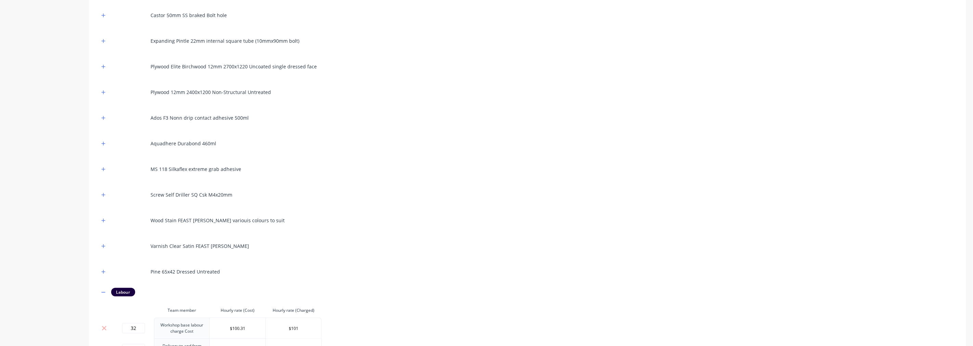
scroll to position [249, 0]
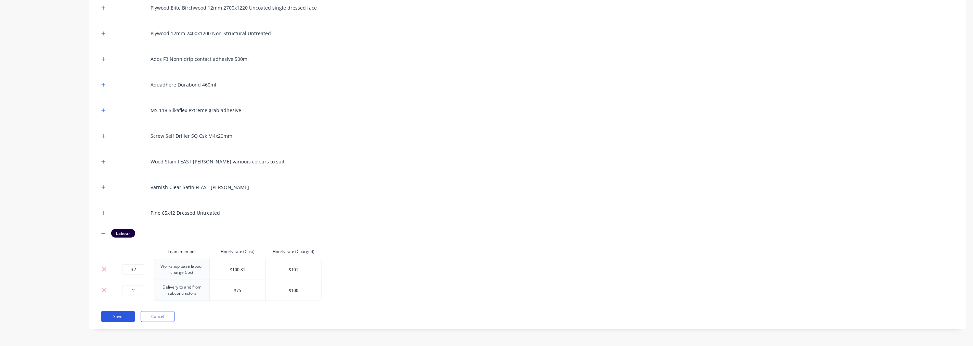
click at [119, 319] on button "Save" at bounding box center [118, 316] width 34 height 11
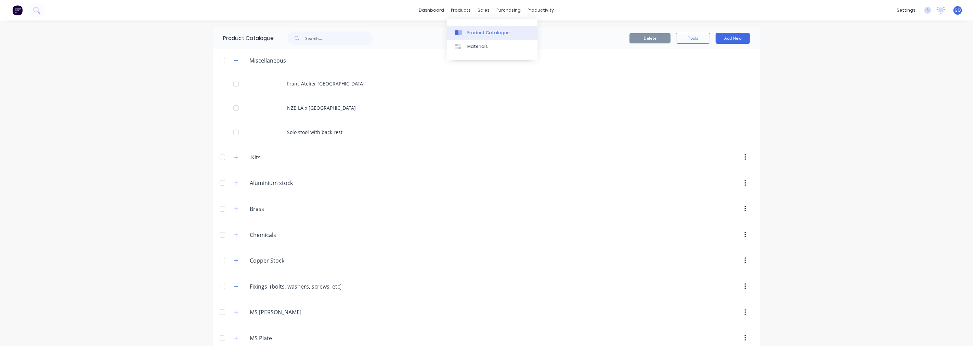
click at [470, 30] on div "Product Catalogue" at bounding box center [488, 33] width 42 height 6
click at [729, 39] on button "Add New" at bounding box center [732, 38] width 34 height 11
click at [703, 67] on div "Product" at bounding box center [717, 70] width 53 height 10
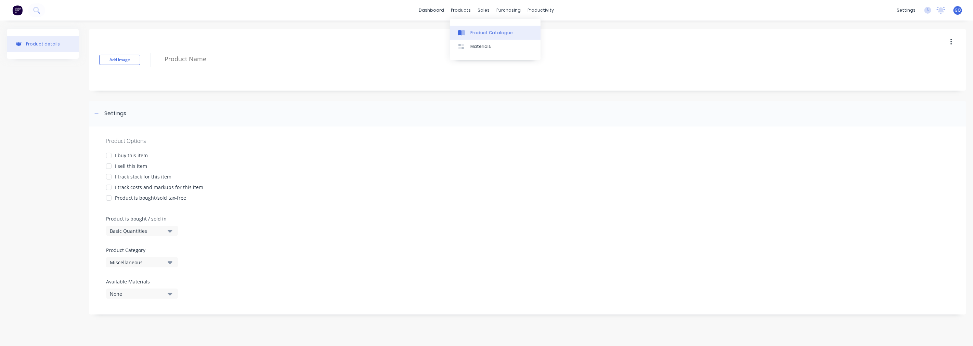
click at [466, 30] on div at bounding box center [463, 33] width 10 height 6
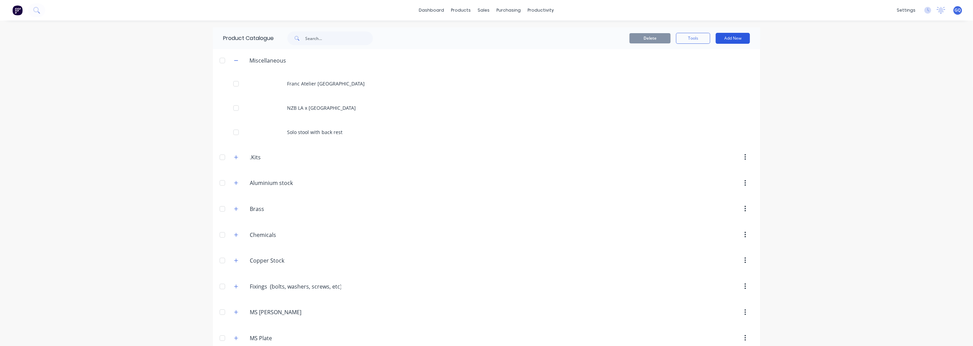
click at [727, 35] on button "Add New" at bounding box center [732, 38] width 34 height 11
click at [708, 53] on div "Category" at bounding box center [717, 56] width 53 height 10
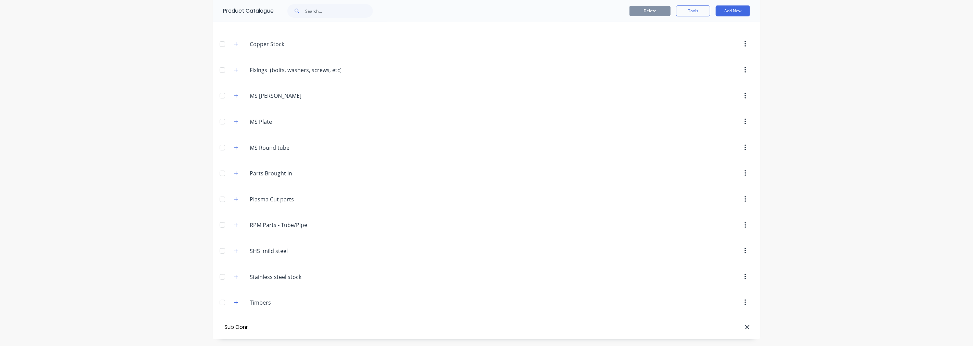
click at [272, 325] on input "Sub Conr" at bounding box center [261, 327] width 77 height 10
type input "Sub Contractor charges"
click at [721, 12] on button "Add New" at bounding box center [732, 10] width 34 height 11
click at [703, 37] on div "Product" at bounding box center [717, 42] width 53 height 10
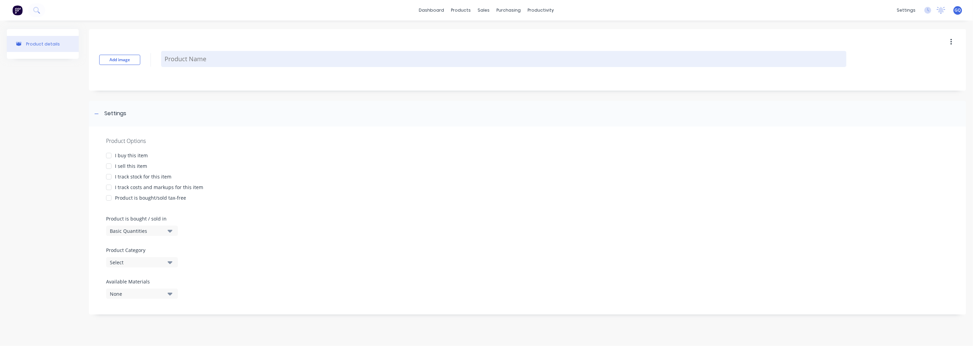
click at [195, 62] on textarea at bounding box center [503, 59] width 685 height 16
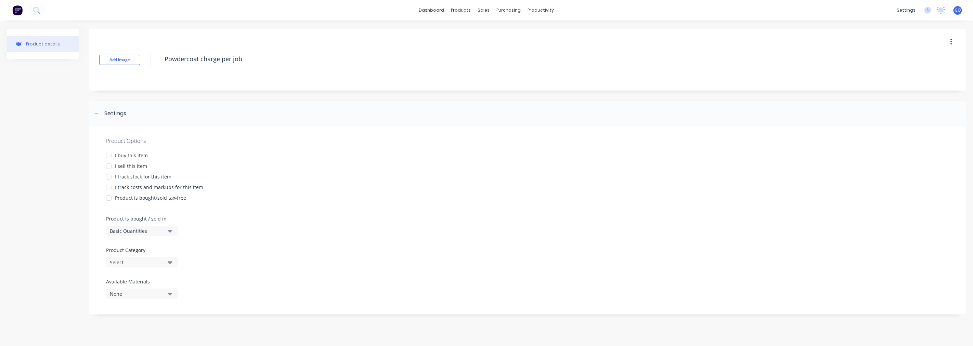
click at [110, 155] on div at bounding box center [109, 156] width 14 height 14
click at [109, 167] on div at bounding box center [109, 166] width 14 height 14
click at [110, 187] on div at bounding box center [109, 188] width 14 height 14
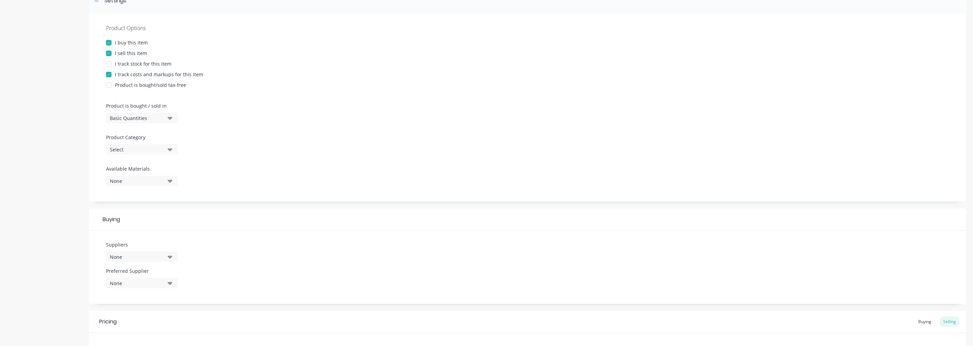
scroll to position [114, 0]
type textarea "Powdercoat charge per job"
click at [169, 150] on icon "button" at bounding box center [170, 149] width 5 height 8
click at [156, 233] on div "Sub Contractor charges" at bounding box center [157, 234] width 103 height 14
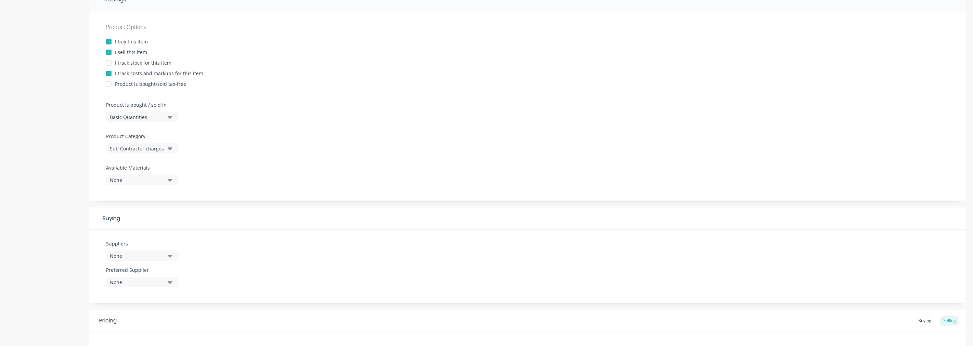
click at [139, 253] on div "None" at bounding box center [137, 255] width 55 height 7
click at [154, 178] on div "Coating Lab" at bounding box center [161, 180] width 68 height 7
click at [166, 279] on button "None" at bounding box center [142, 282] width 72 height 10
click at [118, 318] on div "button" at bounding box center [117, 320] width 14 height 14
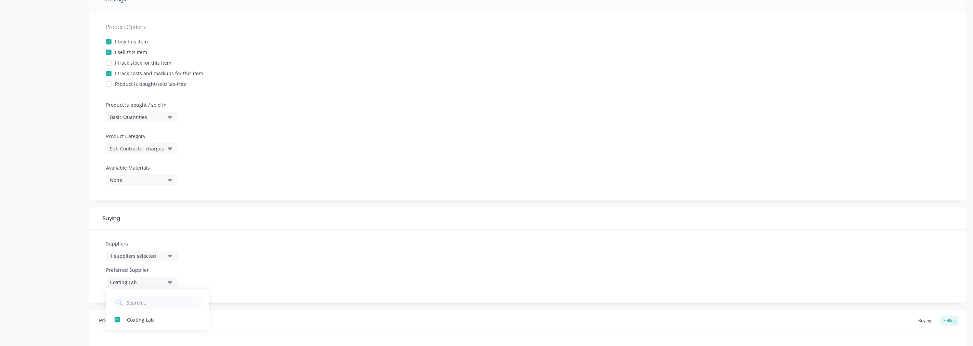
click at [204, 271] on div "Suppliers 1 suppliers selected Preferred Supplier Coating Lab Coating Lab" at bounding box center [527, 266] width 877 height 73
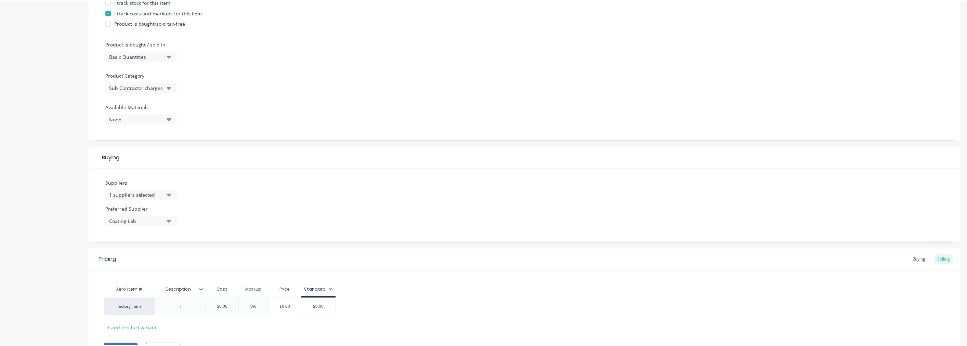
scroll to position [213, 0]
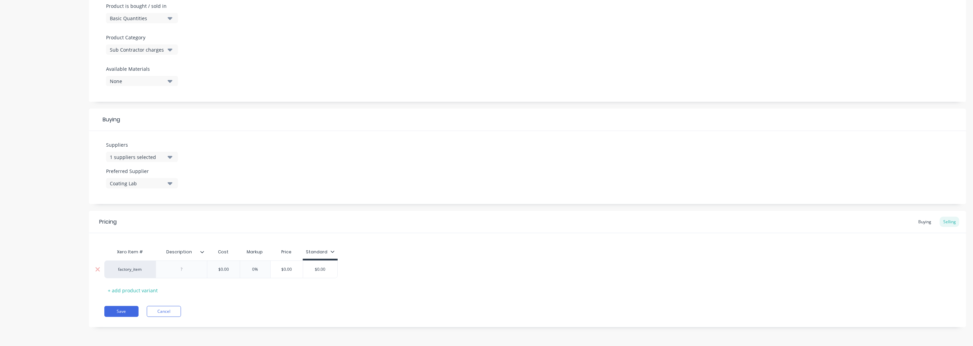
drag, startPoint x: 231, startPoint y: 268, endPoint x: 214, endPoint y: 265, distance: 17.2
click at [214, 265] on div "$0.00 $0.00" at bounding box center [223, 269] width 34 height 17
type input "1"
drag, startPoint x: 258, startPoint y: 269, endPoint x: 245, endPoint y: 269, distance: 12.7
click at [245, 269] on input "0%" at bounding box center [255, 269] width 34 height 6
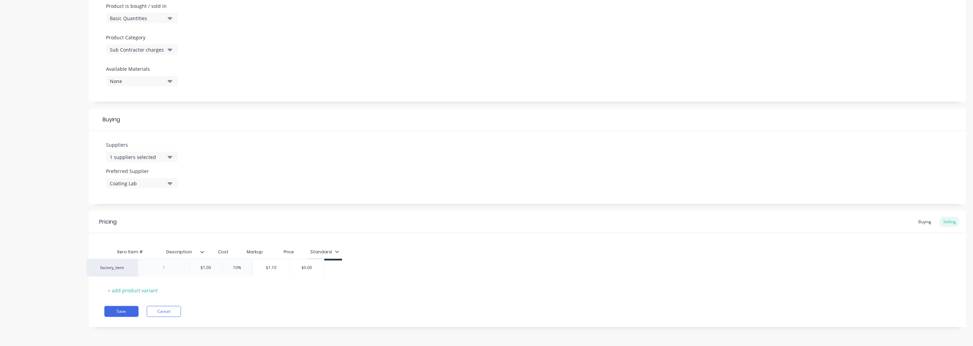
drag, startPoint x: 335, startPoint y: 273, endPoint x: 315, endPoint y: 270, distance: 20.3
click at [315, 270] on div "factory_item $1.00 1 10% 10 $1.10 $0.00" at bounding box center [527, 270] width 846 height 18
type input "10"
drag, startPoint x: 330, startPoint y: 269, endPoint x: 317, endPoint y: 268, distance: 13.0
click at [317, 268] on input "$0.00" at bounding box center [324, 269] width 34 height 6
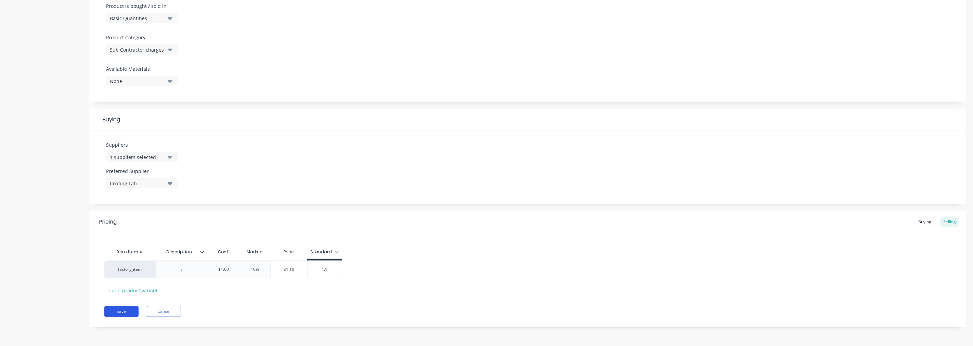
type input "1.1"
click at [132, 309] on button "Save" at bounding box center [121, 311] width 34 height 11
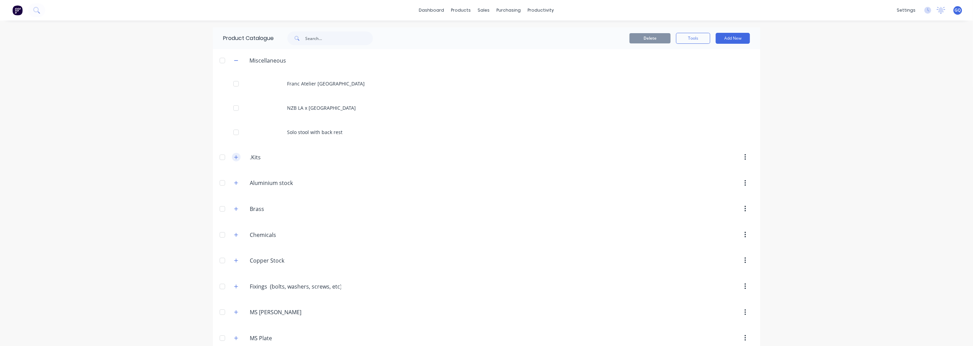
click at [234, 156] on icon "button" at bounding box center [236, 157] width 4 height 5
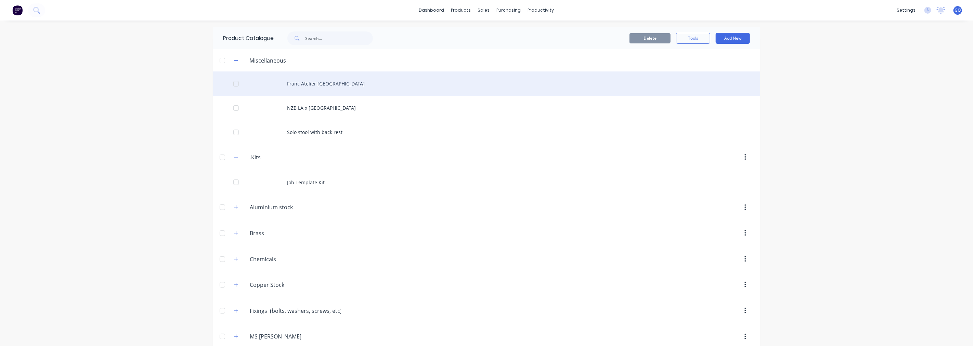
click at [324, 83] on div "Franc Atelier [GEOGRAPHIC_DATA]" at bounding box center [486, 83] width 547 height 24
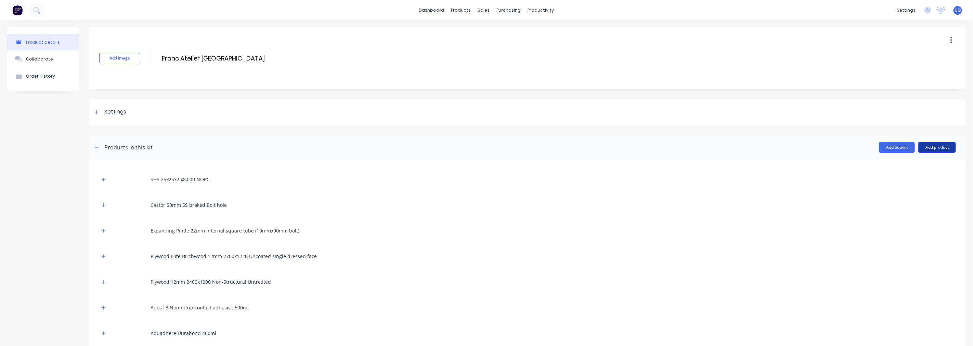
click at [935, 146] on button "Add product" at bounding box center [937, 147] width 38 height 11
click at [917, 168] on div "Product catalogue" at bounding box center [923, 165] width 53 height 10
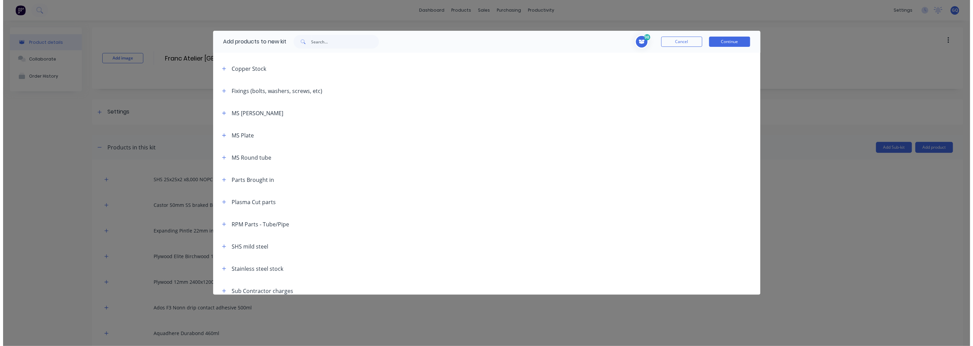
scroll to position [135, 0]
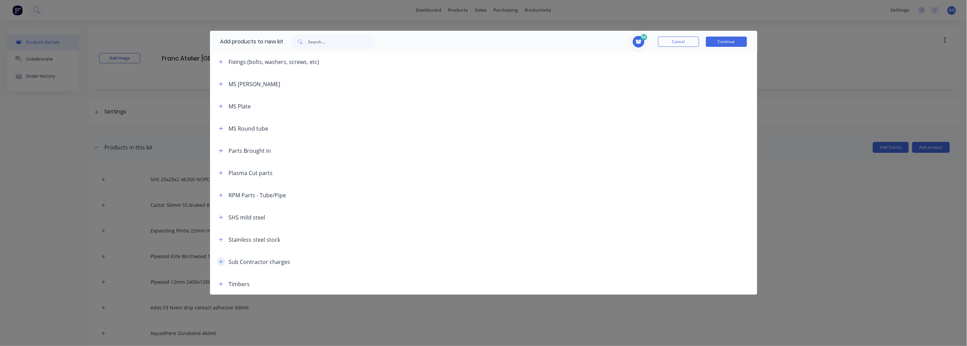
click at [221, 262] on icon "button" at bounding box center [221, 262] width 4 height 5
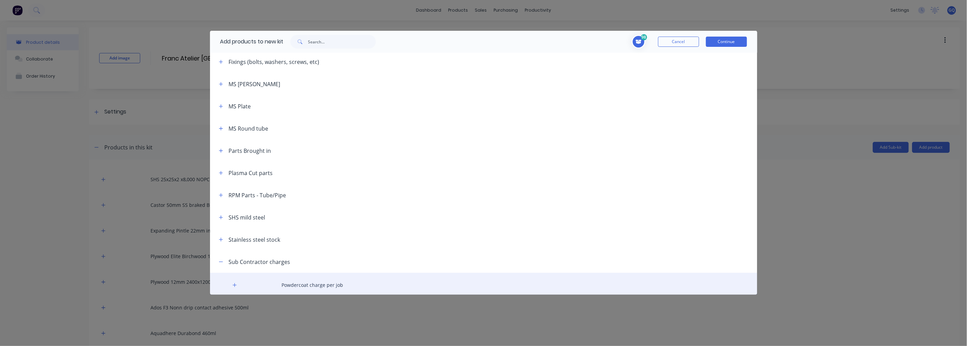
click at [312, 282] on div "Powdercoat charge per job" at bounding box center [483, 285] width 547 height 24
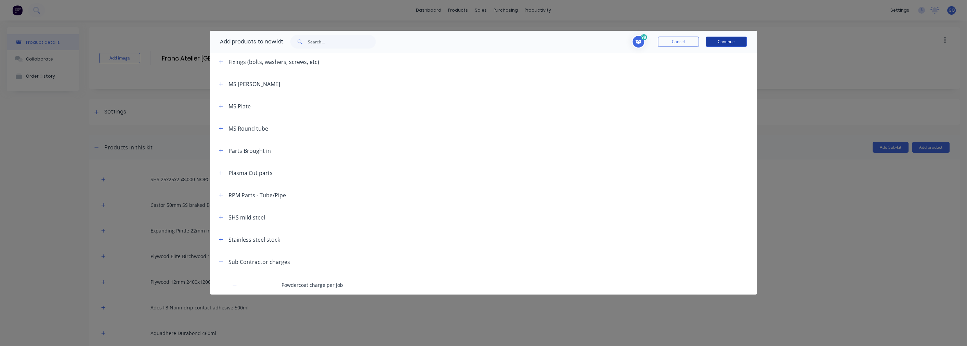
click at [726, 39] on button "Continue" at bounding box center [726, 42] width 41 height 10
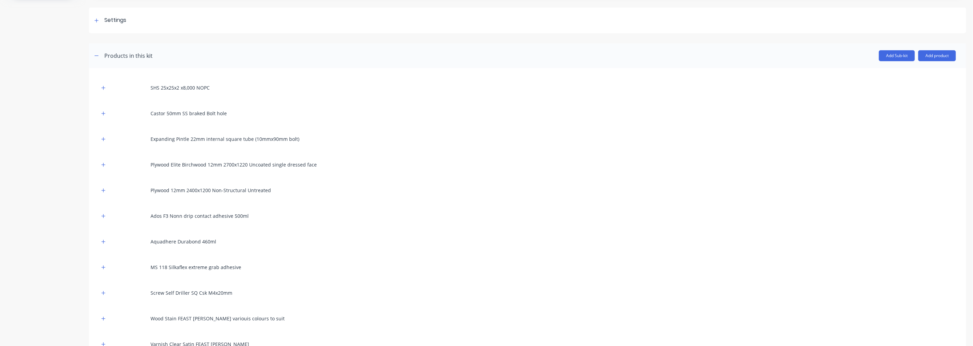
scroll to position [192, 0]
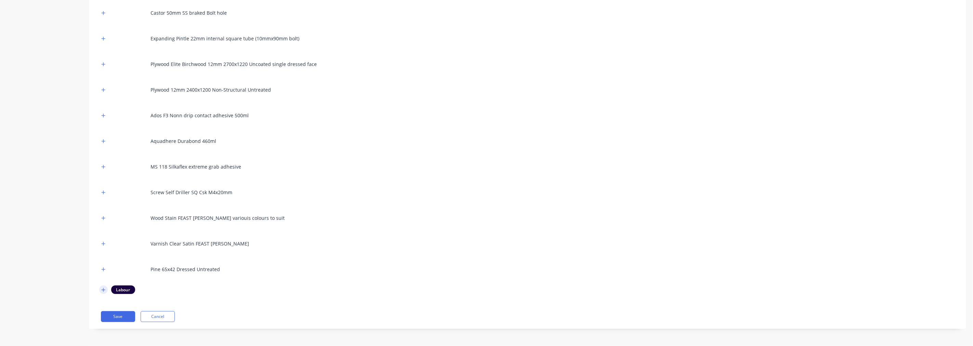
click at [101, 289] on button "button" at bounding box center [103, 290] width 9 height 9
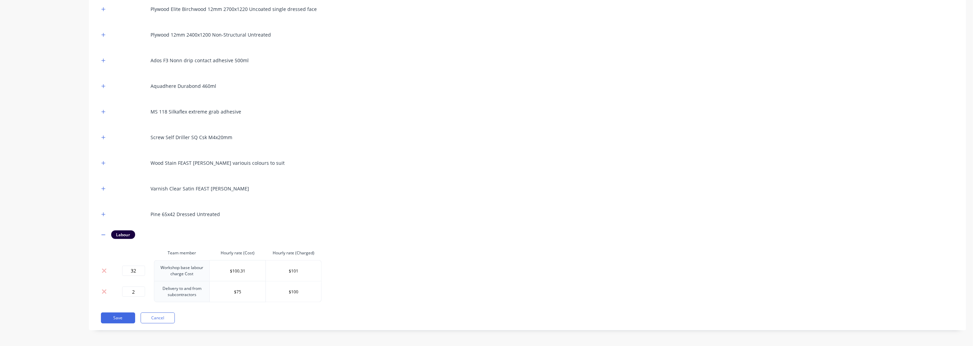
scroll to position [249, 0]
click at [102, 233] on icon "button" at bounding box center [104, 233] width 4 height 0
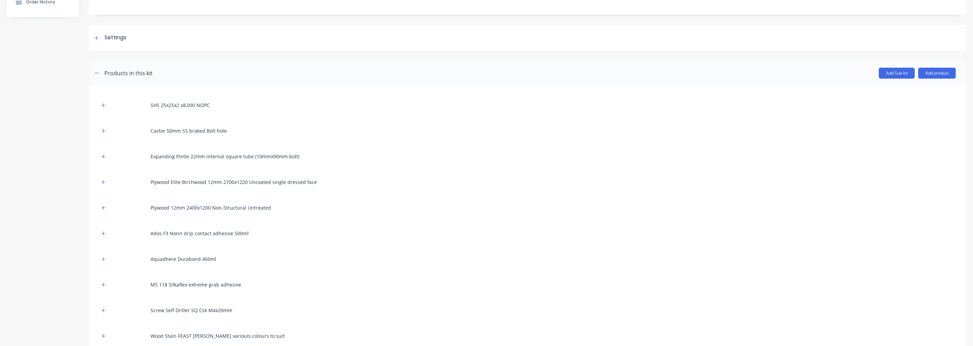
scroll to position [40, 0]
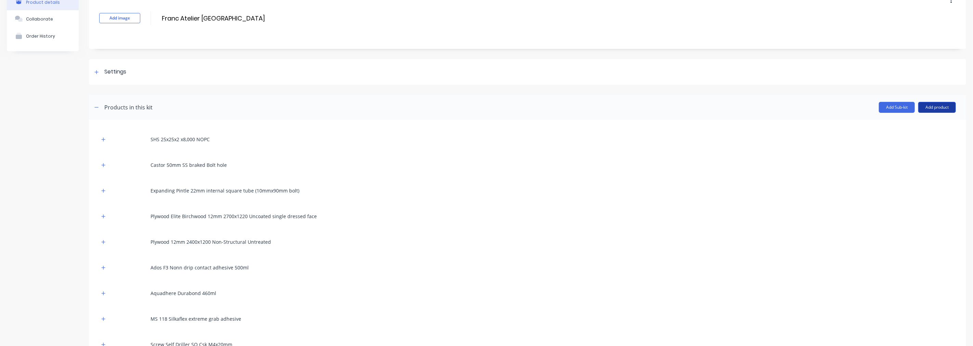
click at [927, 105] on button "Add product" at bounding box center [937, 107] width 38 height 11
click at [907, 126] on div "Product catalogue" at bounding box center [923, 125] width 53 height 10
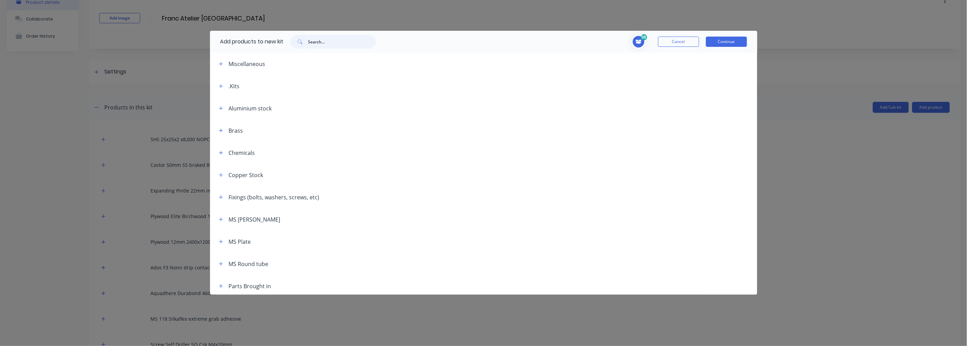
click at [327, 40] on input "text" at bounding box center [342, 42] width 68 height 14
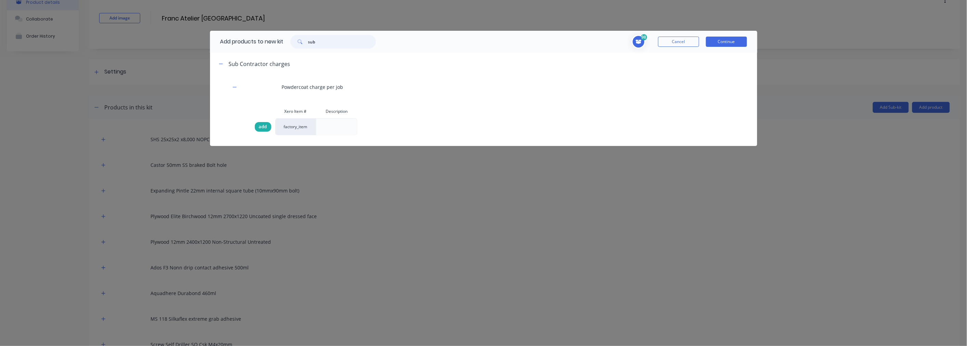
type input "sub"
click at [266, 125] on span "add" at bounding box center [263, 126] width 8 height 7
click at [720, 45] on button "Continue" at bounding box center [726, 42] width 41 height 10
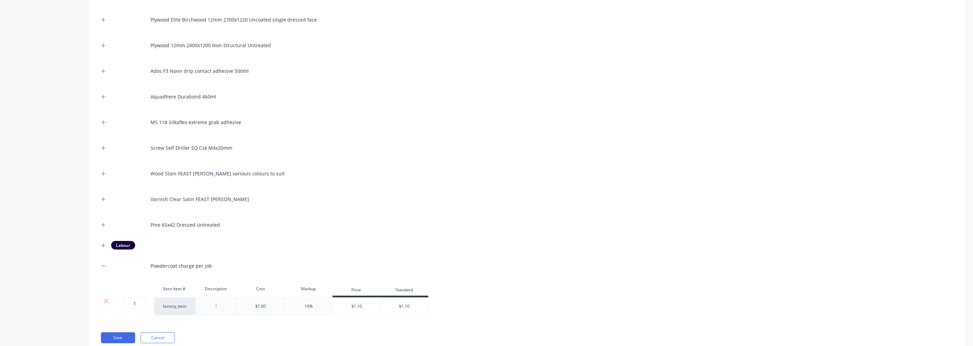
scroll to position [258, 0]
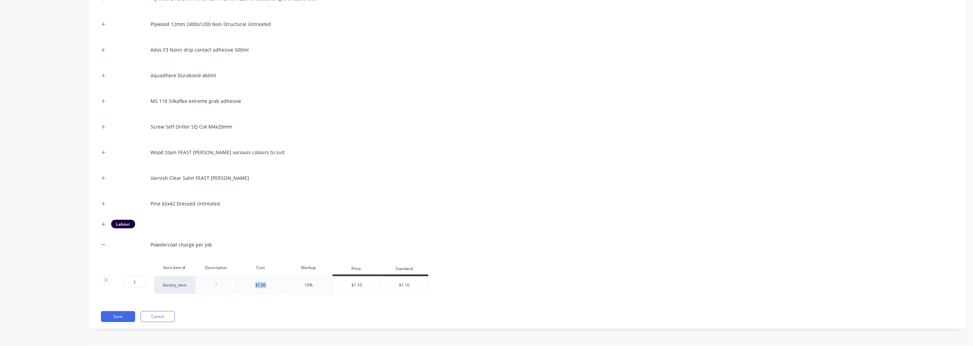
drag, startPoint x: 271, startPoint y: 285, endPoint x: 250, endPoint y: 285, distance: 20.5
click at [250, 285] on div "$1.00" at bounding box center [261, 285] width 48 height 18
click at [262, 285] on div "$1.00" at bounding box center [260, 285] width 11 height 6
drag, startPoint x: 268, startPoint y: 285, endPoint x: 259, endPoint y: 285, distance: 8.5
click at [259, 285] on div "$1.00" at bounding box center [261, 285] width 48 height 18
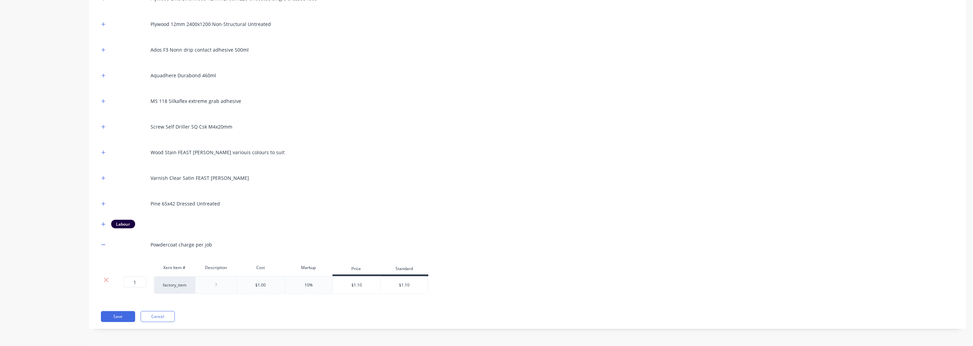
click at [305, 111] on div "SHS 25x25x2 x8,000 NOPC Castor 50mm SS braked Bolt hole Expanding Pintle 22mm i…" at bounding box center [527, 103] width 856 height 382
click at [136, 281] on input "1" at bounding box center [134, 282] width 23 height 11
type input "250"
click at [115, 318] on button "Save" at bounding box center [118, 316] width 34 height 11
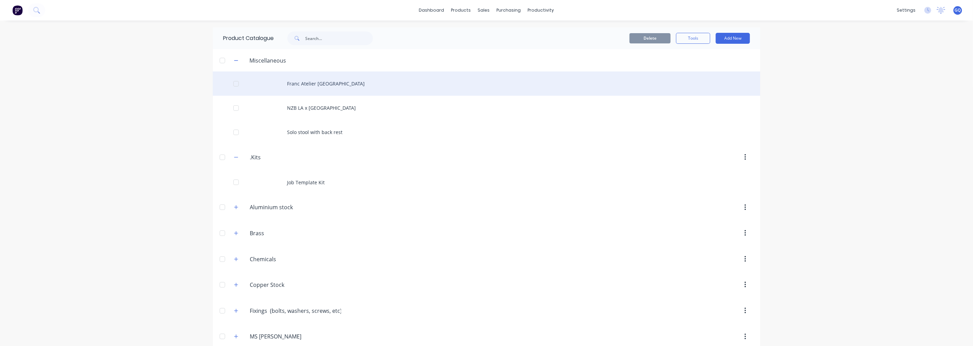
click at [301, 89] on div "Franc Atelier [GEOGRAPHIC_DATA]" at bounding box center [486, 83] width 547 height 24
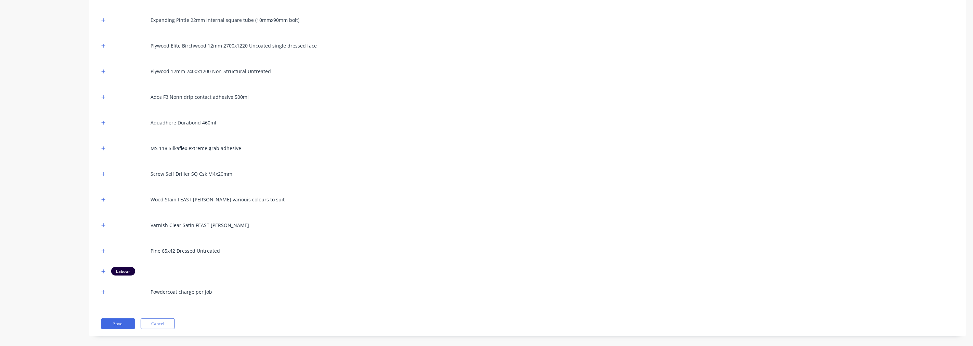
scroll to position [217, 0]
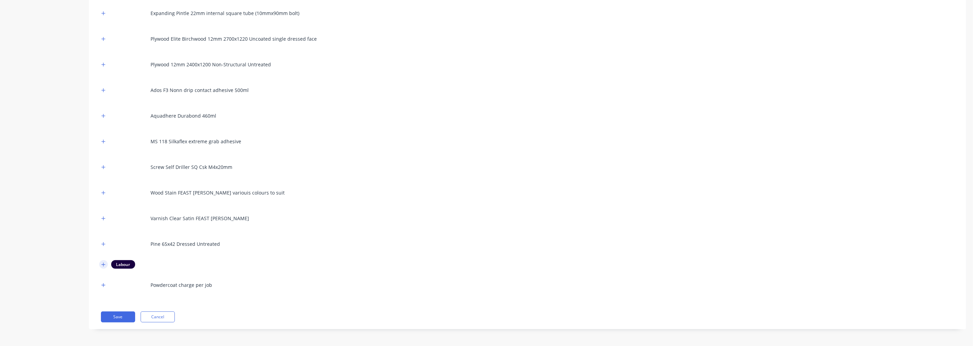
click at [103, 265] on icon "button" at bounding box center [103, 264] width 4 height 5
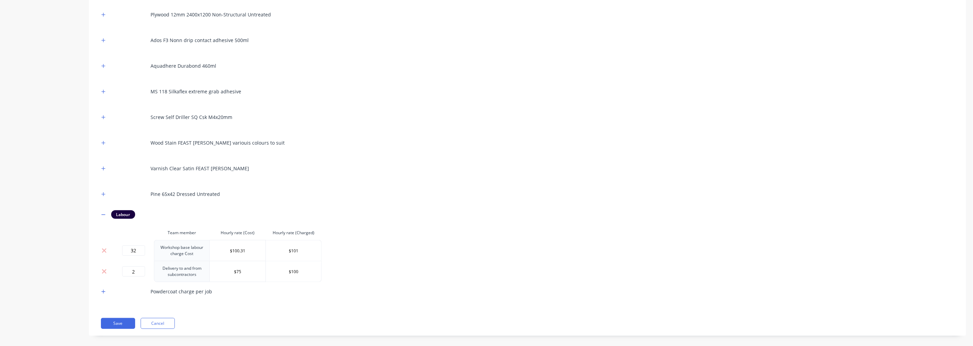
scroll to position [274, 0]
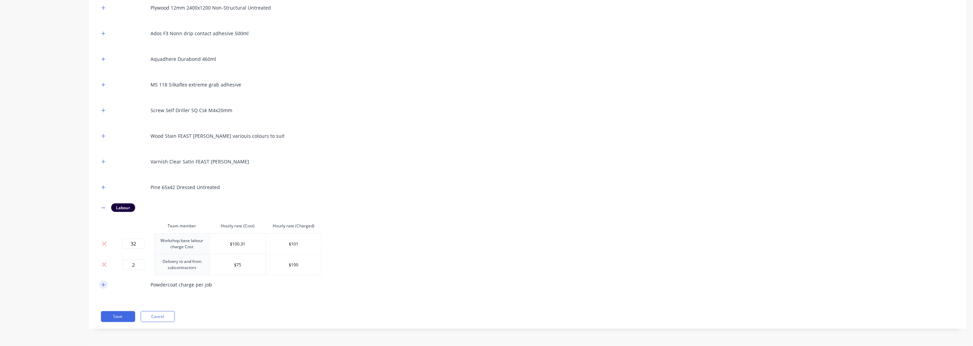
click at [104, 285] on icon "button" at bounding box center [104, 285] width 4 height 4
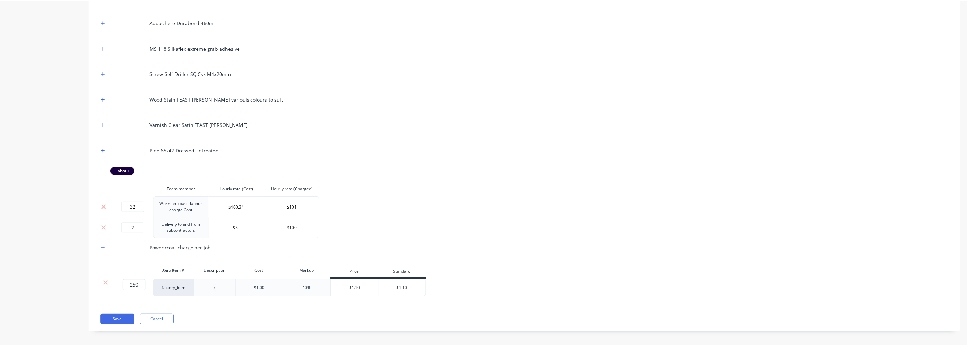
scroll to position [315, 0]
click at [122, 316] on button "Save" at bounding box center [118, 316] width 34 height 11
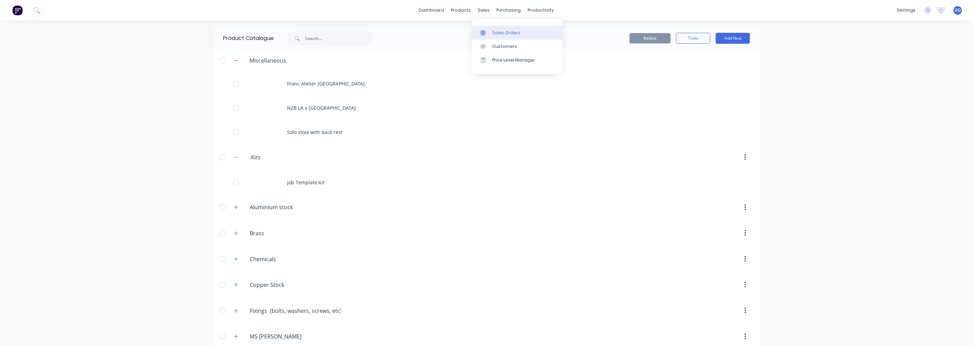
click at [498, 26] on link "Sales Orders" at bounding box center [517, 33] width 91 height 14
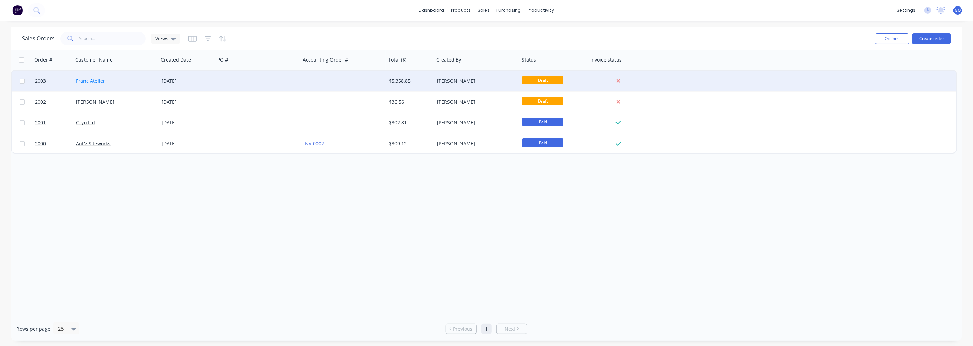
click at [95, 78] on link "Franc Atelier" at bounding box center [90, 81] width 29 height 6
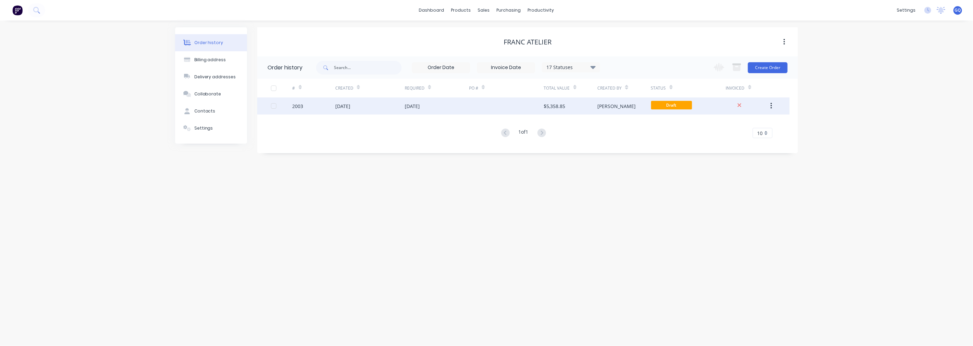
click at [337, 109] on div "[DATE]" at bounding box center [342, 106] width 15 height 7
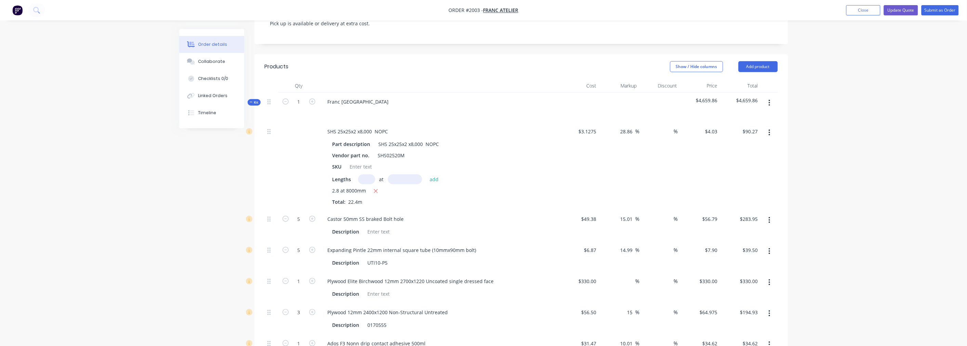
scroll to position [152, 0]
click at [768, 101] on icon "button" at bounding box center [769, 105] width 2 height 8
click at [729, 159] on div "Delete" at bounding box center [745, 164] width 53 height 10
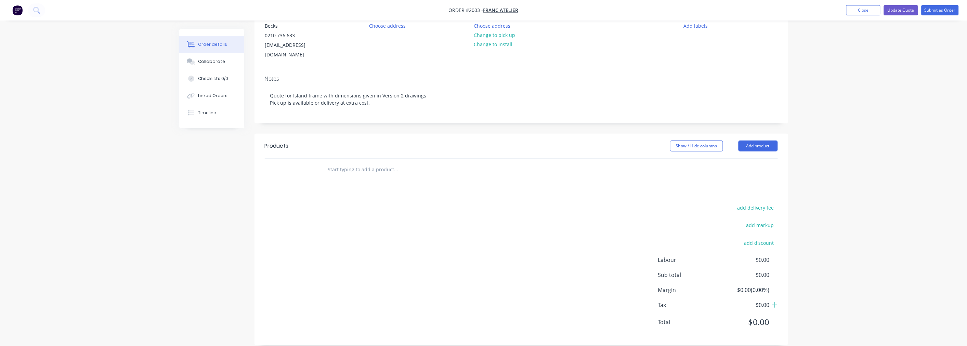
click at [374, 163] on input "text" at bounding box center [396, 170] width 137 height 14
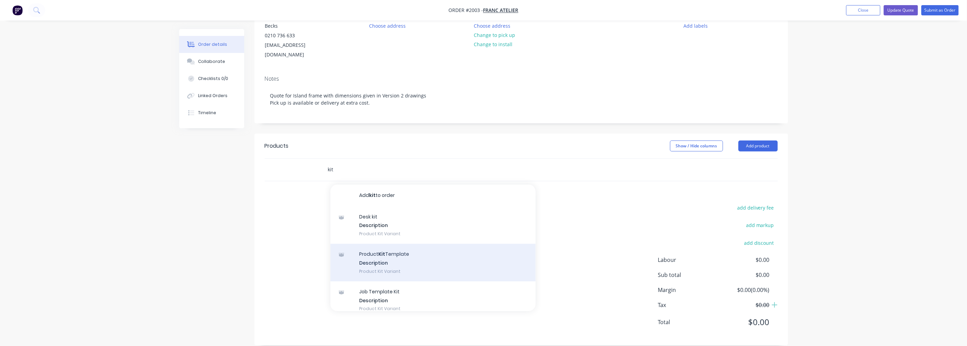
type input "kit"
click at [404, 244] on div "Product Kit Template Description Product Kit Variant" at bounding box center [432, 263] width 205 height 38
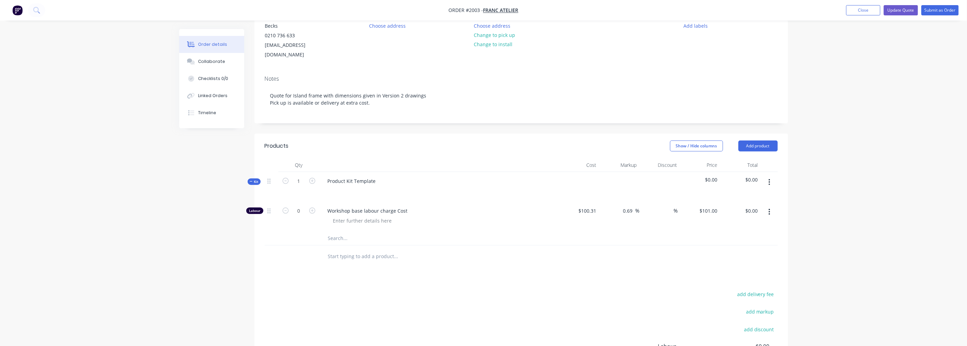
click at [395, 175] on div "Product Kit Template" at bounding box center [438, 187] width 239 height 30
drag, startPoint x: 382, startPoint y: 169, endPoint x: 377, endPoint y: 171, distance: 5.7
click at [377, 172] on div "Product Kit Template" at bounding box center [438, 187] width 239 height 30
click at [377, 176] on div "Product Kit Template" at bounding box center [351, 181] width 59 height 10
drag, startPoint x: 377, startPoint y: 172, endPoint x: 320, endPoint y: 171, distance: 57.1
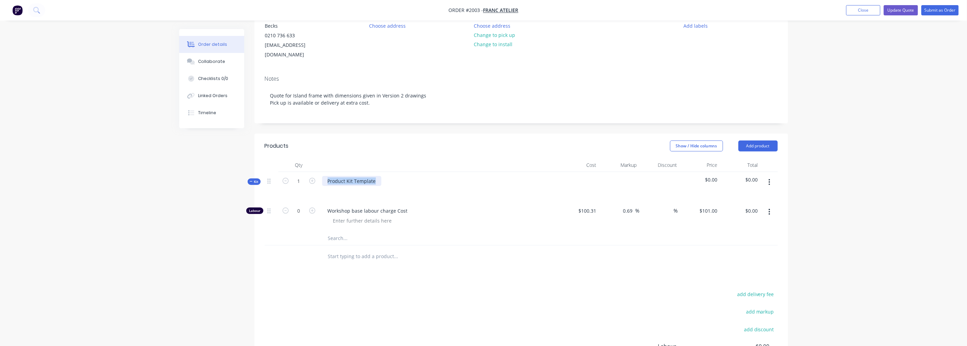
click at [320, 172] on div "Product Kit Template" at bounding box center [438, 187] width 239 height 30
click at [339, 186] on div at bounding box center [439, 191] width 234 height 10
click at [339, 232] on input "text" at bounding box center [396, 239] width 137 height 14
type input "New product hidden from customer"
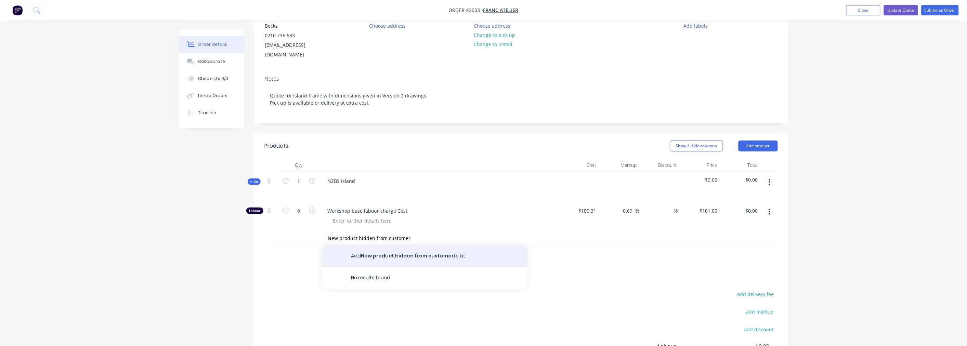
click at [424, 246] on button "Add New product hidden from customer to kit" at bounding box center [424, 256] width 205 height 22
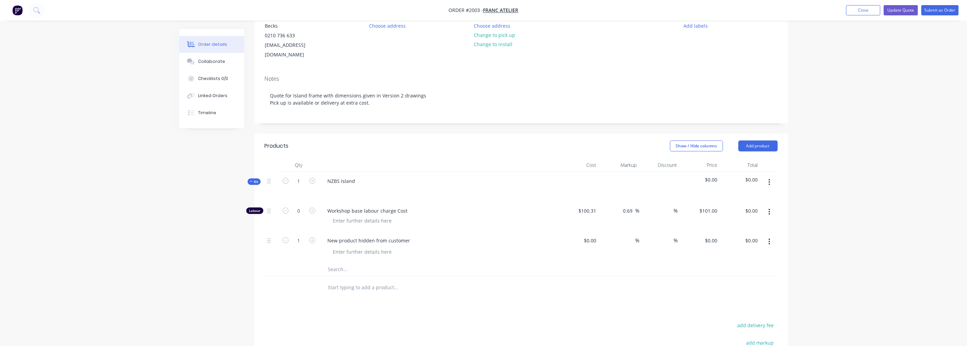
click at [767, 176] on button "button" at bounding box center [769, 182] width 16 height 12
click at [748, 195] on div "Add product to kit" at bounding box center [745, 200] width 53 height 10
click at [769, 179] on icon "button" at bounding box center [769, 183] width 2 height 8
click at [753, 195] on div "Add product to kit" at bounding box center [745, 200] width 53 height 10
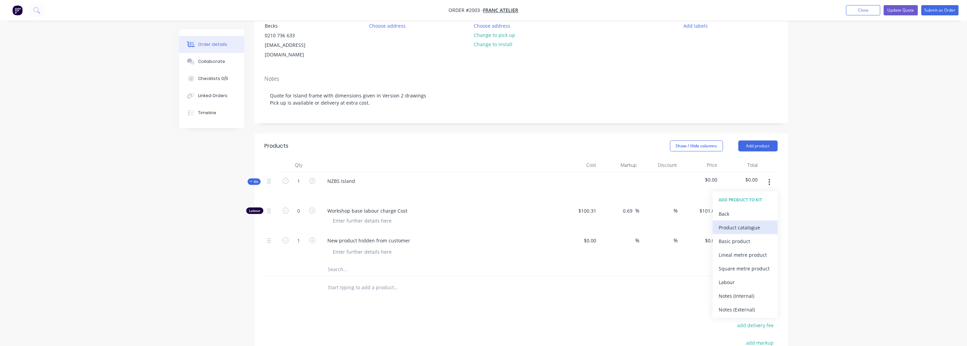
click at [737, 223] on div "Product catalogue" at bounding box center [745, 228] width 53 height 10
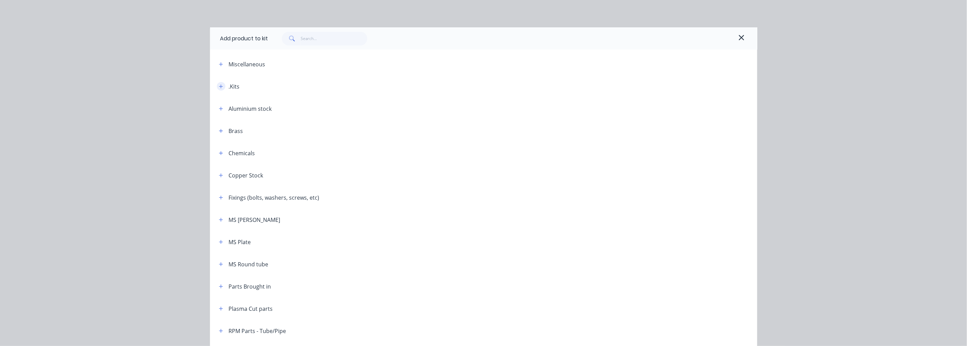
click at [219, 86] on icon "button" at bounding box center [221, 86] width 4 height 4
click at [219, 86] on icon "button" at bounding box center [221, 86] width 4 height 0
click at [232, 87] on div ".Kits" at bounding box center [234, 86] width 11 height 8
click at [217, 88] on button "button" at bounding box center [221, 86] width 9 height 9
click at [220, 85] on icon "button" at bounding box center [221, 86] width 4 height 5
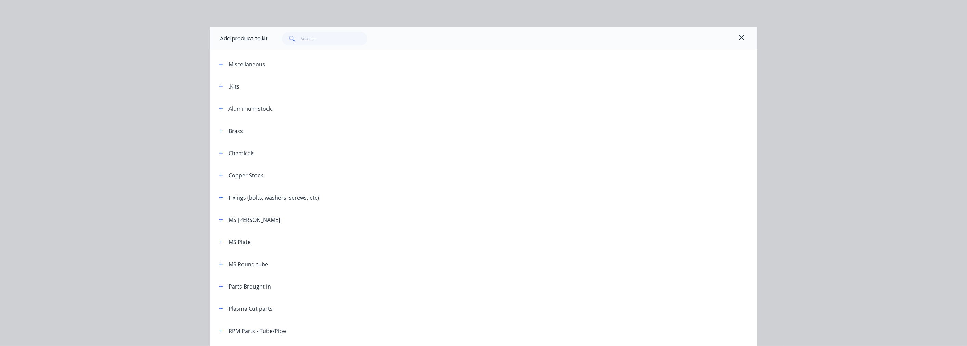
click at [290, 87] on div at bounding box center [498, 86] width 517 height 9
click at [233, 85] on div ".Kits" at bounding box center [234, 86] width 11 height 8
click at [219, 151] on icon "button" at bounding box center [221, 153] width 4 height 5
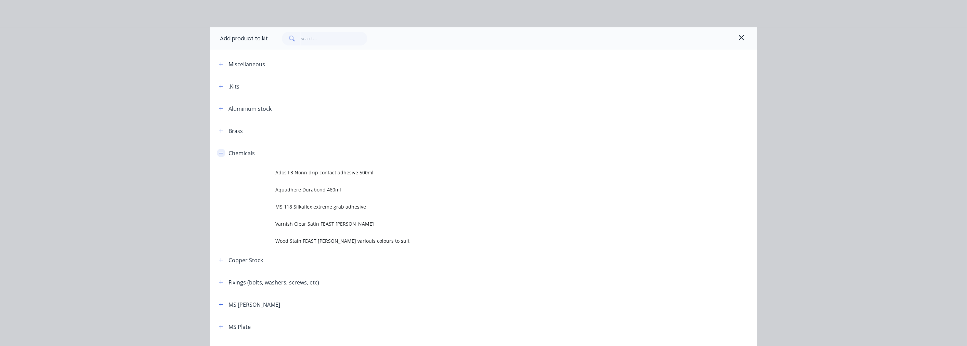
click at [219, 151] on icon "button" at bounding box center [221, 153] width 4 height 5
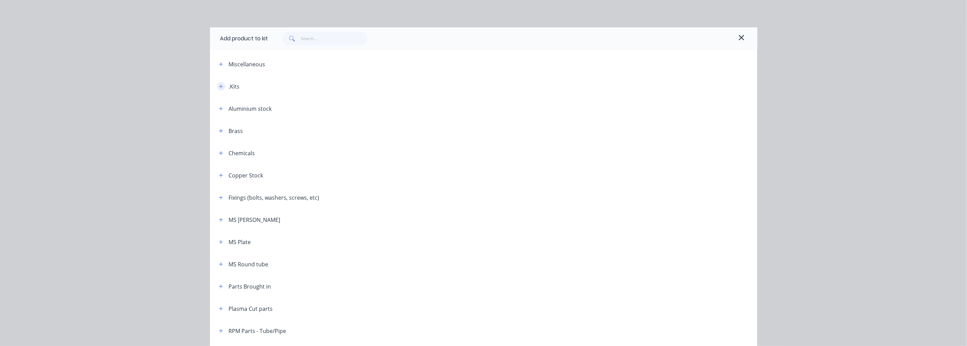
click at [219, 85] on icon "button" at bounding box center [221, 86] width 4 height 5
click at [738, 38] on icon "button" at bounding box center [741, 38] width 6 height 8
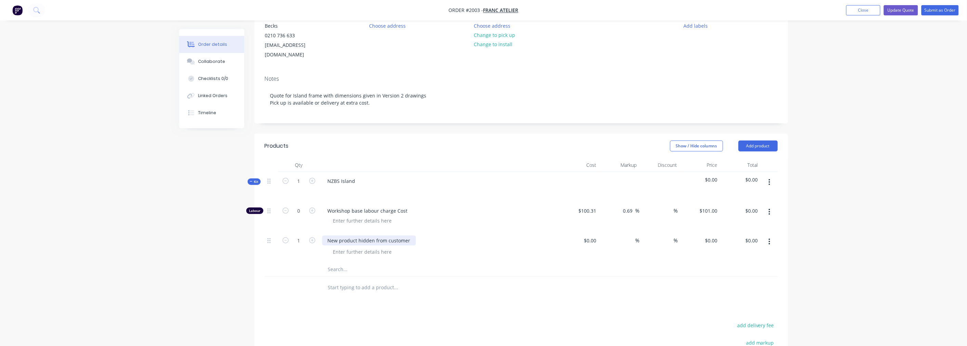
click at [392, 236] on div "New product hidden from customer" at bounding box center [369, 241] width 94 height 10
click at [398, 247] on div at bounding box center [442, 252] width 228 height 10
click at [369, 247] on div at bounding box center [363, 252] width 70 height 10
click at [337, 263] on input "text" at bounding box center [396, 270] width 137 height 14
click at [396, 232] on div "New product hidden from customer" at bounding box center [438, 247] width 239 height 31
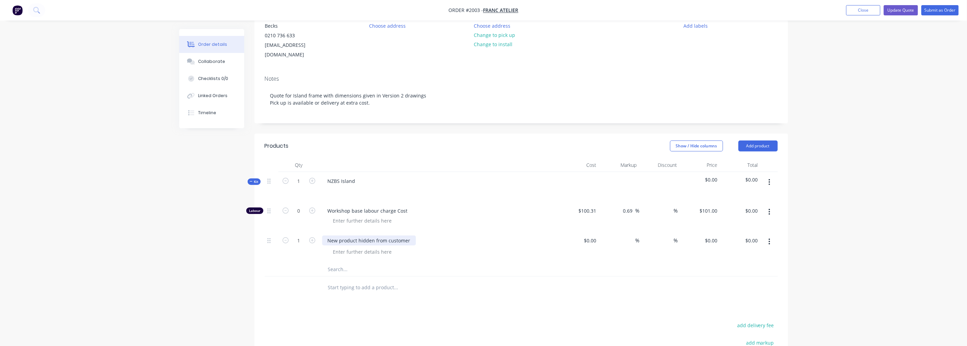
click at [411, 236] on div "New product hidden from customer" at bounding box center [369, 241] width 94 height 10
click at [371, 281] on input "text" at bounding box center [396, 288] width 137 height 14
click at [373, 247] on div at bounding box center [363, 252] width 70 height 10
click at [342, 263] on input "text" at bounding box center [396, 270] width 137 height 14
click at [771, 176] on button "button" at bounding box center [769, 182] width 16 height 12
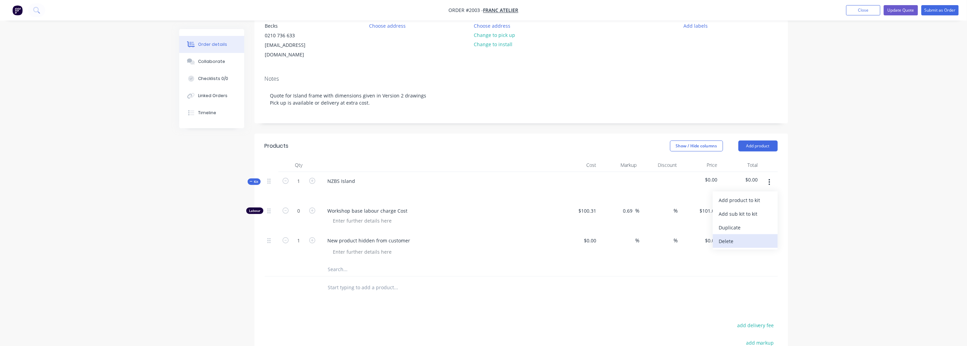
click at [730, 236] on div "Delete" at bounding box center [745, 241] width 53 height 10
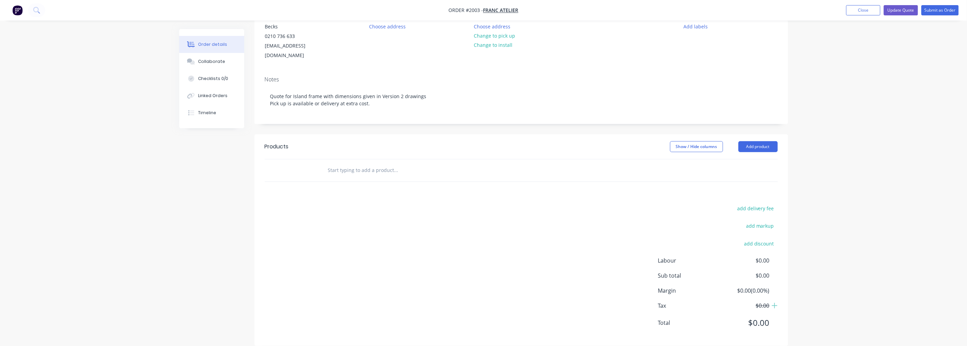
scroll to position [75, 0]
click at [368, 163] on input "text" at bounding box center [396, 170] width 137 height 14
click at [351, 163] on input "text" at bounding box center [396, 170] width 137 height 14
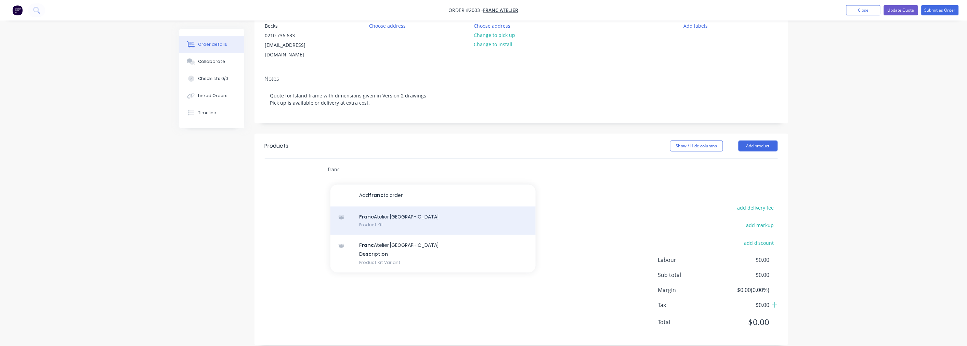
type input "franc"
click at [386, 208] on div "Franc Atelier NZBS Island Product Kit" at bounding box center [432, 221] width 205 height 29
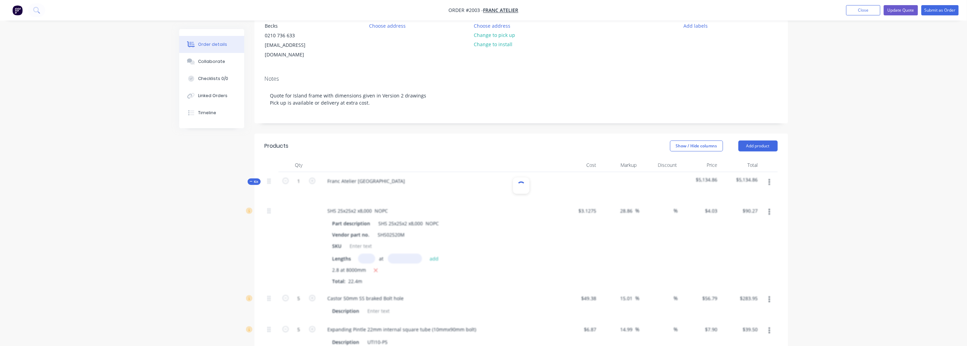
type input "$3.1275"
type input "28.86"
type input "$4.03"
type input "$90.27"
type input "$49.38"
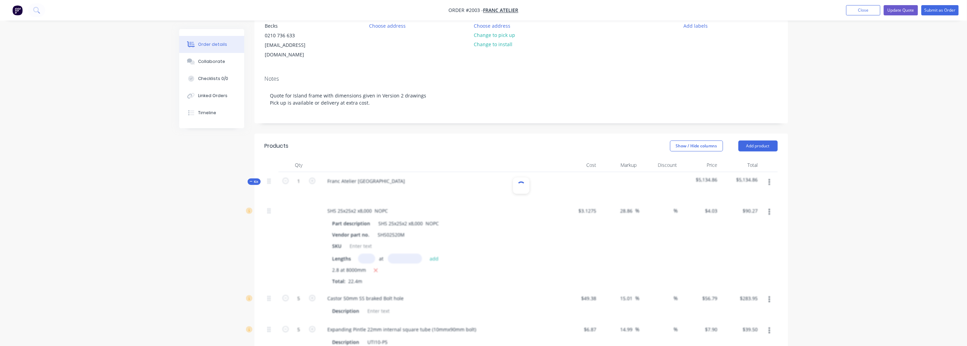
type input "15.01"
type input "$56.79"
type input "$283.95"
type input "$6.87"
type input "14.99"
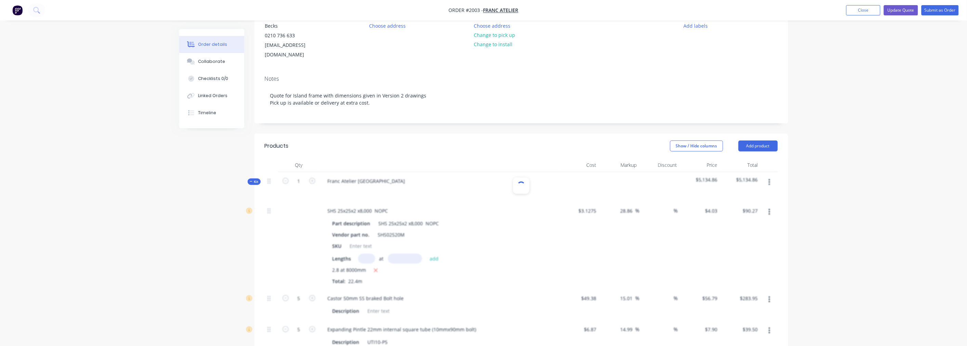
type input "$7.90"
type input "$39.50"
type input "$330.00"
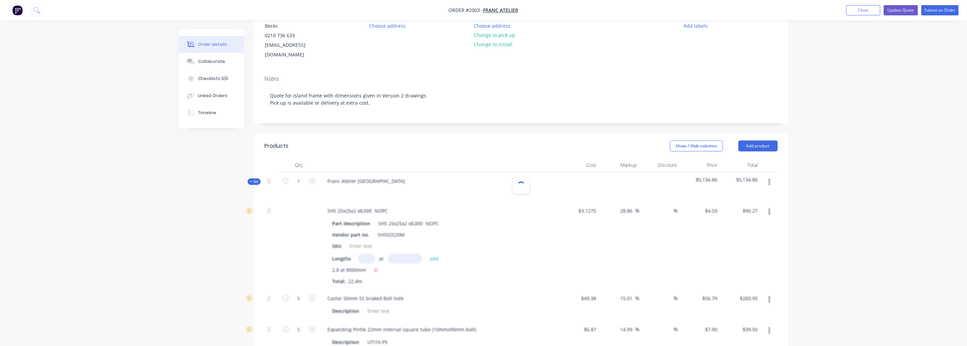
type input "$56.50"
type input "15"
type input "$64.975"
type input "$194.93"
type input "$31.47"
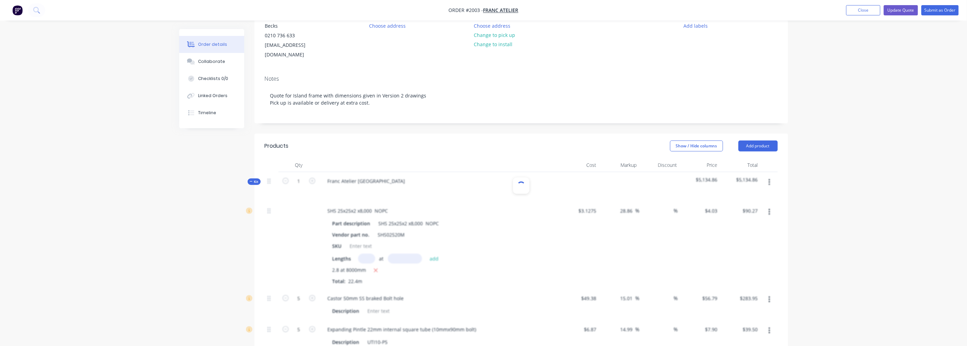
type input "10.01"
type input "$34.62"
type input "$30.85"
type input "10"
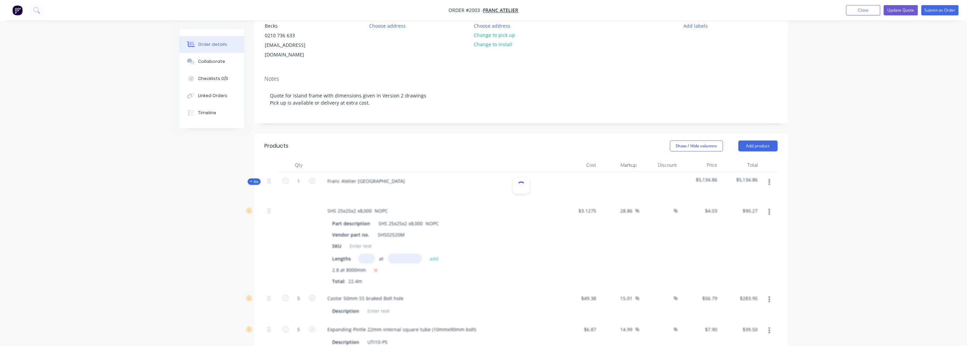
type input "$33.935"
type input "$33.94"
type input "$19.93"
type input "9.98"
type input "$21.92"
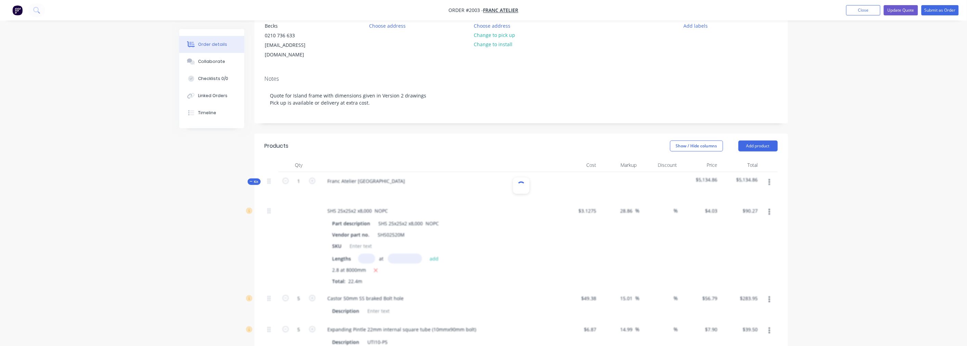
type input "$43.84"
type input "$0.1263"
type input "10.85"
type input "$0.14"
type input "$10.50"
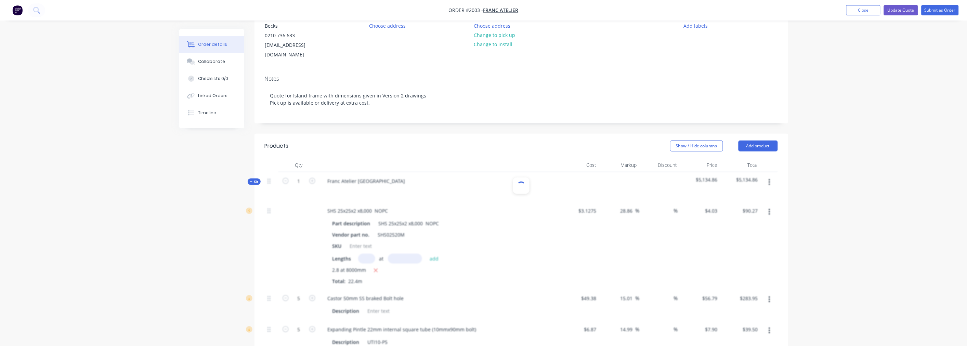
type input "$120.00"
type input "10"
type input "$132.00"
type input "$40.90"
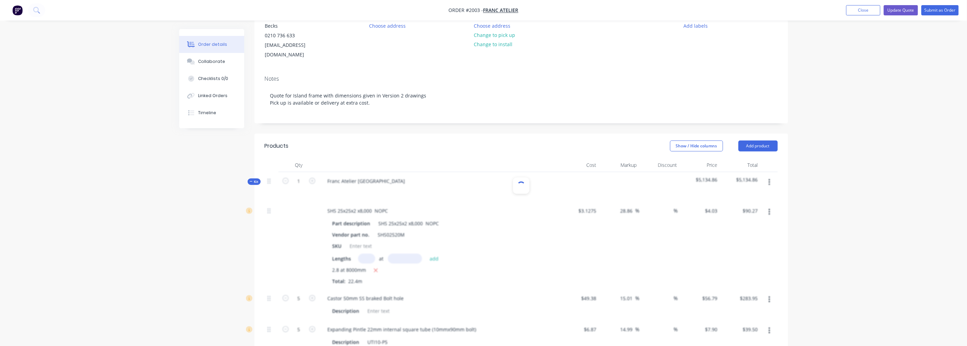
type input "10"
type input "$44.99"
type input "$86.05"
type input "10.01"
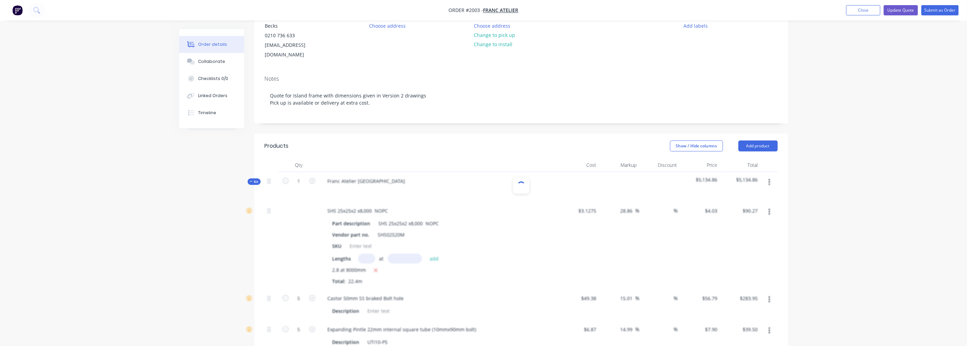
type input "$94.66"
type input "$189.32"
type input "$100.31"
type input "0.69"
type input "$101.00"
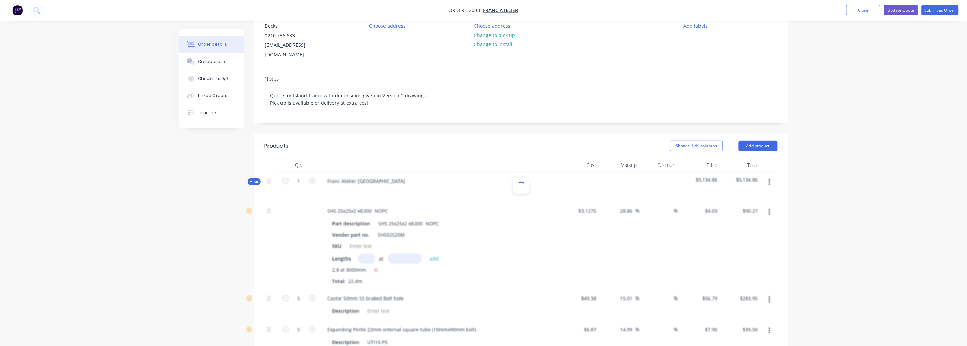
type input "$3,232.00"
type input "$75.00"
type input "33.33"
type input "$100.00"
type input "$200.00"
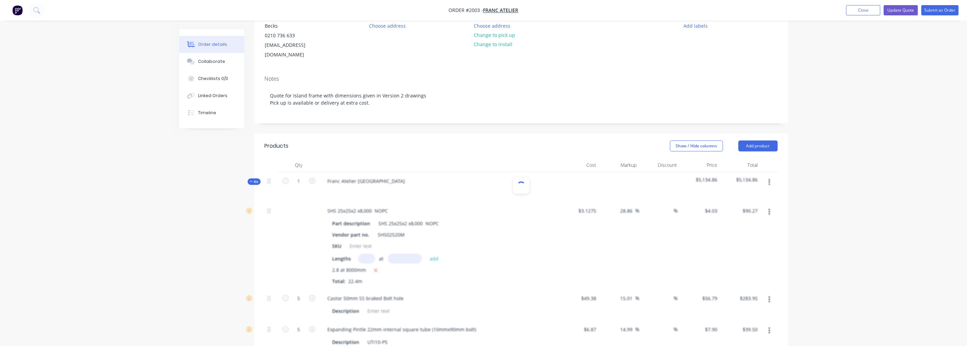
type input "$1.00"
type input "10"
type input "$1.10"
type input "$275.00"
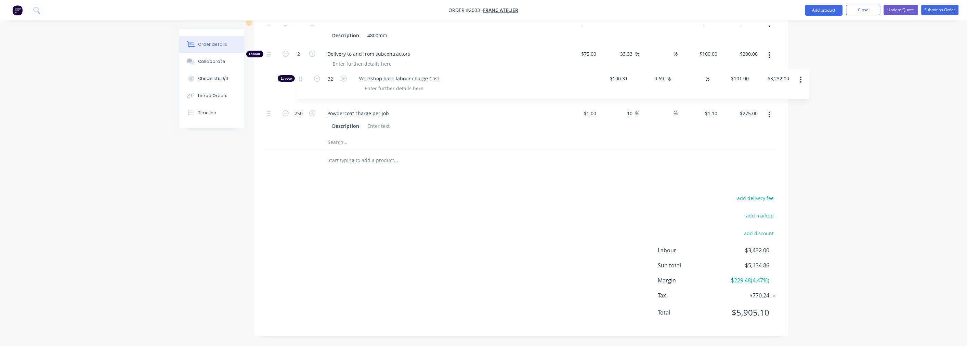
scroll to position [658, 0]
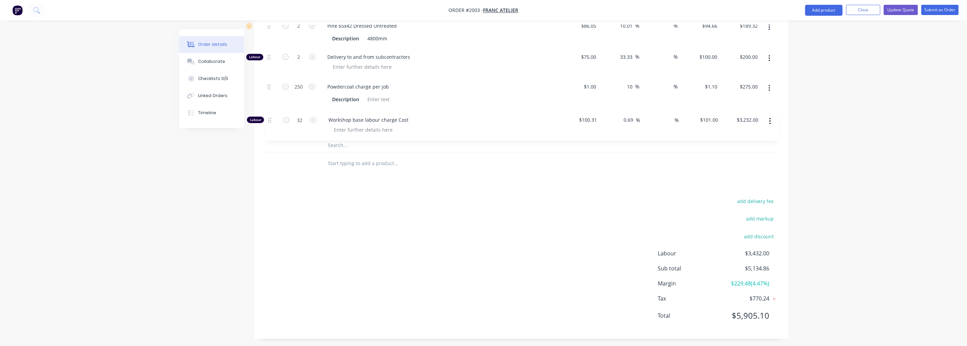
drag, startPoint x: 268, startPoint y: 282, endPoint x: 267, endPoint y: 120, distance: 162.8
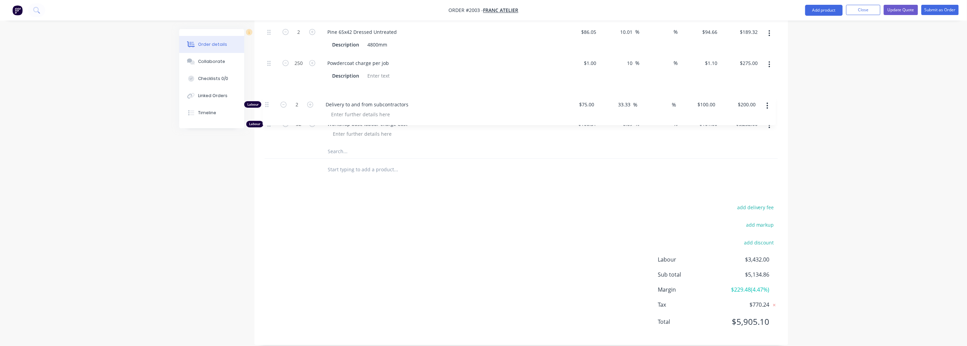
drag, startPoint x: 267, startPoint y: 60, endPoint x: 265, endPoint y: 105, distance: 44.8
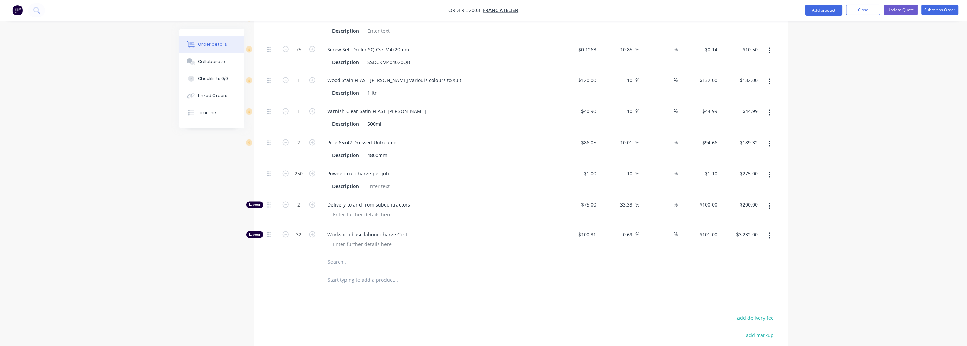
scroll to position [538, 0]
click at [621, 239] on div "0.69 0.69 %" at bounding box center [630, 238] width 20 height 10
type input "0"
type input "50"
type input "$150.465"
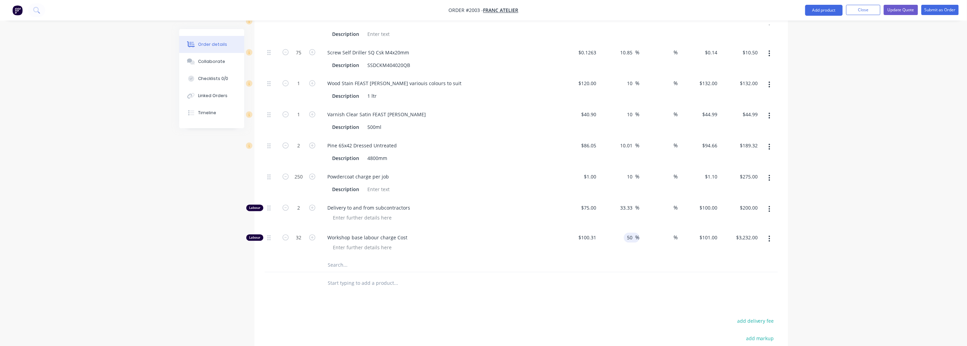
type input "$4,814.88"
type input "150.465"
type input "4814.88"
type input "$150.465"
click at [537, 284] on div at bounding box center [442, 284] width 241 height 14
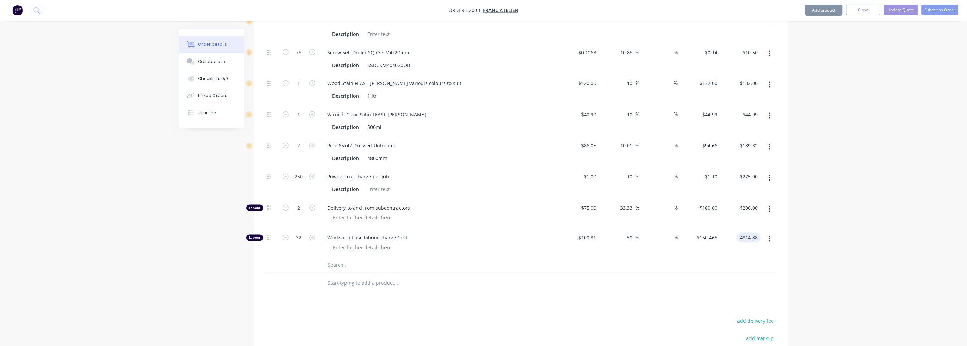
type input "$4,814.88"
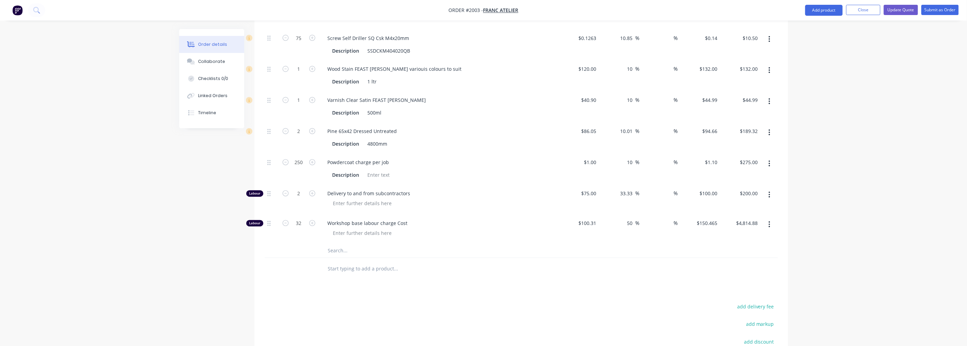
scroll to position [552, 0]
click at [285, 227] on icon "button" at bounding box center [285, 224] width 6 height 6
type input "31"
type input "$4,664.42"
click at [285, 227] on icon "button" at bounding box center [285, 224] width 6 height 6
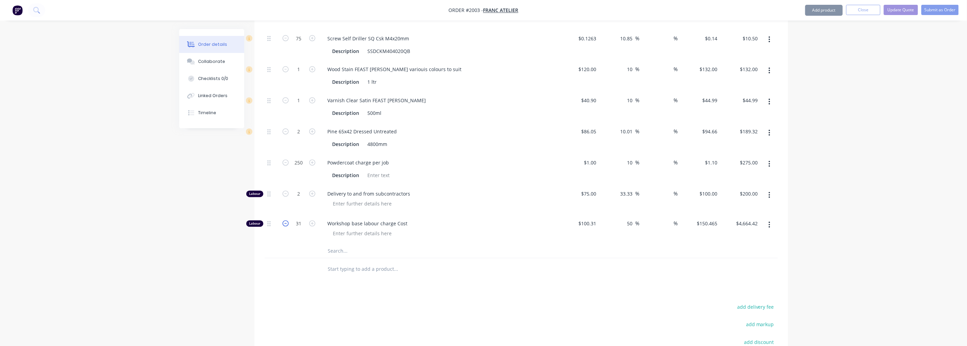
type input "30"
type input "$4,513.95"
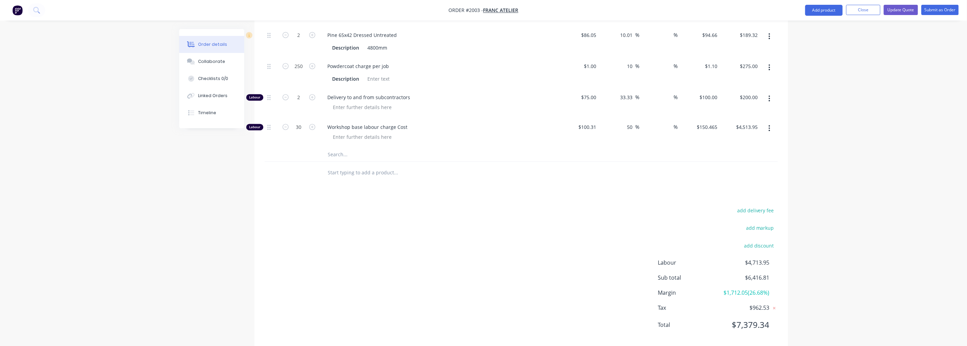
scroll to position [666, 0]
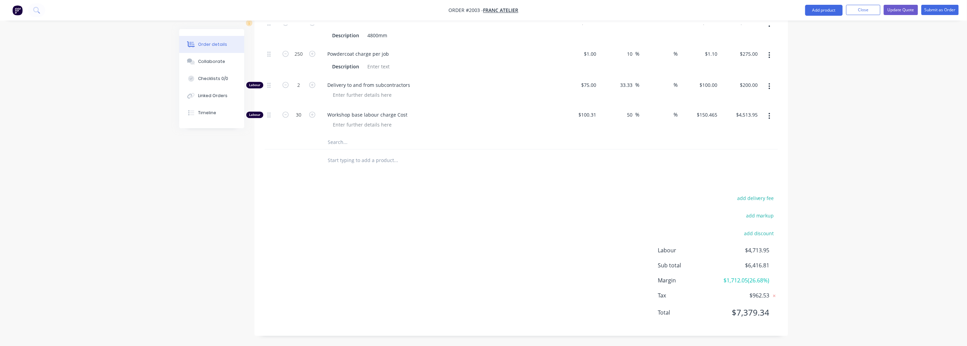
click at [577, 250] on div "add delivery fee add markup add discount Labour $4,713.95 Sub total $6,416.81 M…" at bounding box center [521, 260] width 513 height 132
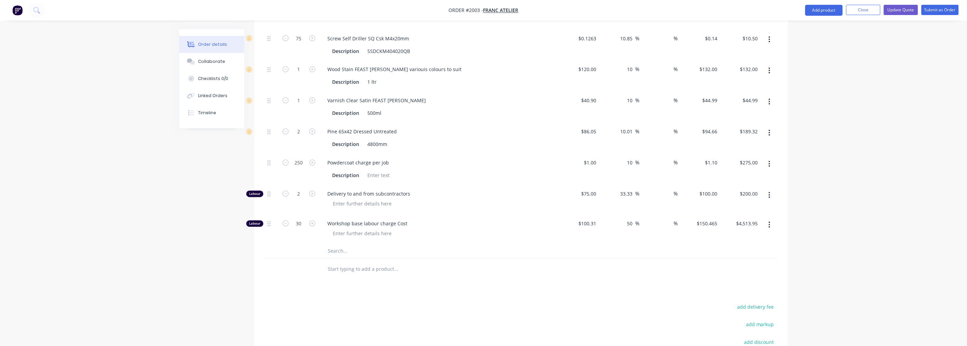
scroll to position [514, 0]
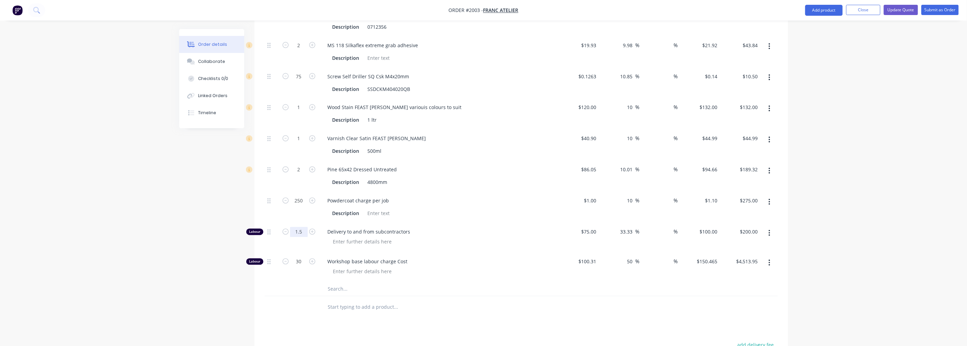
type input "1.5"
click at [466, 247] on div at bounding box center [442, 242] width 228 height 10
type input "$150.00"
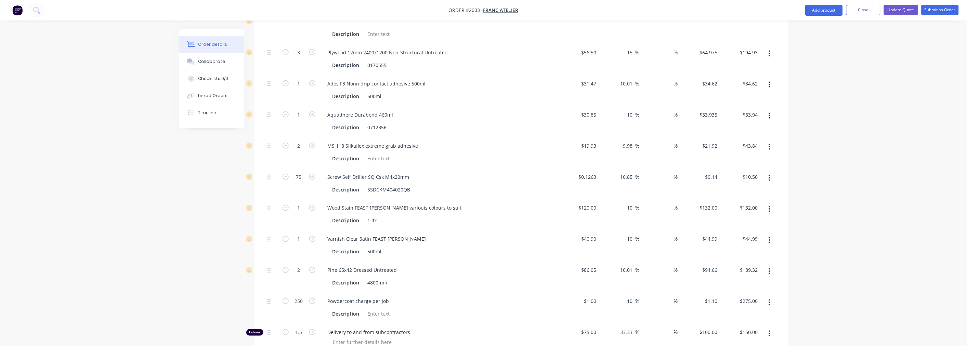
scroll to position [400, 0]
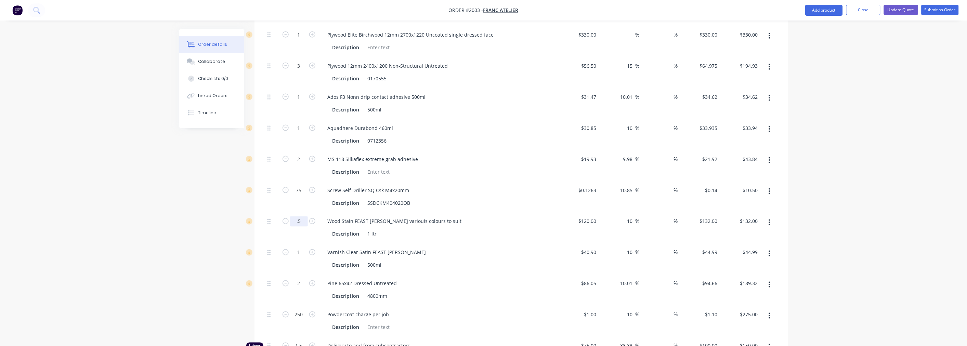
type input "0.5"
type input "$66.00"
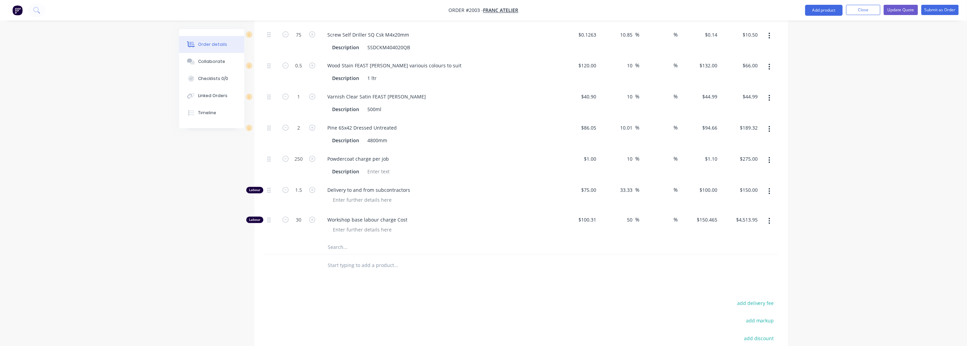
scroll to position [590, 0]
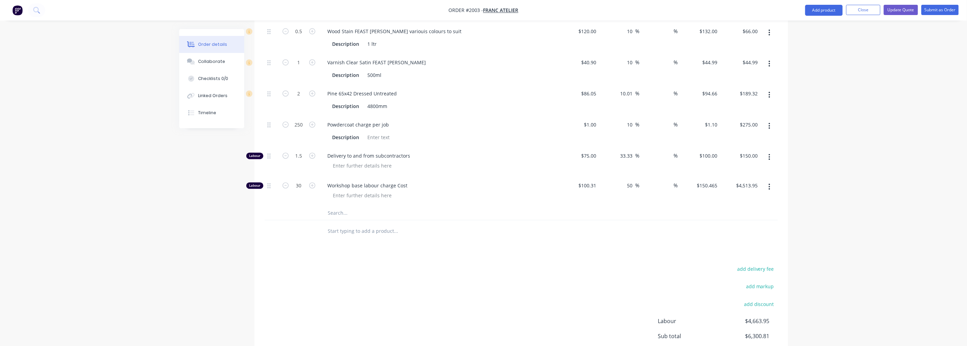
click at [358, 234] on input "text" at bounding box center [396, 232] width 137 height 14
type input "m"
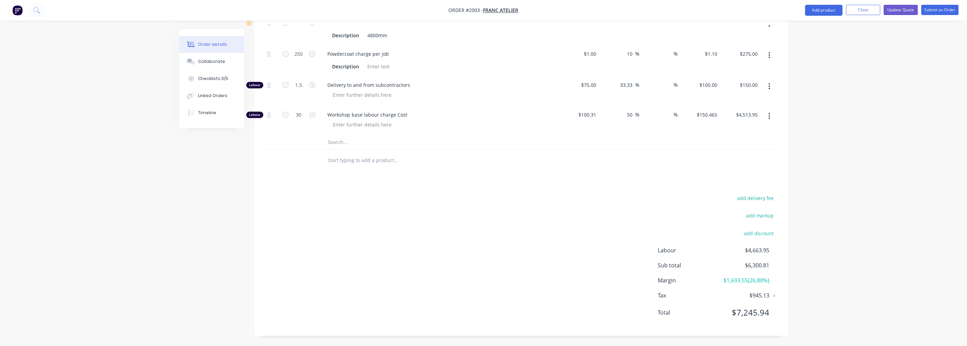
scroll to position [666, 0]
click at [897, 10] on button "Update Quote" at bounding box center [901, 10] width 34 height 10
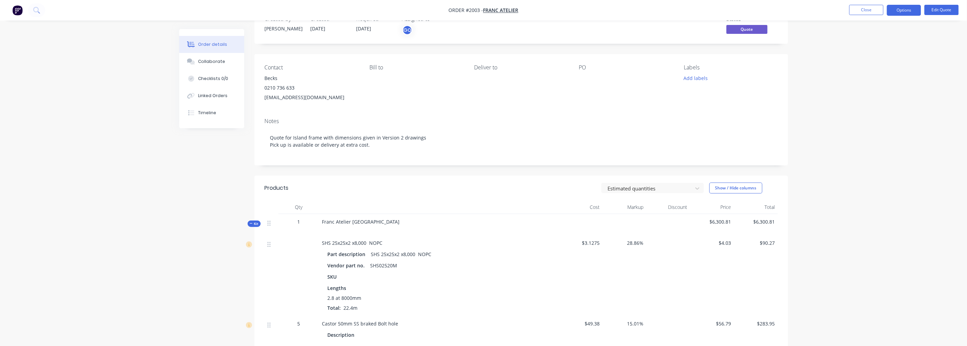
scroll to position [0, 0]
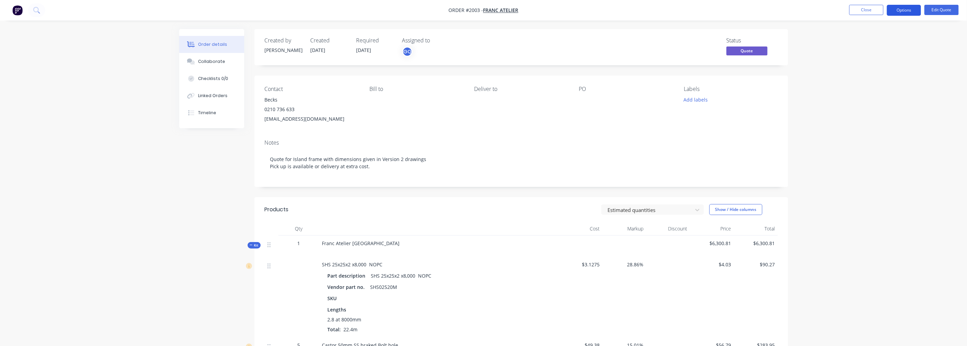
click at [914, 7] on button "Options" at bounding box center [904, 10] width 34 height 11
click at [861, 39] on div "Quote" at bounding box center [883, 42] width 63 height 10
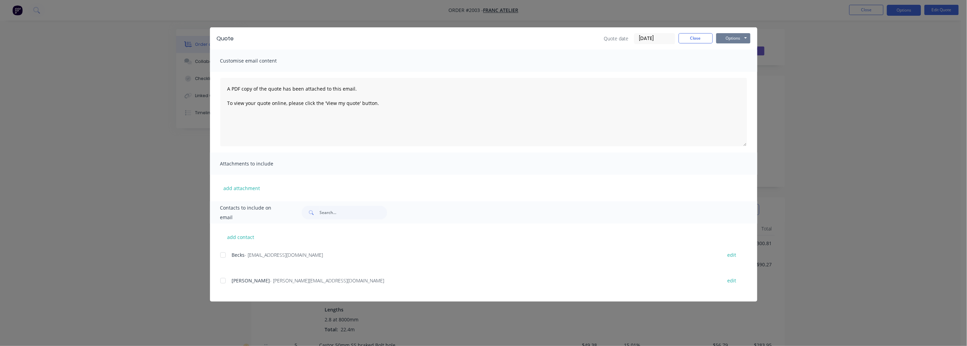
click at [735, 38] on button "Options" at bounding box center [733, 38] width 34 height 10
click at [731, 51] on button "Preview" at bounding box center [738, 50] width 44 height 11
click at [727, 38] on button "Options" at bounding box center [733, 38] width 34 height 10
click at [224, 254] on div at bounding box center [223, 255] width 14 height 14
click at [221, 280] on div at bounding box center [223, 281] width 14 height 14
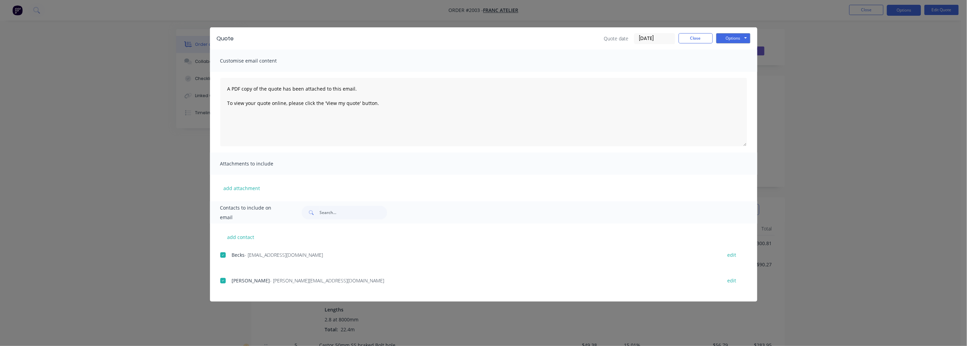
click at [280, 162] on span "Attachments to include" at bounding box center [257, 164] width 75 height 10
click at [254, 190] on button "add attachment" at bounding box center [241, 188] width 43 height 10
click at [736, 39] on button "Options" at bounding box center [733, 38] width 34 height 10
click at [738, 74] on button "Email" at bounding box center [738, 72] width 44 height 11
click at [695, 37] on button "Close" at bounding box center [695, 38] width 34 height 10
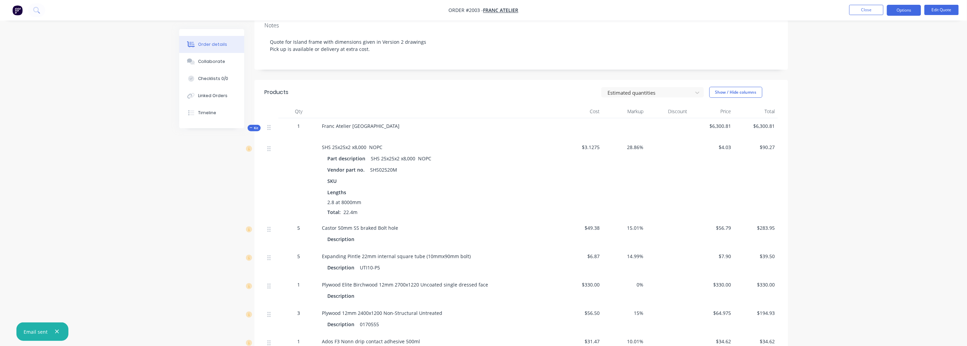
scroll to position [114, 0]
click at [871, 8] on button "Close" at bounding box center [866, 10] width 34 height 10
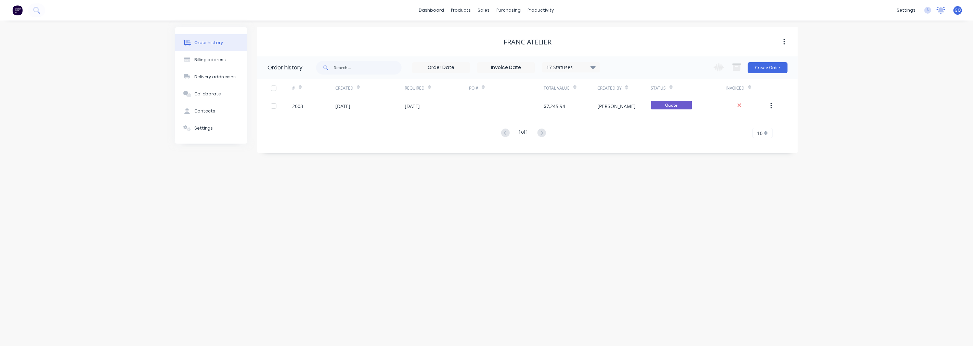
click at [937, 11] on icon at bounding box center [940, 10] width 9 height 7
click at [467, 12] on div "products" at bounding box center [461, 10] width 27 height 10
click at [534, 8] on div "productivity" at bounding box center [540, 10] width 33 height 10
click at [436, 11] on link "dashboard" at bounding box center [431, 10] width 32 height 10
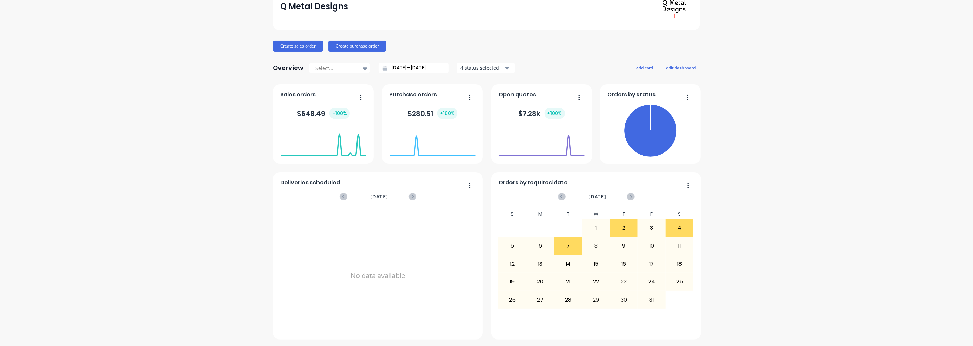
scroll to position [7, 0]
